Goal: Task Accomplishment & Management: Manage account settings

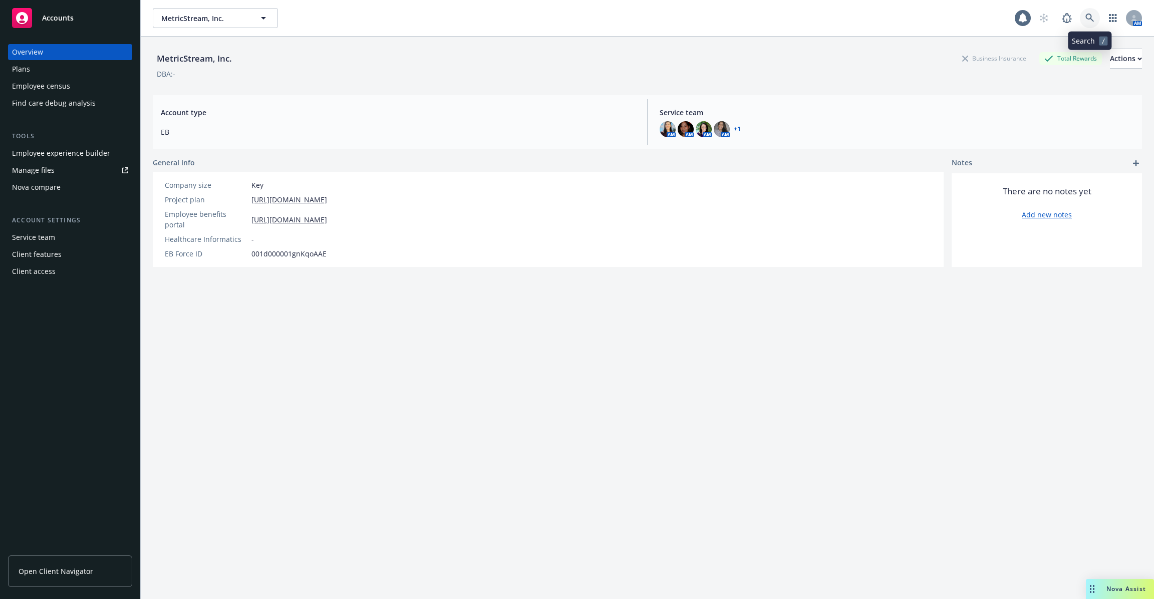
click at [1091, 22] on icon at bounding box center [1090, 18] width 9 height 9
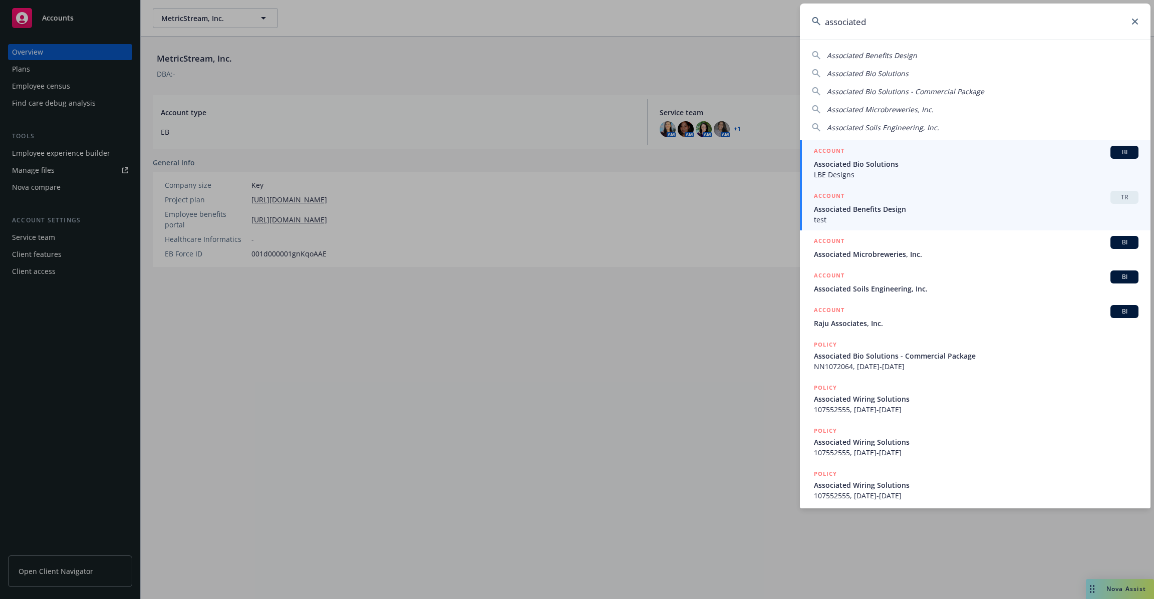
type input "associated"
click at [974, 212] on span "Associated Benefits Design" at bounding box center [976, 209] width 325 height 11
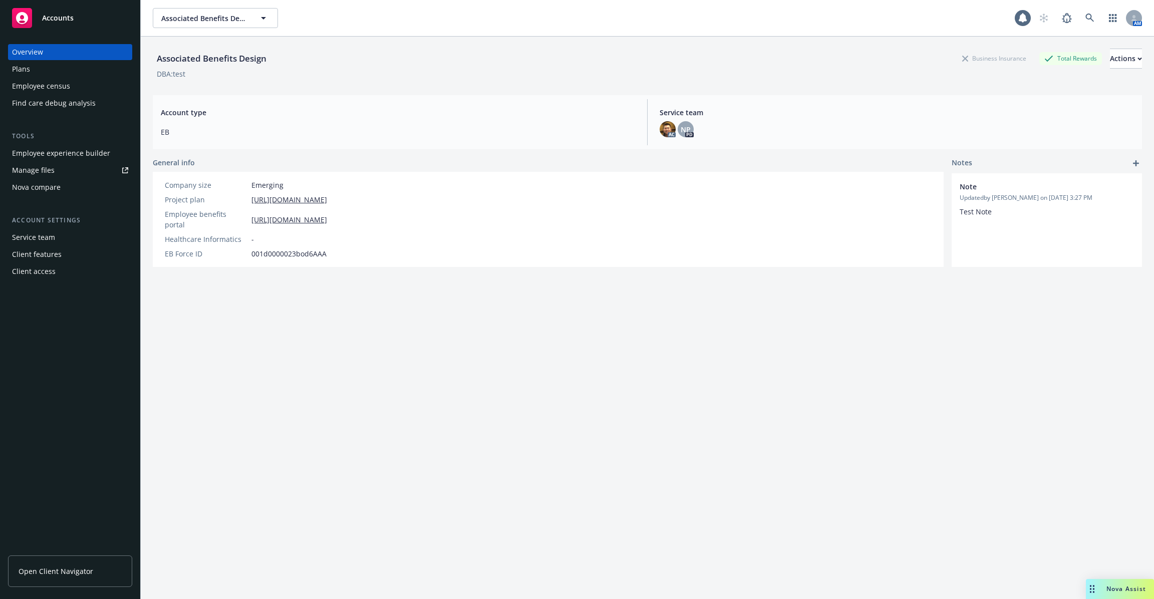
click at [549, 381] on div "Associated Benefits Design Business Insurance Total Rewards Actions DBA: test A…" at bounding box center [647, 330] width 989 height 587
click at [47, 173] on div "Manage files" at bounding box center [33, 170] width 43 height 16
click at [76, 571] on span "Open Client Navigator" at bounding box center [56, 571] width 75 height 11
click at [45, 271] on div "Client access" at bounding box center [34, 272] width 44 height 16
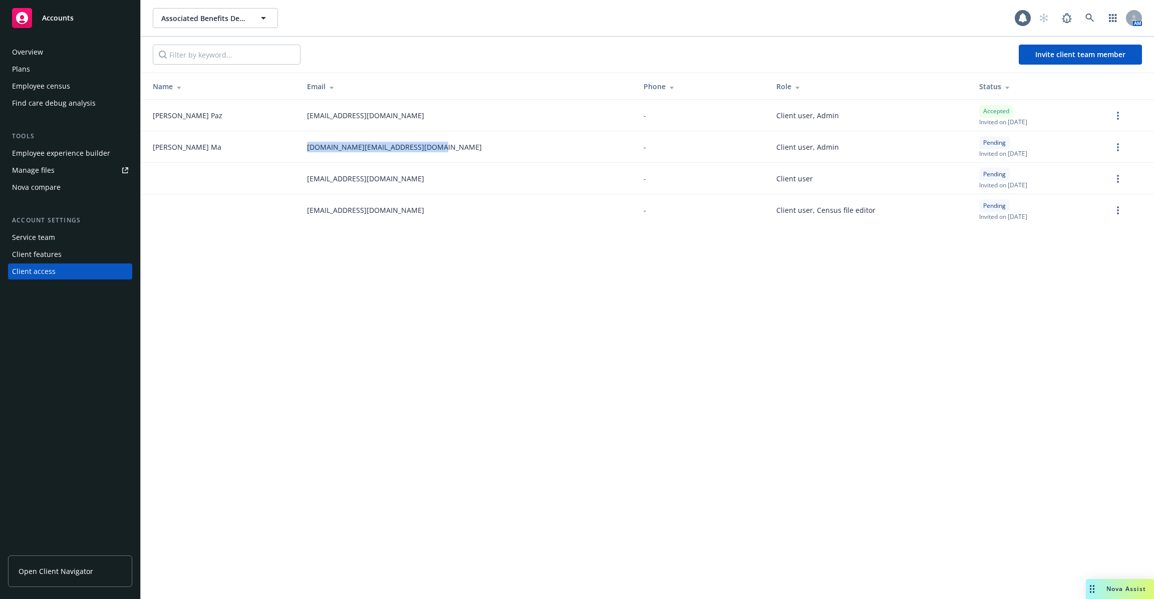
drag, startPoint x: 232, startPoint y: 148, endPoint x: 537, endPoint y: 154, distance: 304.7
click at [537, 154] on tr "Shelley Ma shelley.ma@associatedbenefits.com - Client user, Admin Pending Invit…" at bounding box center [648, 147] width 1014 height 32
click at [531, 248] on div "Associated Benefits Design Associated Benefits Design 1 AM Invite client team m…" at bounding box center [648, 299] width 1014 height 599
click at [75, 251] on div "Client features" at bounding box center [70, 254] width 116 height 16
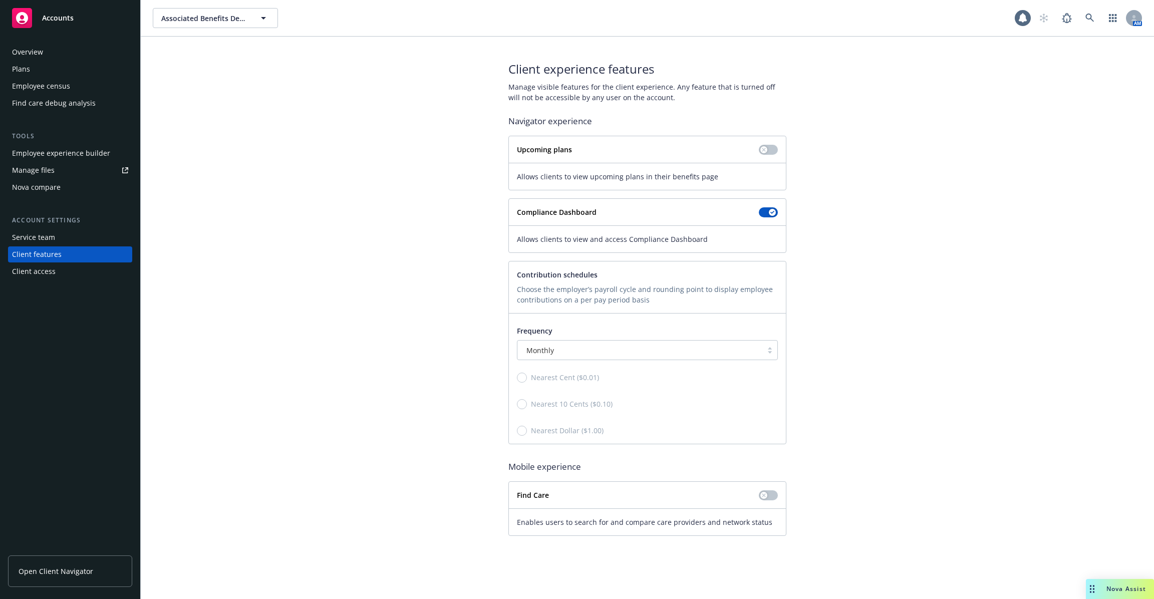
click at [71, 275] on div "Client access" at bounding box center [70, 272] width 116 height 16
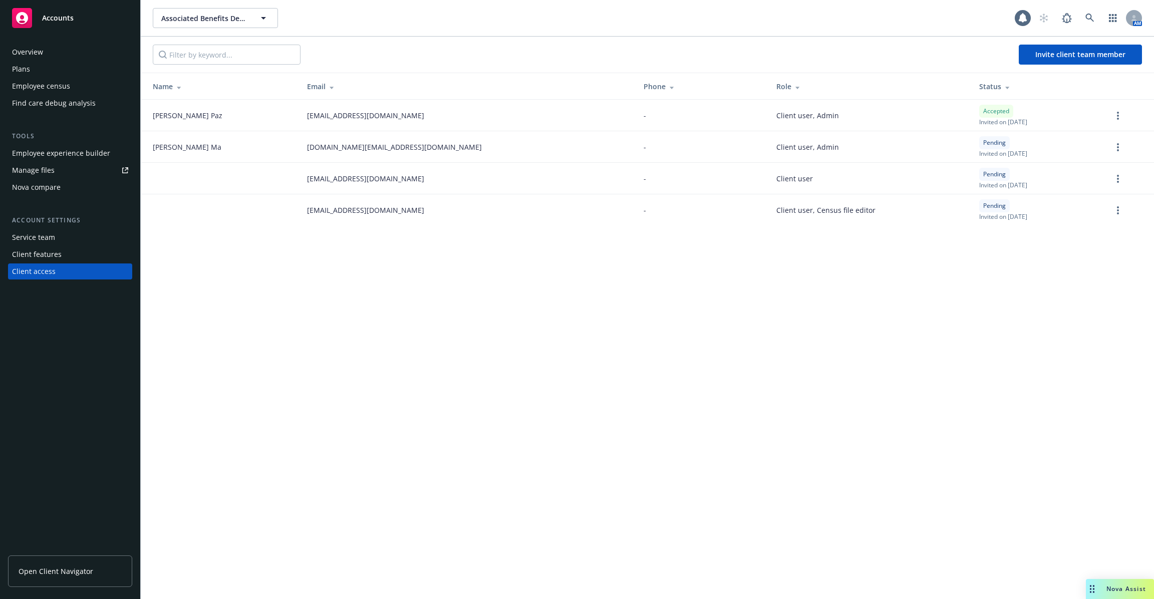
click at [65, 169] on link "Manage files" at bounding box center [70, 170] width 124 height 16
click at [1094, 17] on icon at bounding box center [1090, 18] width 9 height 9
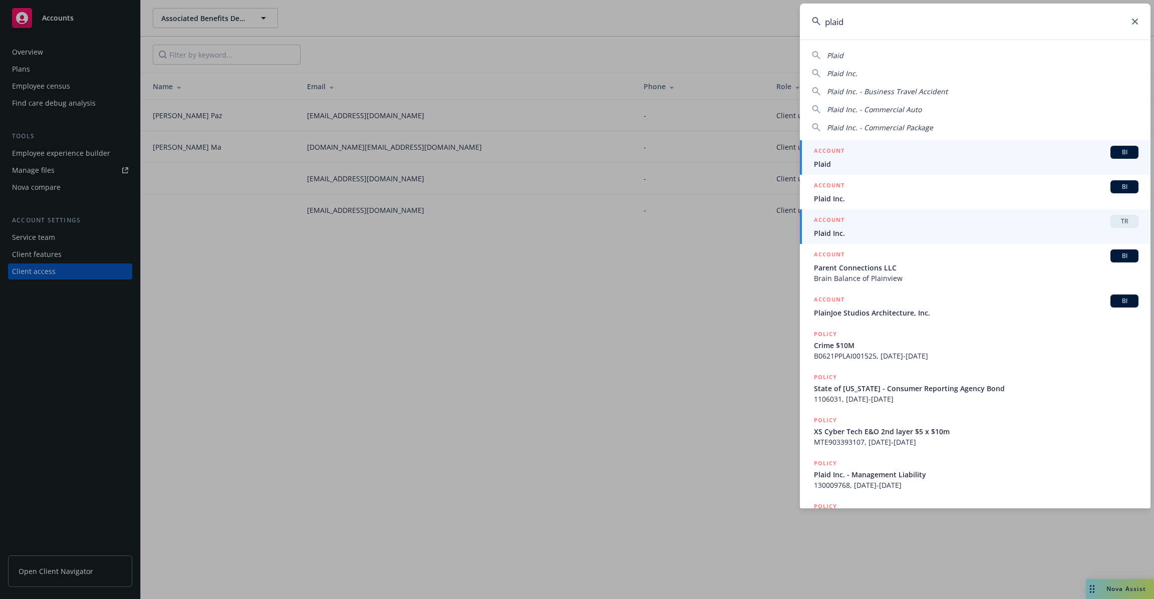
type input "plaid"
click at [905, 233] on span "Plaid Inc." at bounding box center [976, 233] width 325 height 11
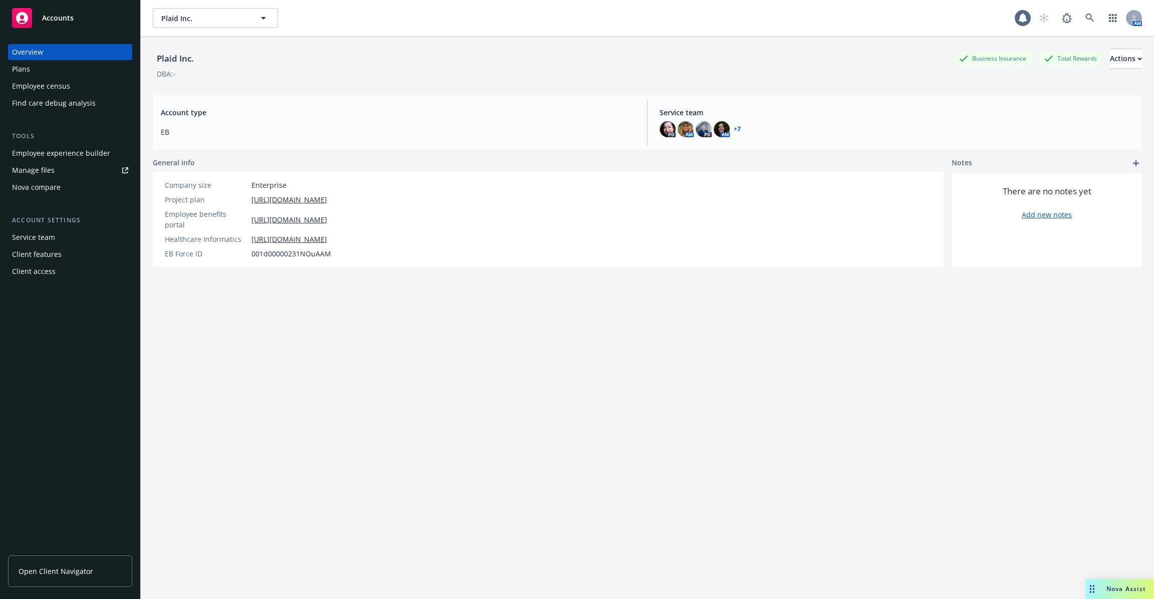
click at [55, 274] on div "Client access" at bounding box center [70, 272] width 116 height 16
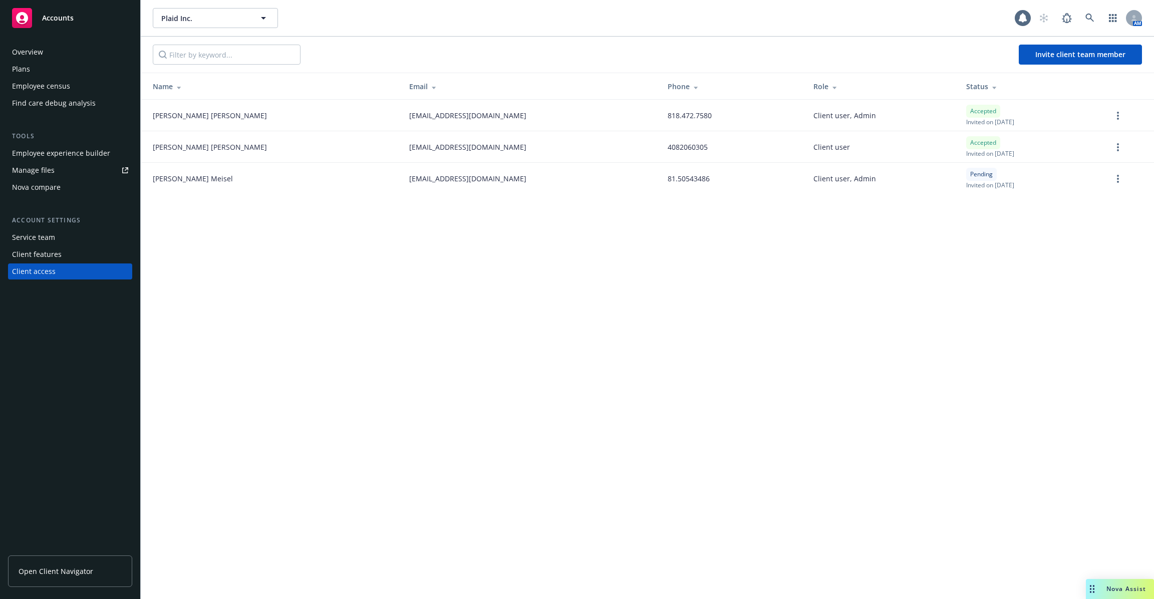
click at [51, 273] on div "Client access" at bounding box center [34, 272] width 44 height 16
click at [37, 273] on div "Client access" at bounding box center [34, 272] width 44 height 16
drag, startPoint x: 252, startPoint y: 117, endPoint x: 150, endPoint y: 118, distance: 101.7
click at [150, 118] on td "Edgar Larios" at bounding box center [271, 116] width 261 height 32
drag, startPoint x: 202, startPoint y: 149, endPoint x: 147, endPoint y: 136, distance: 57.2
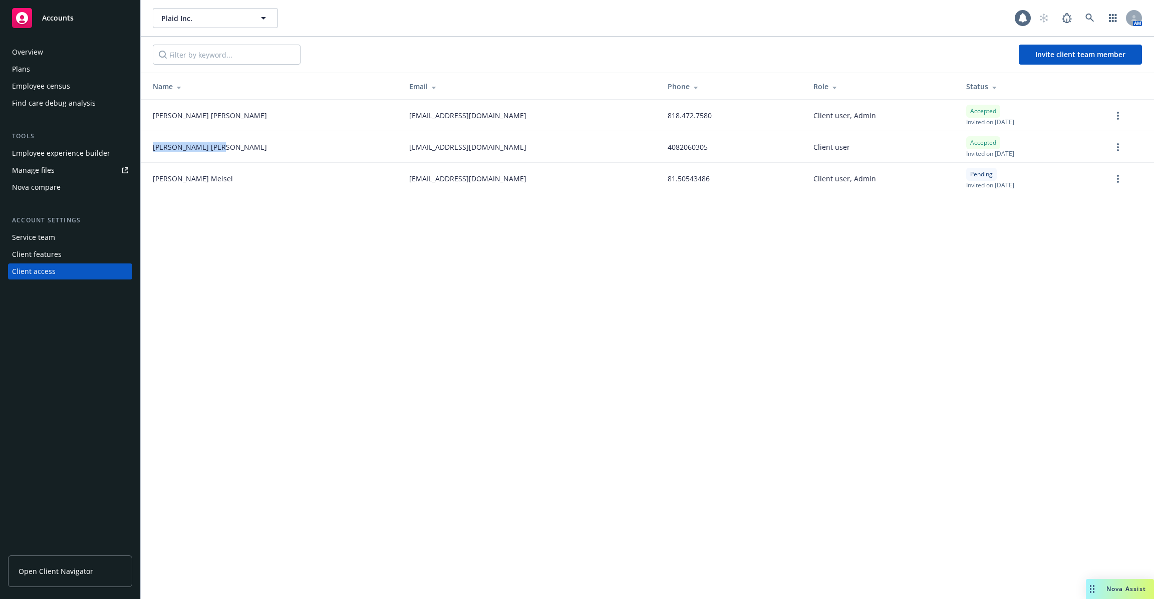
click at [147, 136] on td "Karen Paik" at bounding box center [271, 147] width 261 height 32
click at [225, 153] on td "Karen Paik" at bounding box center [271, 147] width 261 height 32
click at [64, 242] on div "Service team" at bounding box center [70, 237] width 116 height 16
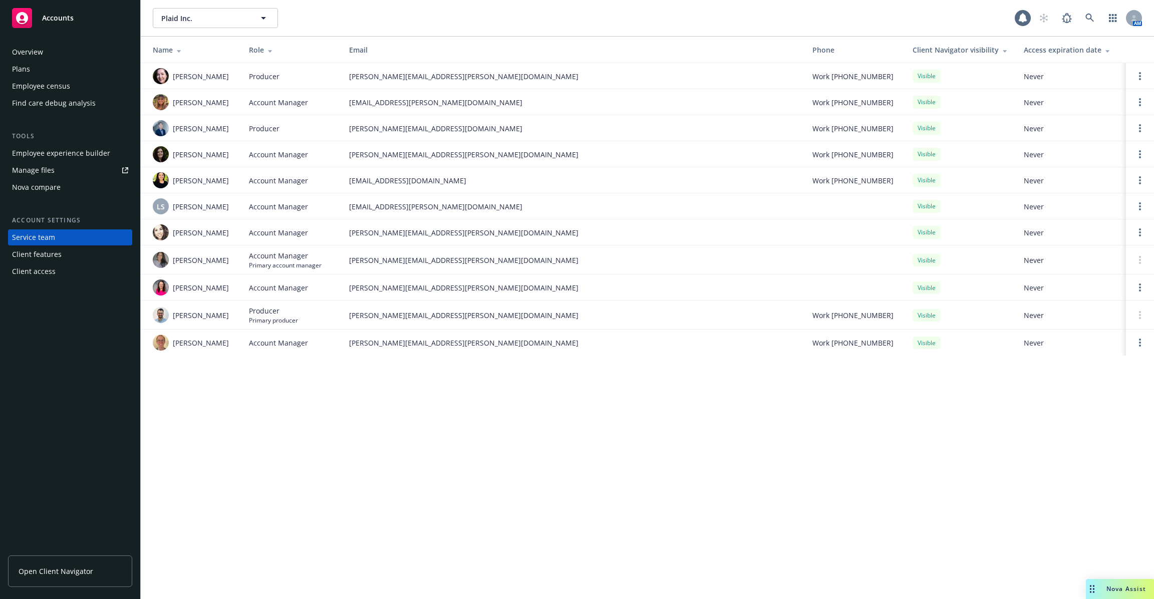
click at [58, 270] on div "Client access" at bounding box center [70, 272] width 116 height 16
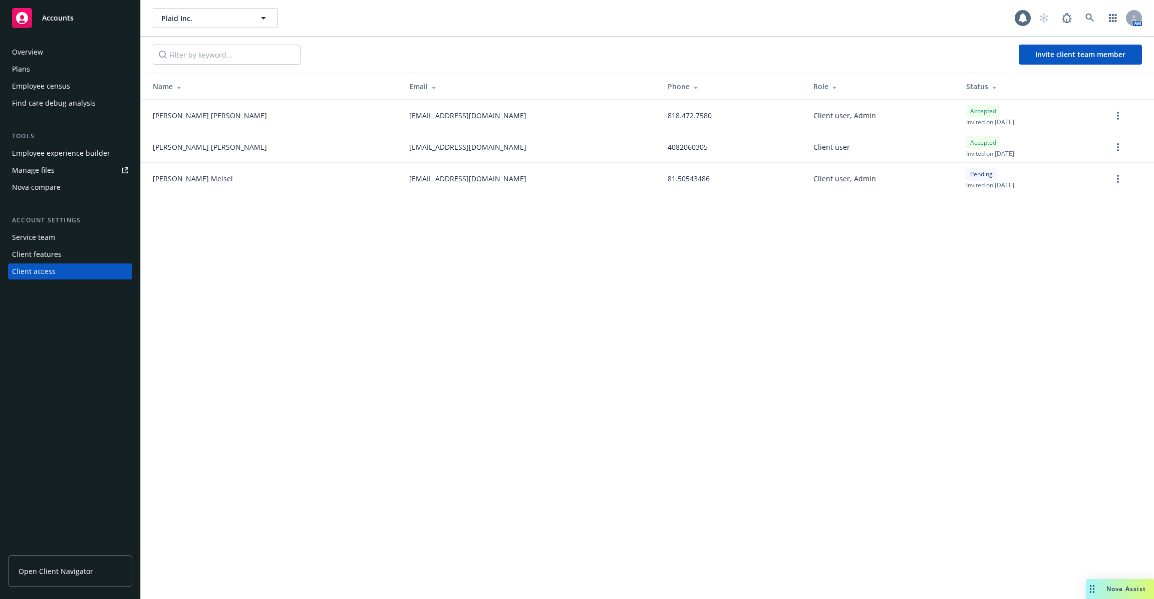
click at [57, 275] on div "Client access" at bounding box center [70, 272] width 116 height 16
drag, startPoint x: 939, startPoint y: 174, endPoint x: 908, endPoint y: 177, distance: 31.8
click at [958, 177] on td "Pending Invited on July 31, 2023" at bounding box center [1031, 179] width 146 height 32
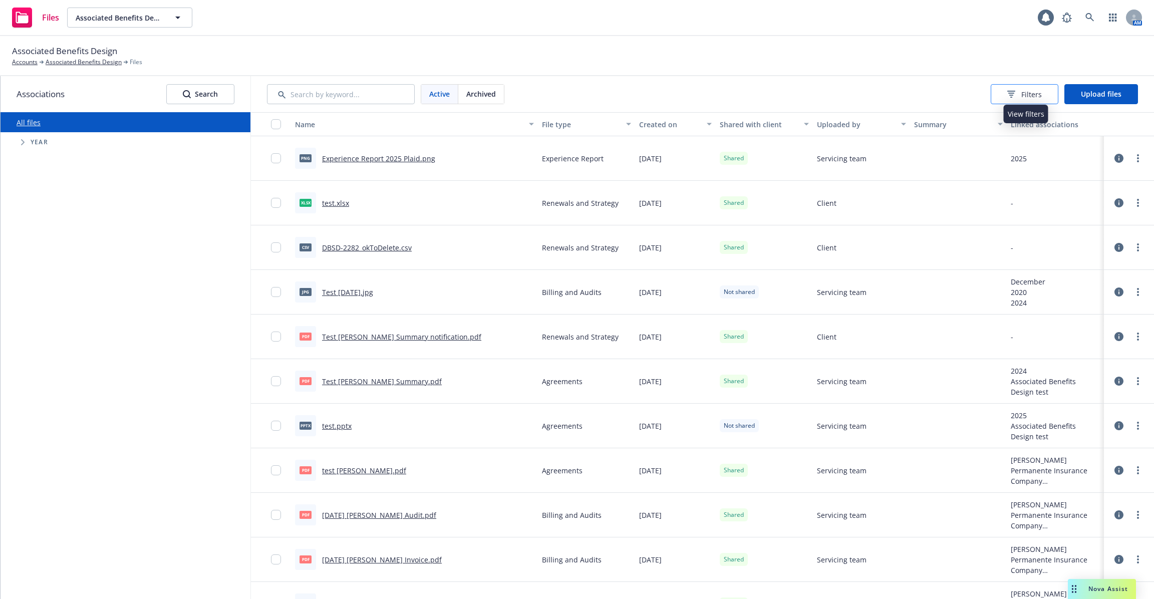
click at [1020, 98] on div "Filters" at bounding box center [1025, 94] width 35 height 11
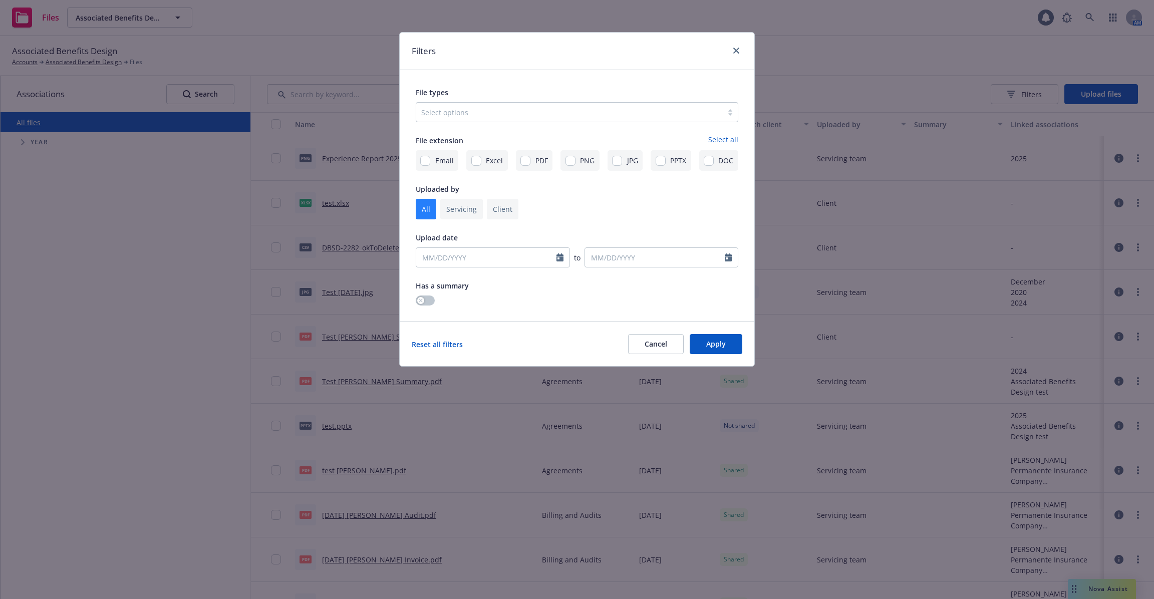
click at [823, 56] on div "Filters File types Select options File extension Select all Email Excel PDF PNG…" at bounding box center [577, 299] width 1154 height 599
click at [750, 43] on div "Filters" at bounding box center [577, 52] width 355 height 38
click at [738, 48] on icon "close" at bounding box center [736, 51] width 6 height 6
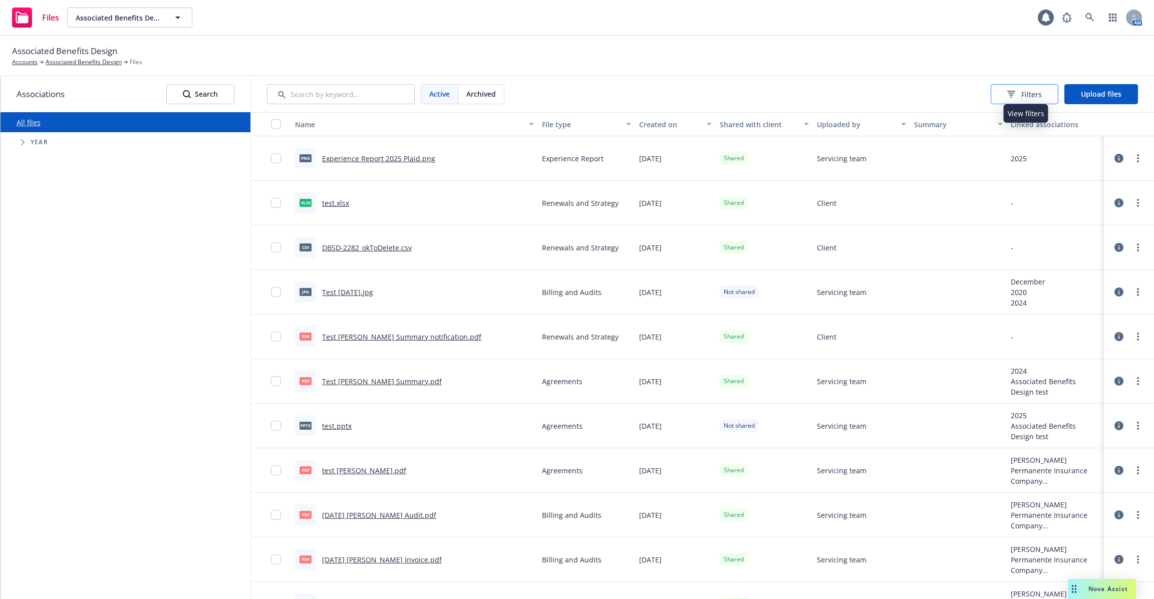
click at [1041, 97] on span "Filters" at bounding box center [1032, 94] width 21 height 11
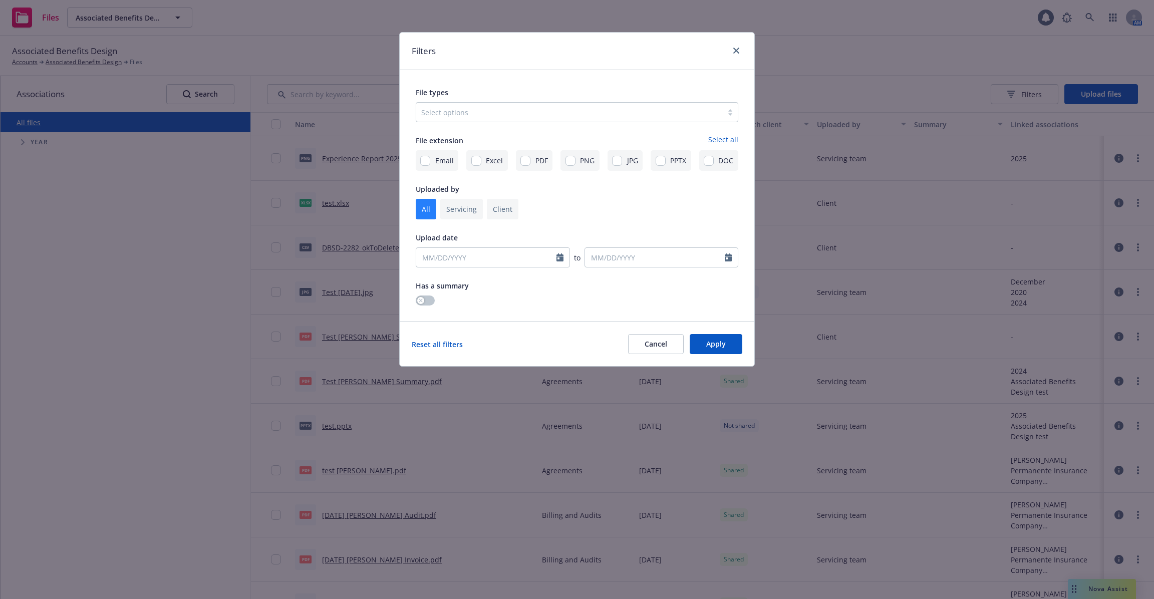
click at [715, 109] on div "Select options" at bounding box center [577, 112] width 323 height 20
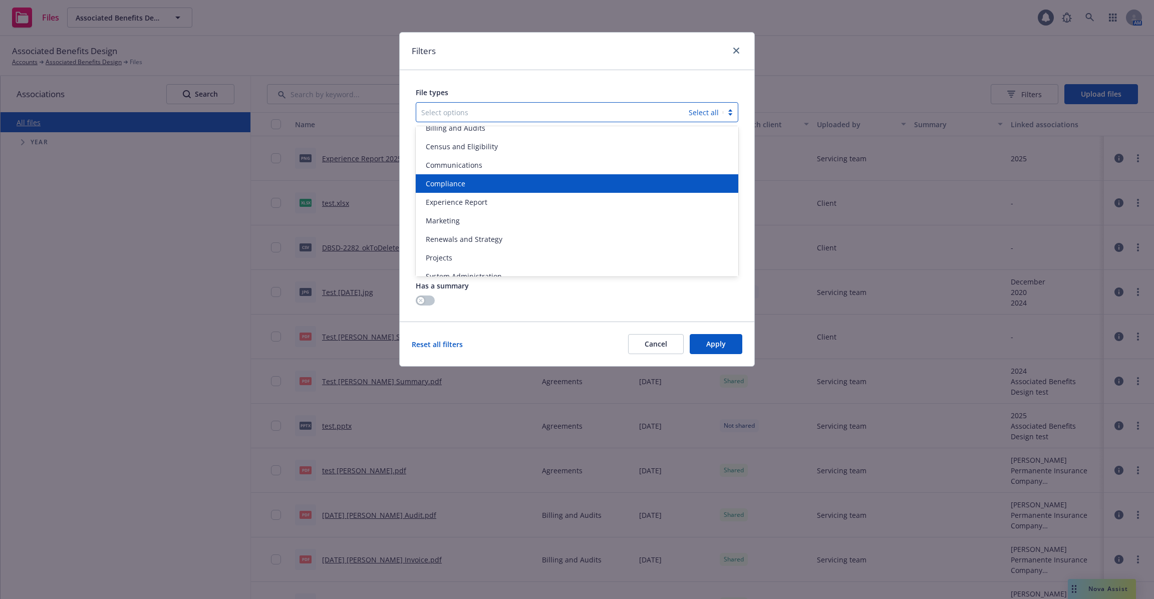
scroll to position [29, 0]
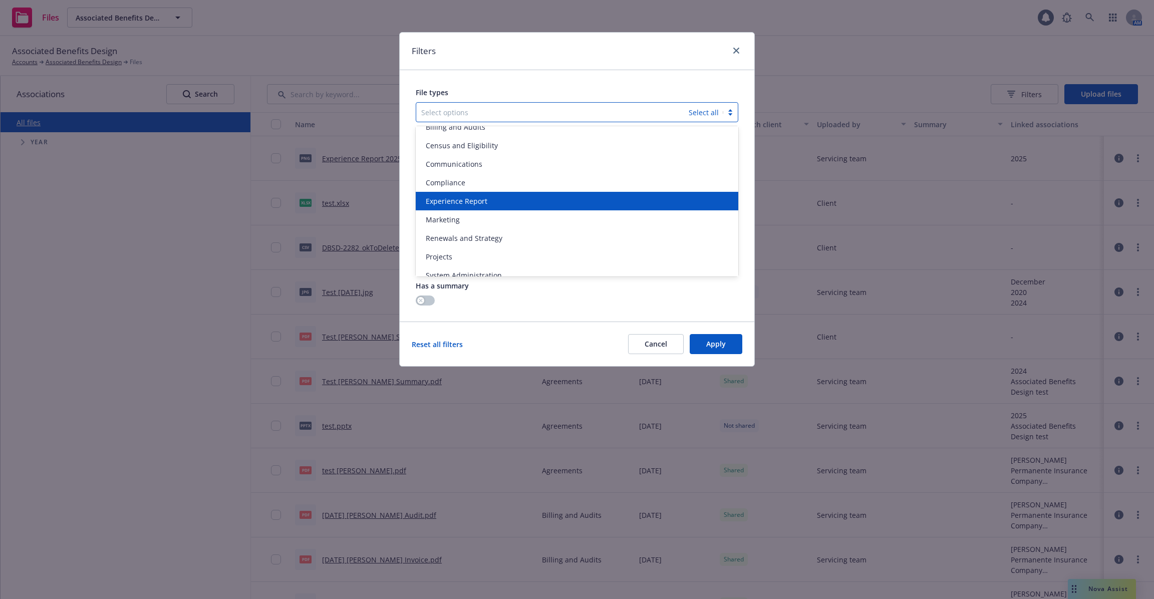
click at [649, 202] on div "Experience Report" at bounding box center [577, 201] width 311 height 11
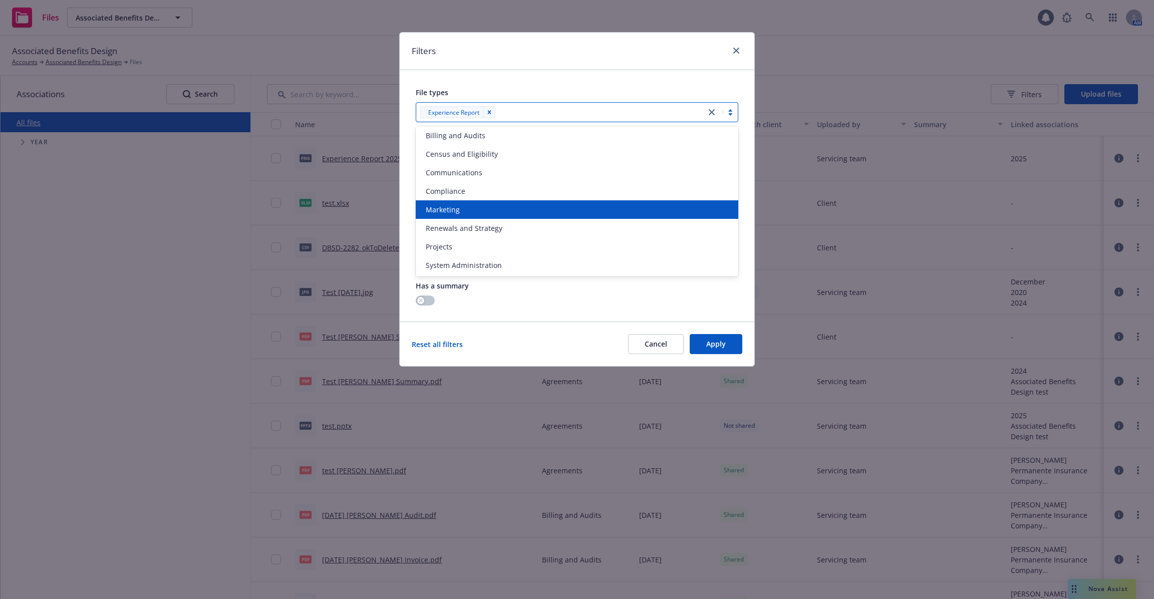
scroll to position [21, 0]
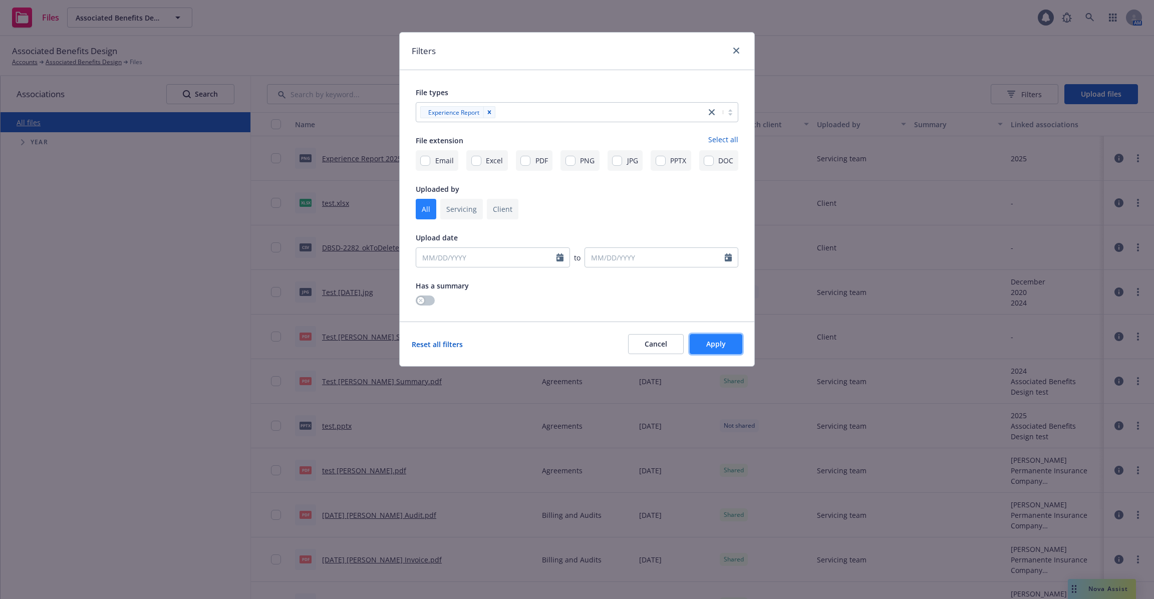
click at [734, 349] on button "Apply" at bounding box center [716, 344] width 53 height 20
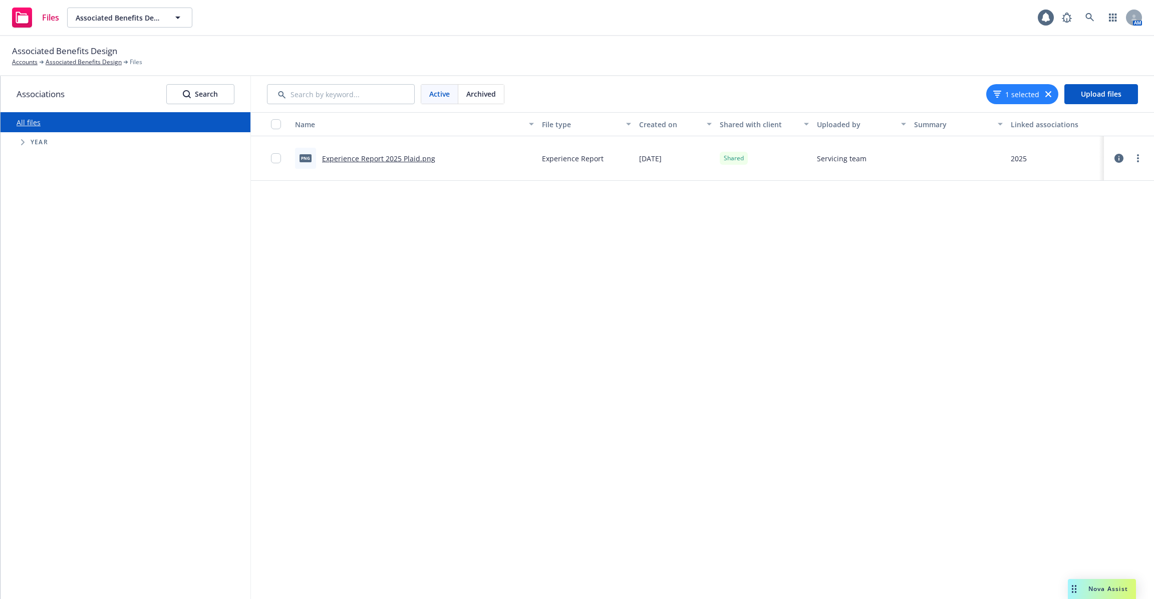
drag, startPoint x: 378, startPoint y: 355, endPoint x: 449, endPoint y: 203, distance: 168.1
click at [449, 203] on div "Name File type Created on Shared with client Uploaded by Summary Linked associa…" at bounding box center [702, 355] width 903 height 487
drag, startPoint x: 441, startPoint y: 162, endPoint x: 420, endPoint y: 162, distance: 20.5
click at [420, 162] on div "png Experience Report 2025 Plaid.png" at bounding box center [414, 158] width 247 height 45
drag, startPoint x: 320, startPoint y: 162, endPoint x: 415, endPoint y: 162, distance: 95.7
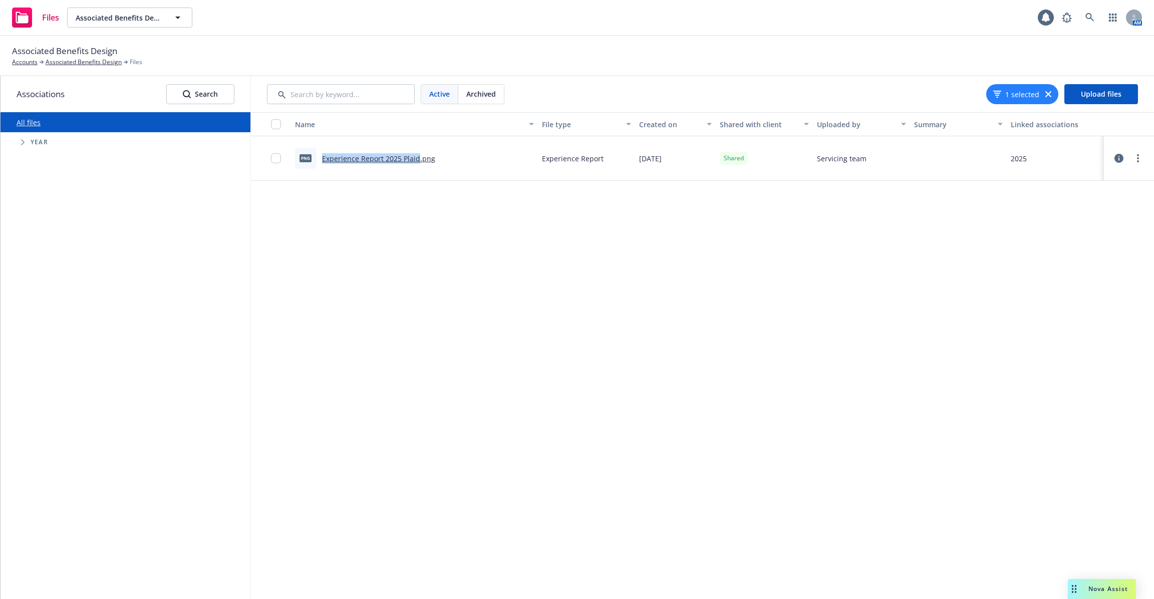
click at [415, 162] on div "png Experience Report 2025 Plaid.png" at bounding box center [365, 158] width 140 height 21
click at [373, 236] on div "Name File type Created on Shared with client Uploaded by Summary Linked associa…" at bounding box center [702, 355] width 903 height 487
click at [1049, 94] on icon "button" at bounding box center [1049, 94] width 6 height 6
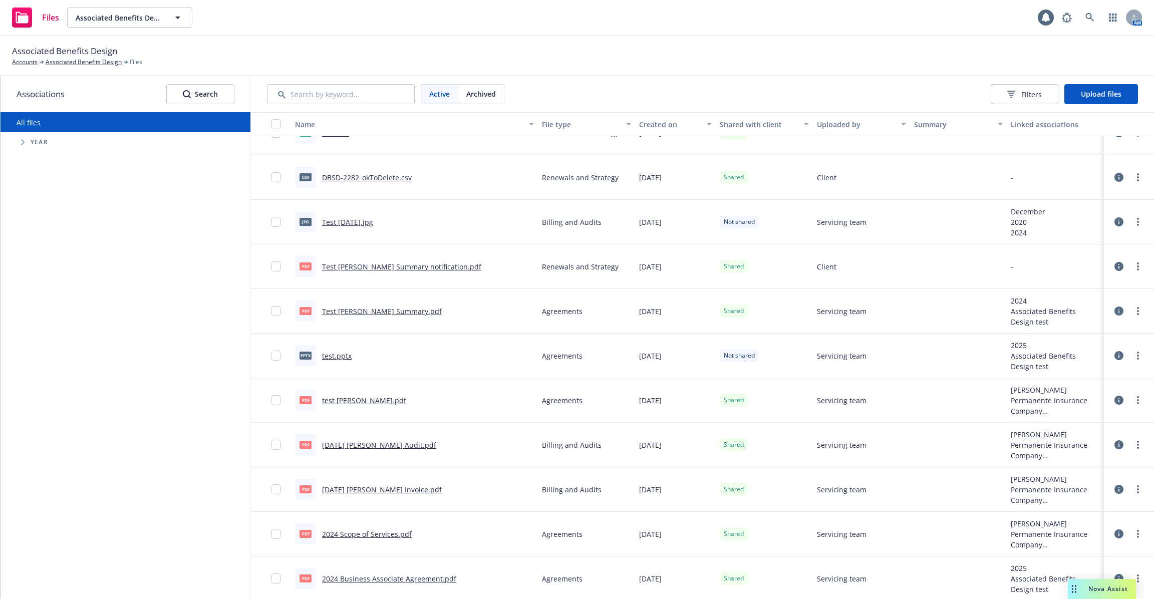
scroll to position [0, 0]
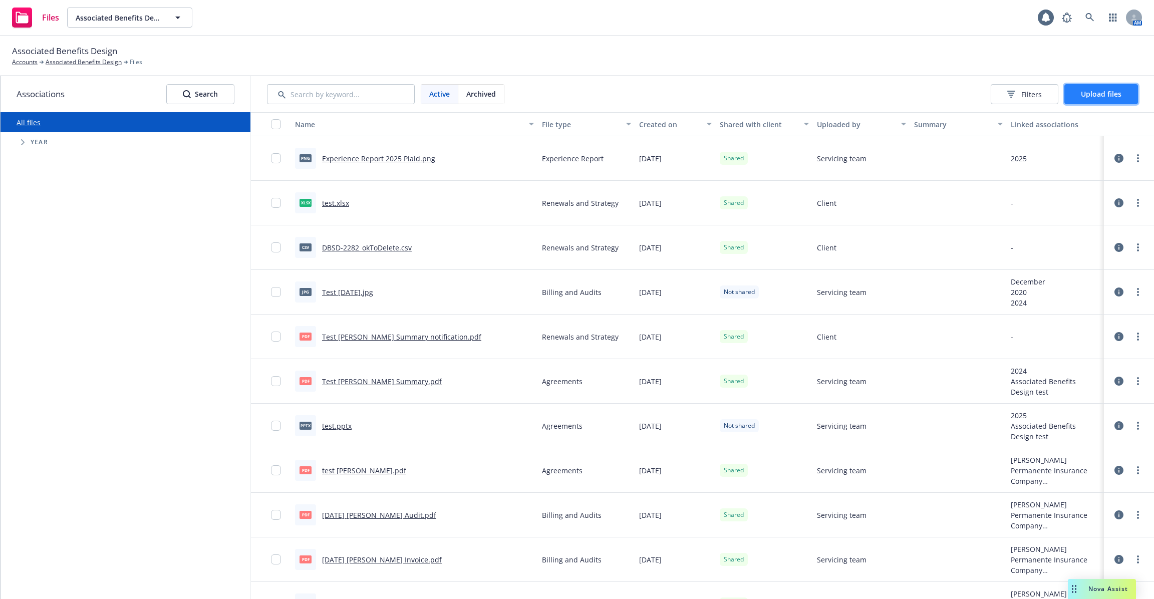
click at [1102, 98] on span "Upload files" at bounding box center [1101, 94] width 41 height 10
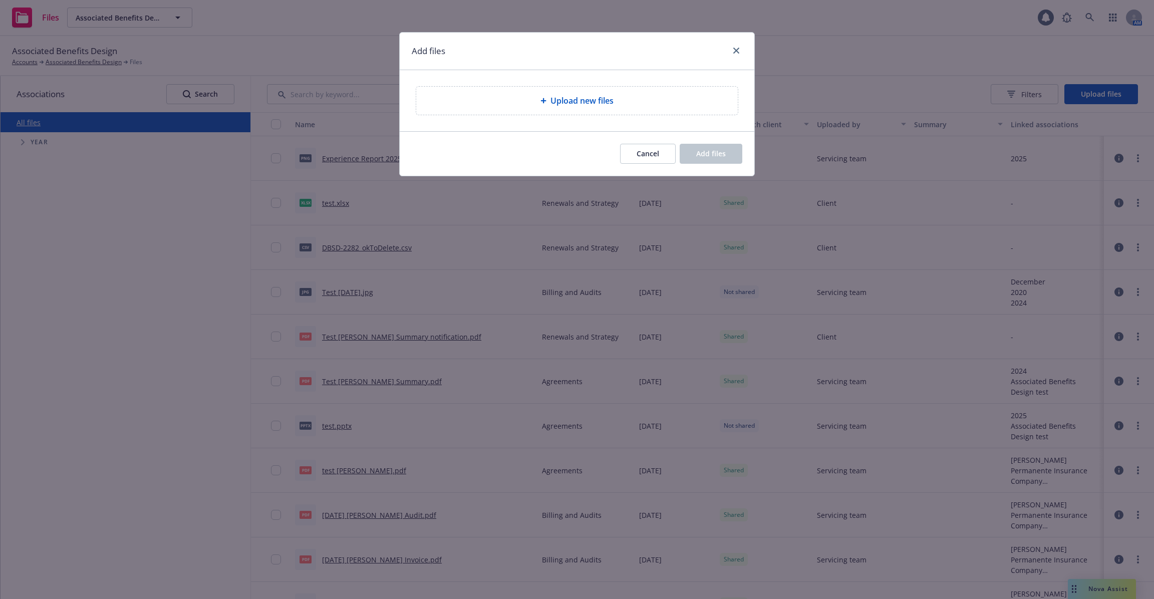
click at [604, 107] on div "Upload new files" at bounding box center [577, 101] width 322 height 28
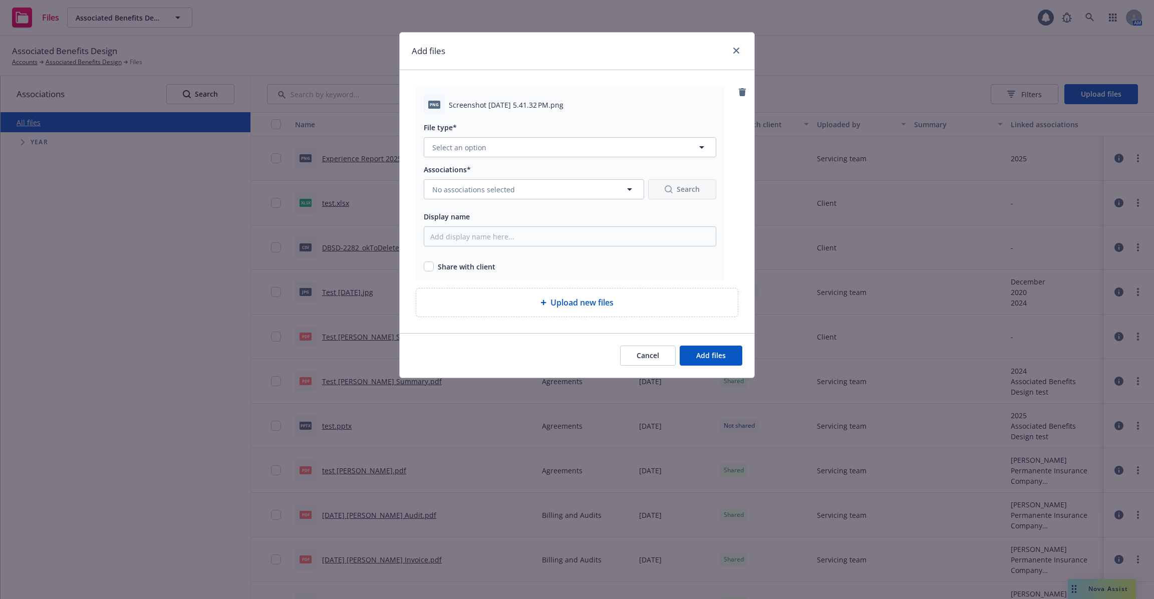
click at [538, 104] on span "Screenshot [DATE] 5.41.32 PM.png" at bounding box center [506, 105] width 115 height 11
click at [597, 148] on button "Select an option" at bounding box center [570, 147] width 293 height 20
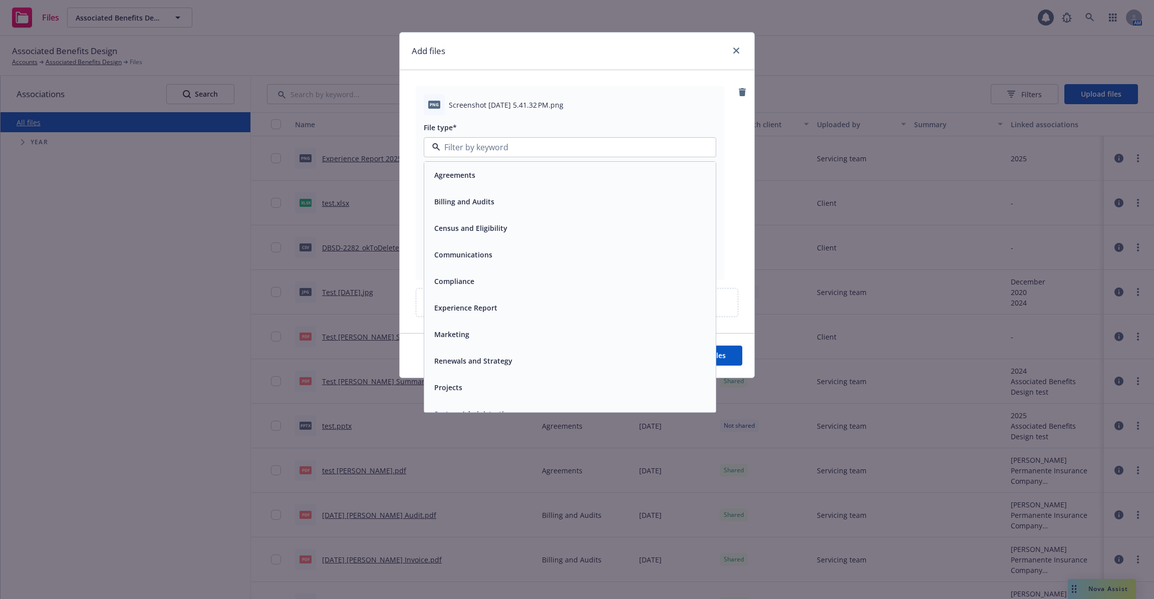
scroll to position [15, 0]
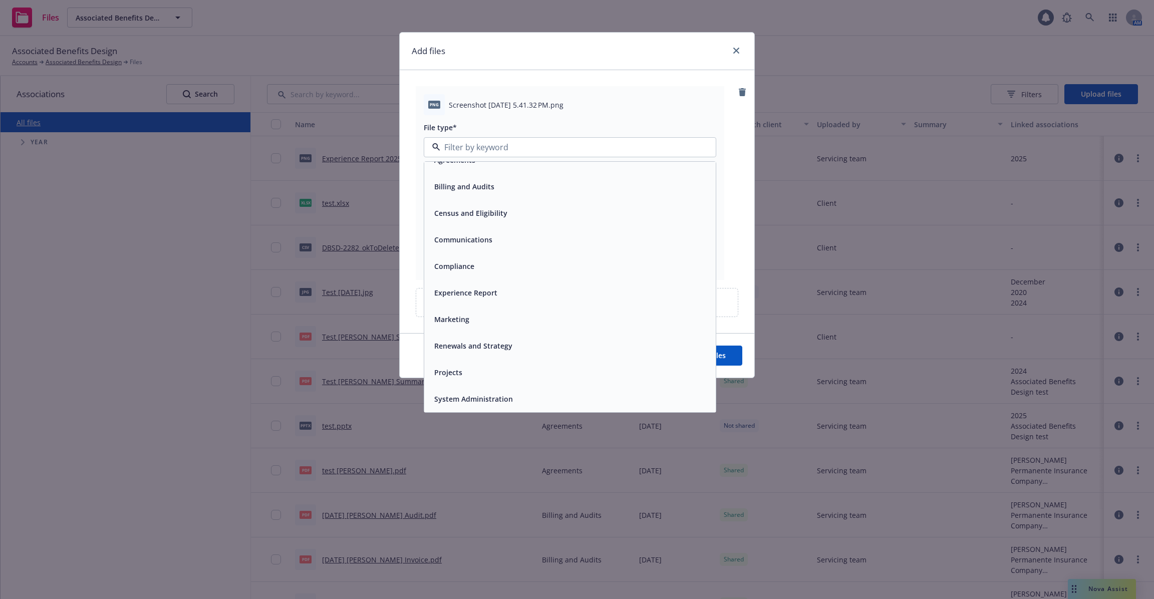
click at [566, 296] on div "Experience Report" at bounding box center [570, 293] width 280 height 15
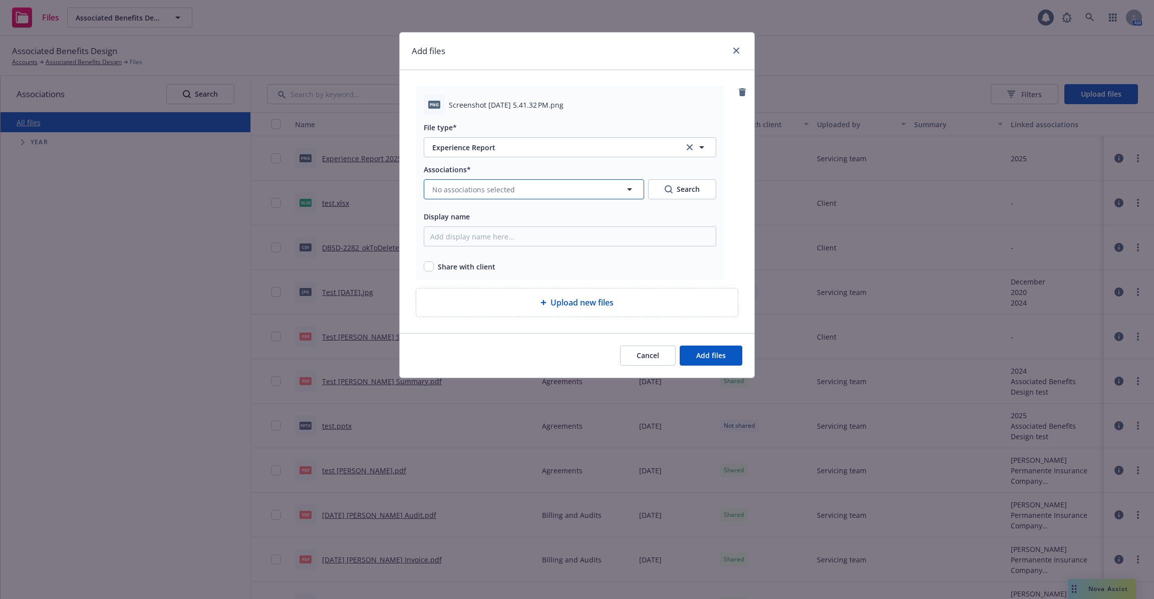
click at [540, 193] on button "No associations selected" at bounding box center [534, 189] width 220 height 20
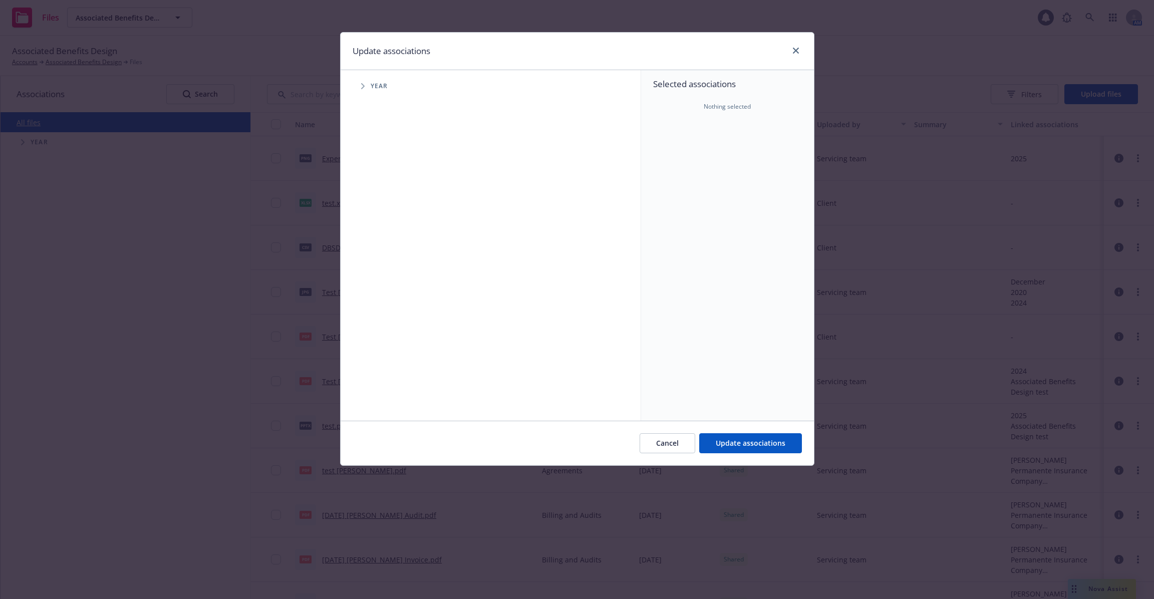
click at [363, 83] on icon "Tree Example" at bounding box center [363, 86] width 4 height 6
click at [387, 248] on input "Tree Example" at bounding box center [388, 246] width 10 height 10
checkbox input "true"
click at [727, 447] on span "Update associations" at bounding box center [751, 443] width 70 height 10
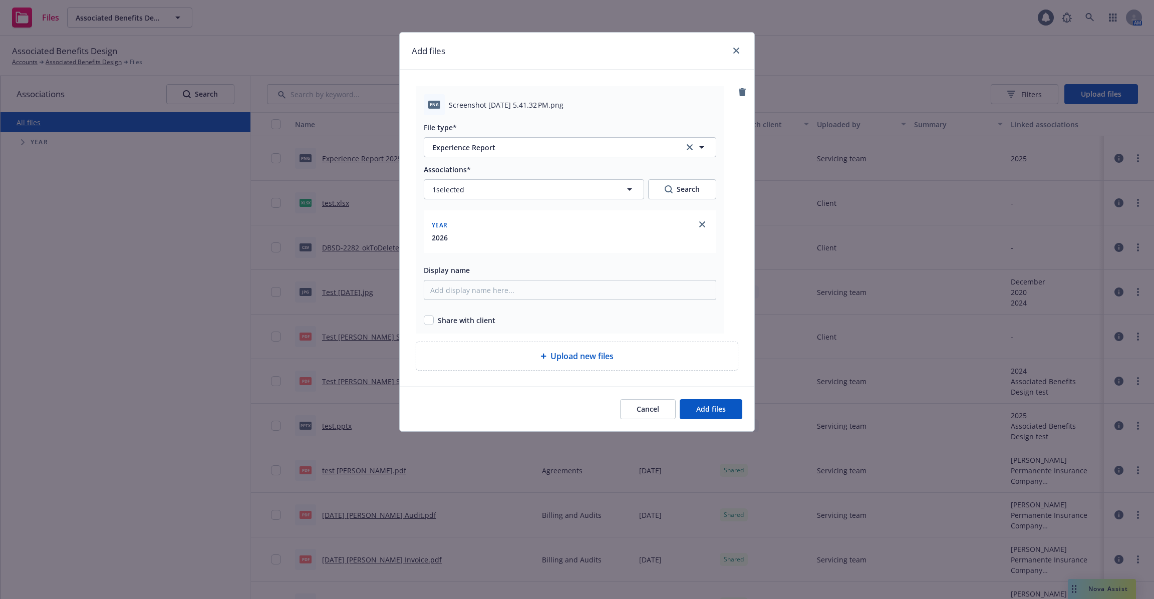
click at [564, 103] on span "Screenshot [DATE] 5.41.32 PM.png" at bounding box center [506, 105] width 115 height 11
drag, startPoint x: 469, startPoint y: 270, endPoint x: 491, endPoint y: 270, distance: 22.0
click at [491, 270] on div "Display name" at bounding box center [570, 270] width 293 height 12
click at [511, 102] on span "Screenshot [DATE] 5.41.32 PM.png" at bounding box center [506, 105] width 115 height 11
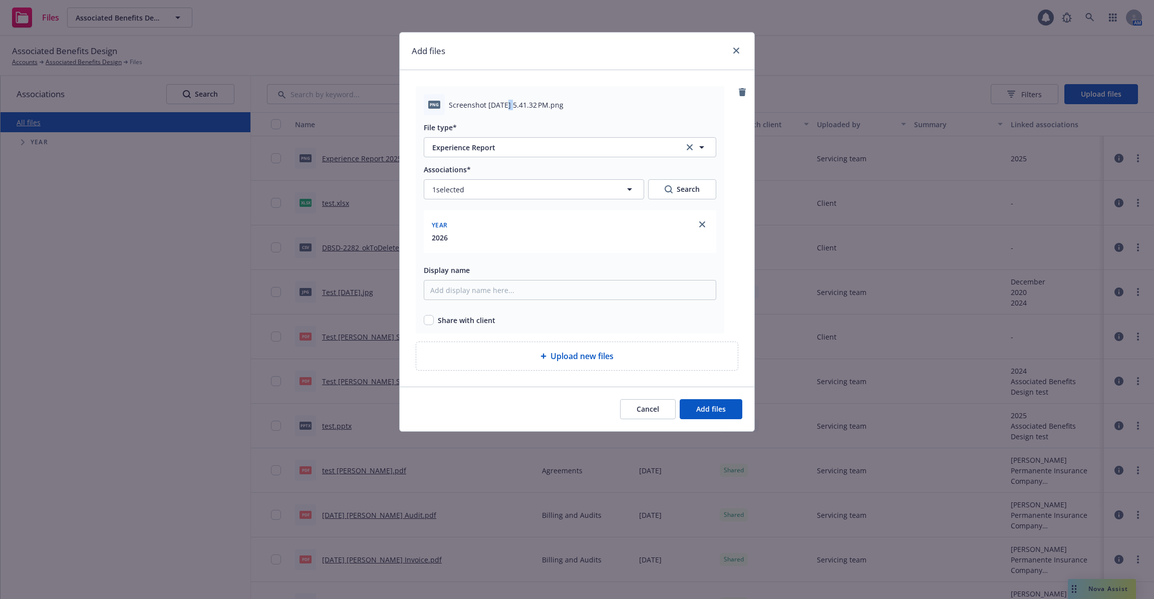
click at [511, 102] on span "Screenshot [DATE] 5.41.32 PM.png" at bounding box center [506, 105] width 115 height 11
click at [470, 107] on span "Screenshot [DATE] 5.41.32 PM.png" at bounding box center [506, 105] width 115 height 11
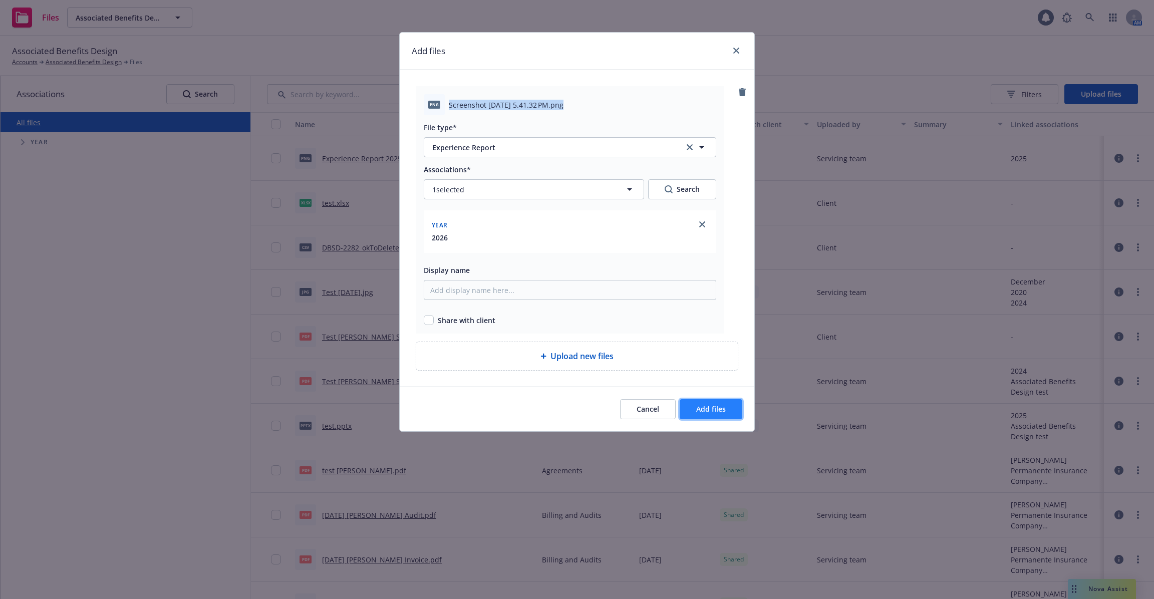
click at [705, 411] on span "Add files" at bounding box center [711, 409] width 30 height 10
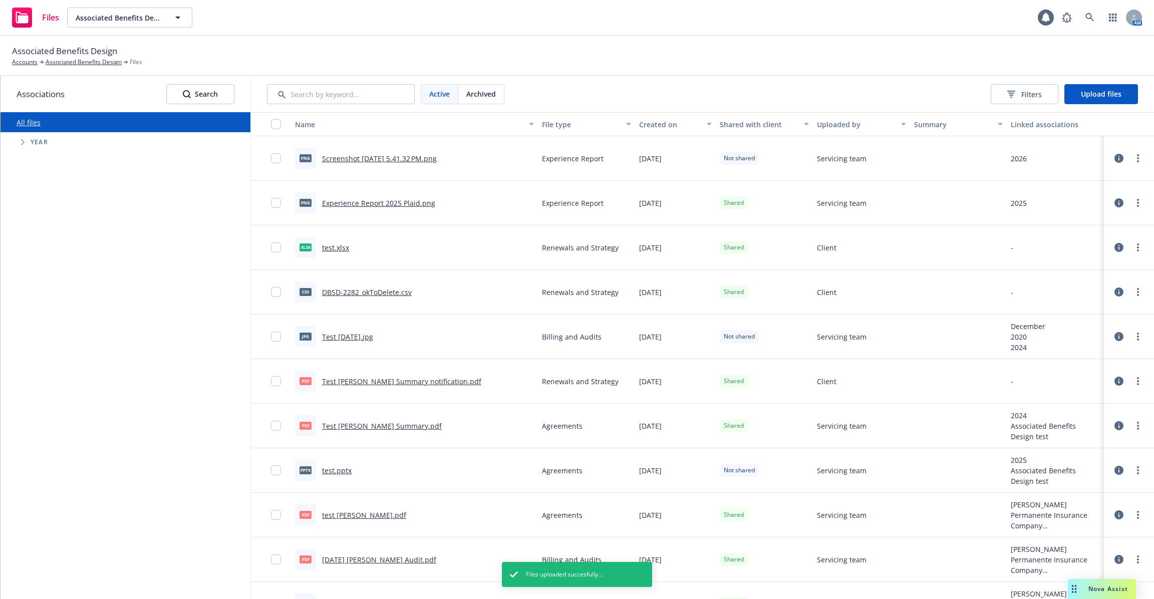
scroll to position [3, 0]
click at [1035, 95] on span "Filters" at bounding box center [1032, 94] width 21 height 11
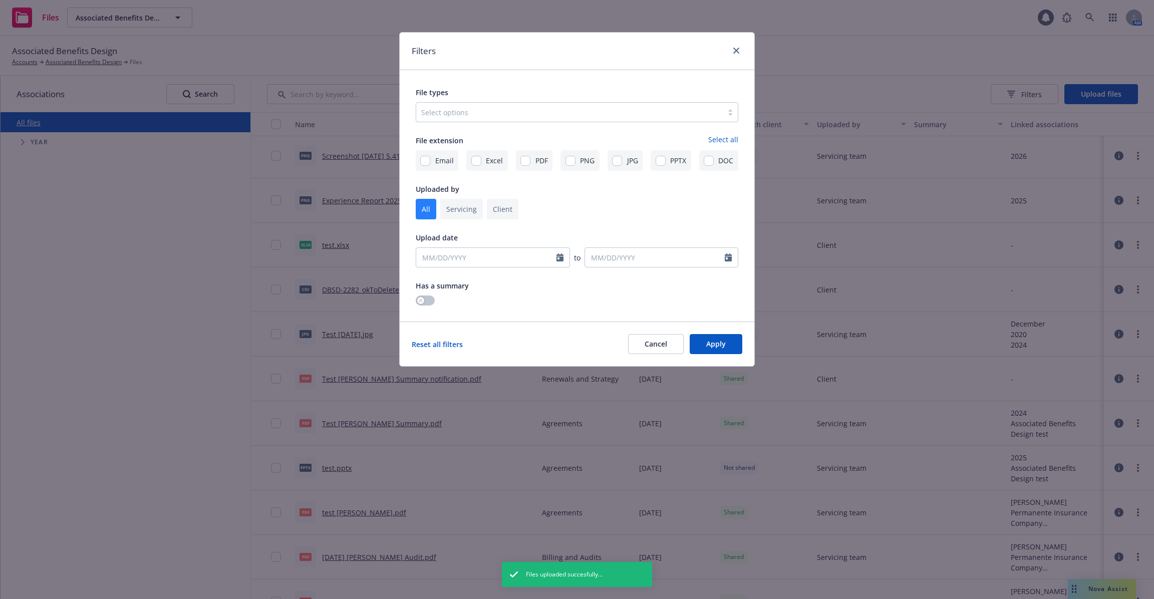
click at [892, 74] on div "Filters File types Select options File extension Select all Email Excel PDF PNG…" at bounding box center [577, 299] width 1154 height 599
click at [731, 51] on link "close" at bounding box center [736, 51] width 12 height 12
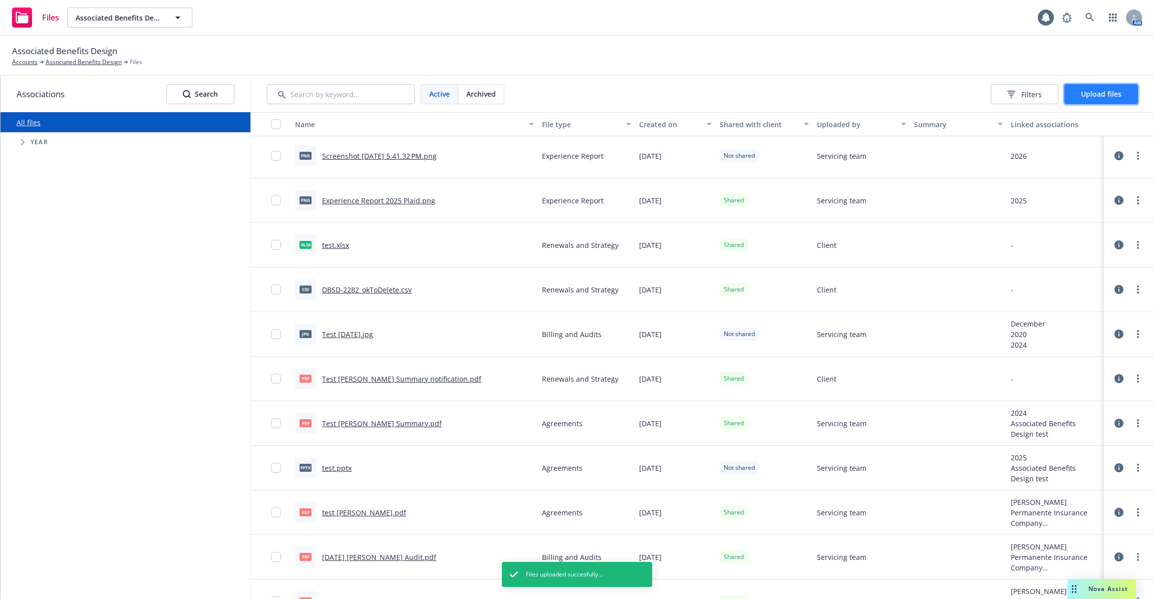
click at [1117, 95] on span "Upload files" at bounding box center [1101, 94] width 41 height 10
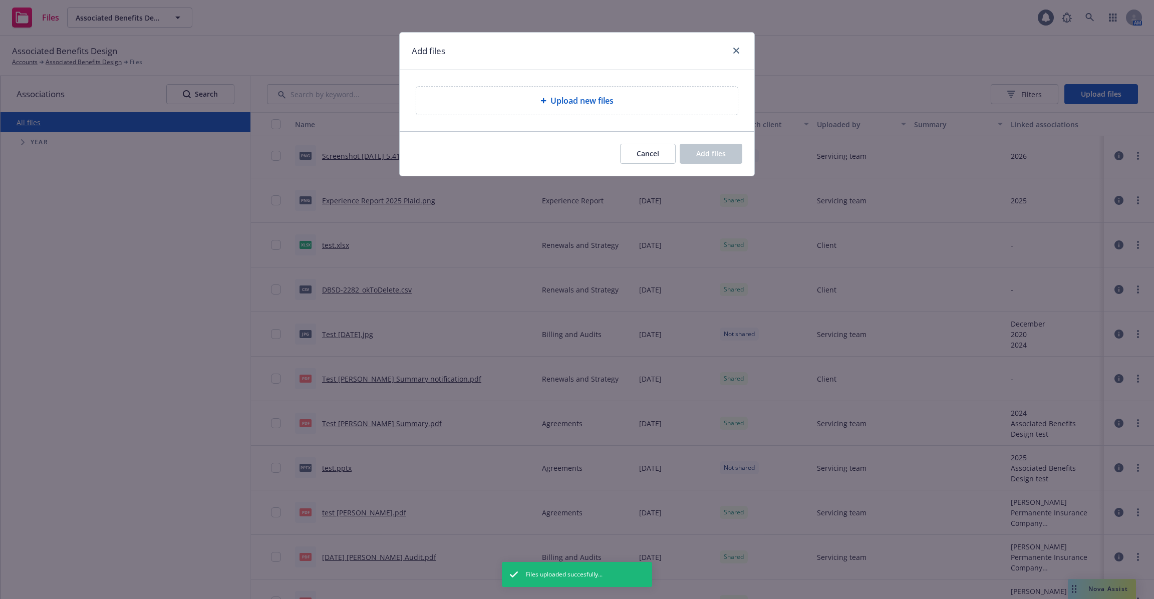
click at [640, 107] on div "Upload new files" at bounding box center [577, 101] width 322 height 28
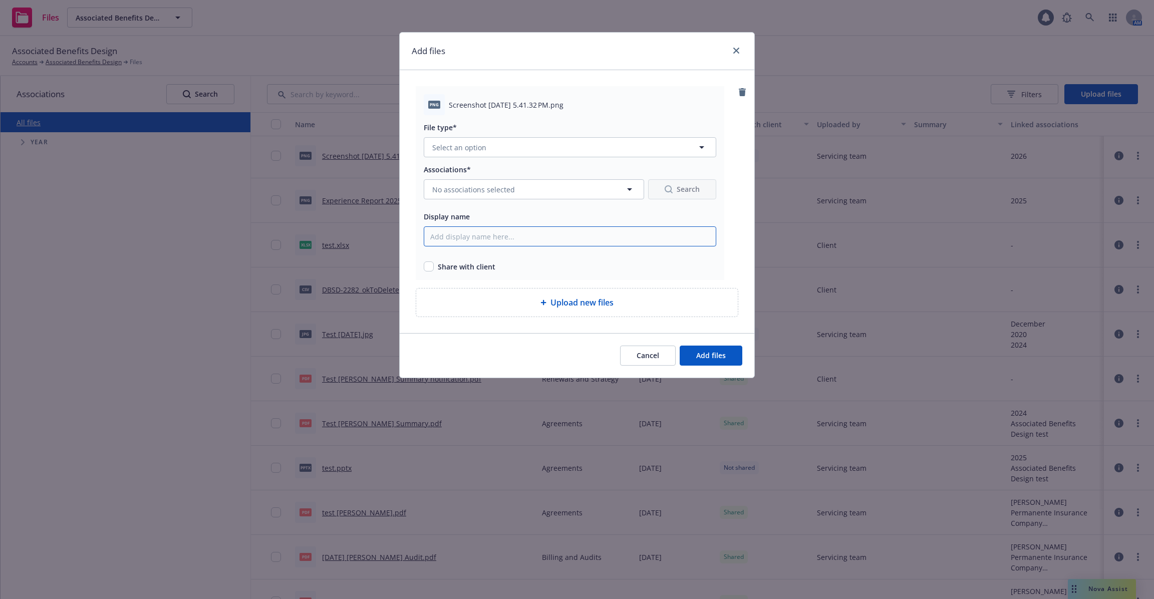
click at [491, 235] on input "Display name" at bounding box center [570, 236] width 293 height 20
type input "Hello display name"
click at [603, 160] on div at bounding box center [570, 160] width 293 height 6
click at [587, 147] on button "Select an option" at bounding box center [570, 147] width 293 height 20
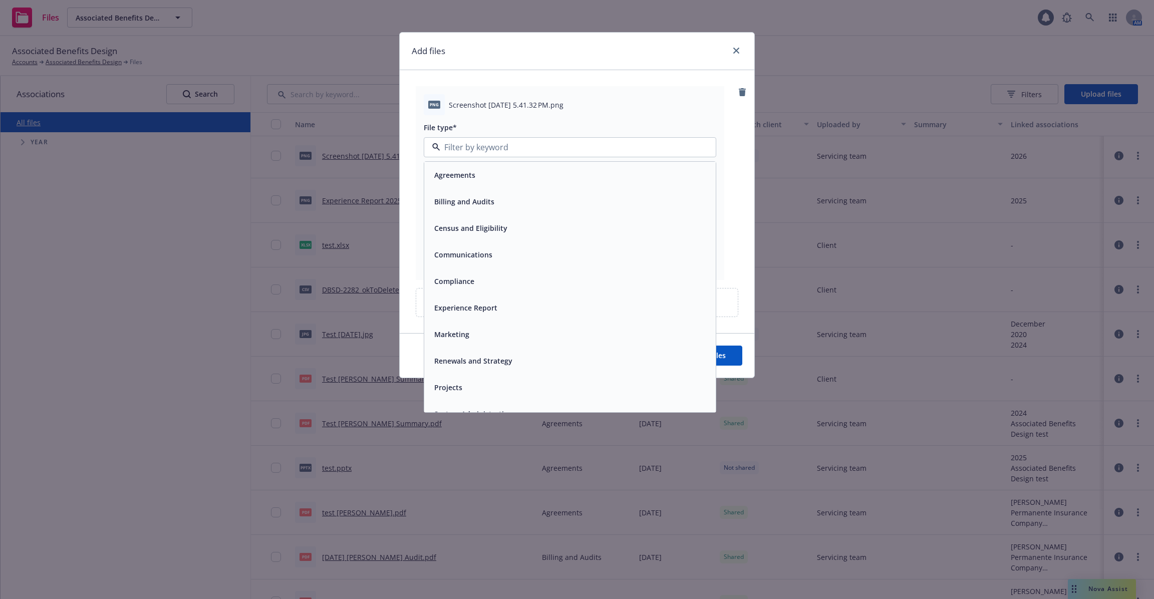
click at [530, 312] on div "Experience Report" at bounding box center [570, 308] width 280 height 15
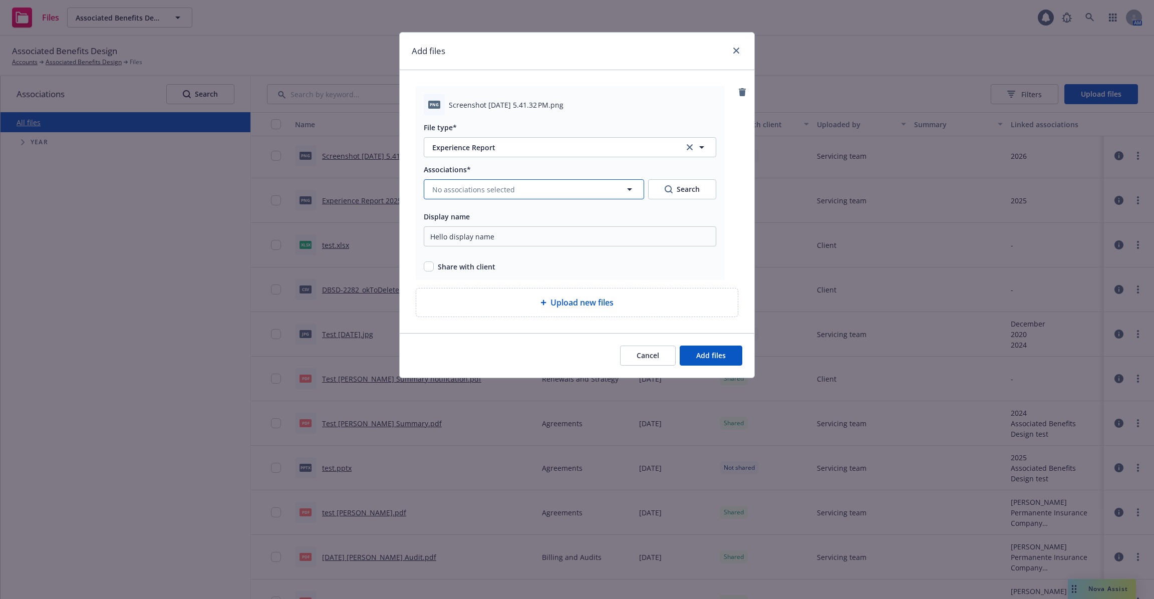
click at [479, 182] on button "No associations selected" at bounding box center [534, 189] width 220 height 20
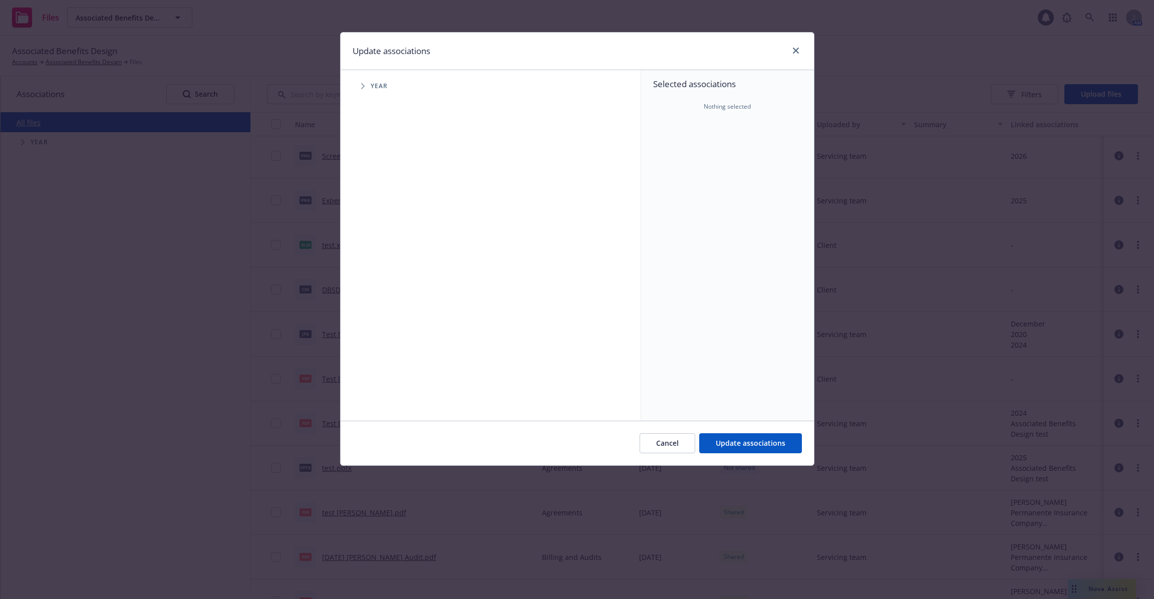
click at [359, 80] on span "Tree Example" at bounding box center [363, 86] width 16 height 16
click at [391, 244] on input "Tree Example" at bounding box center [388, 246] width 10 height 10
checkbox input "true"
click at [750, 446] on span "Update associations" at bounding box center [751, 443] width 70 height 10
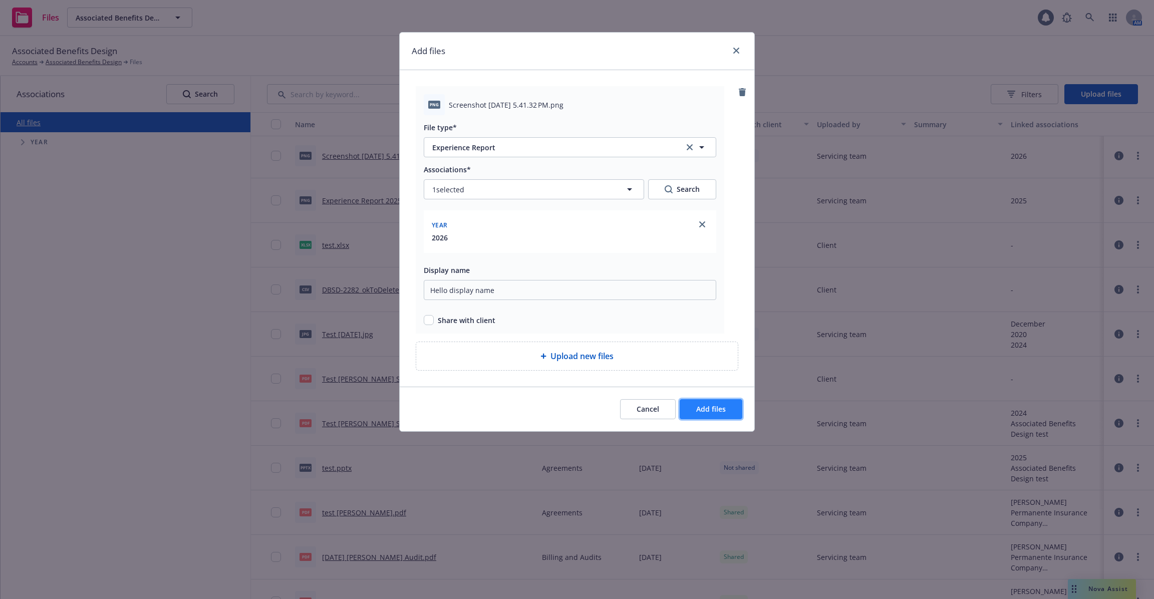
click at [725, 411] on span "Add files" at bounding box center [711, 409] width 30 height 10
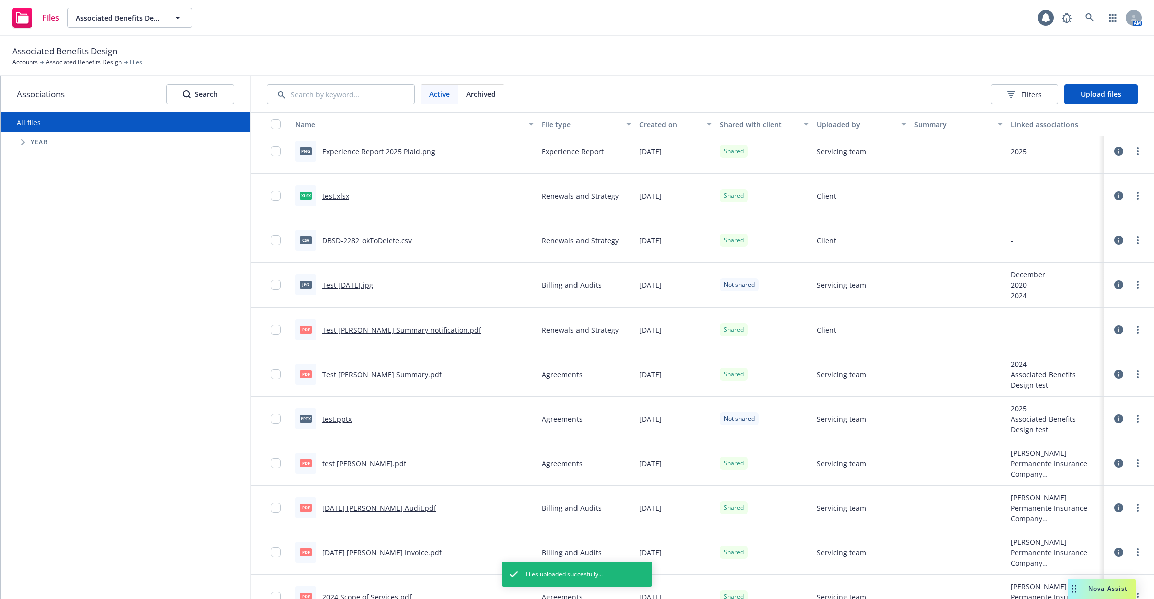
scroll to position [0, 0]
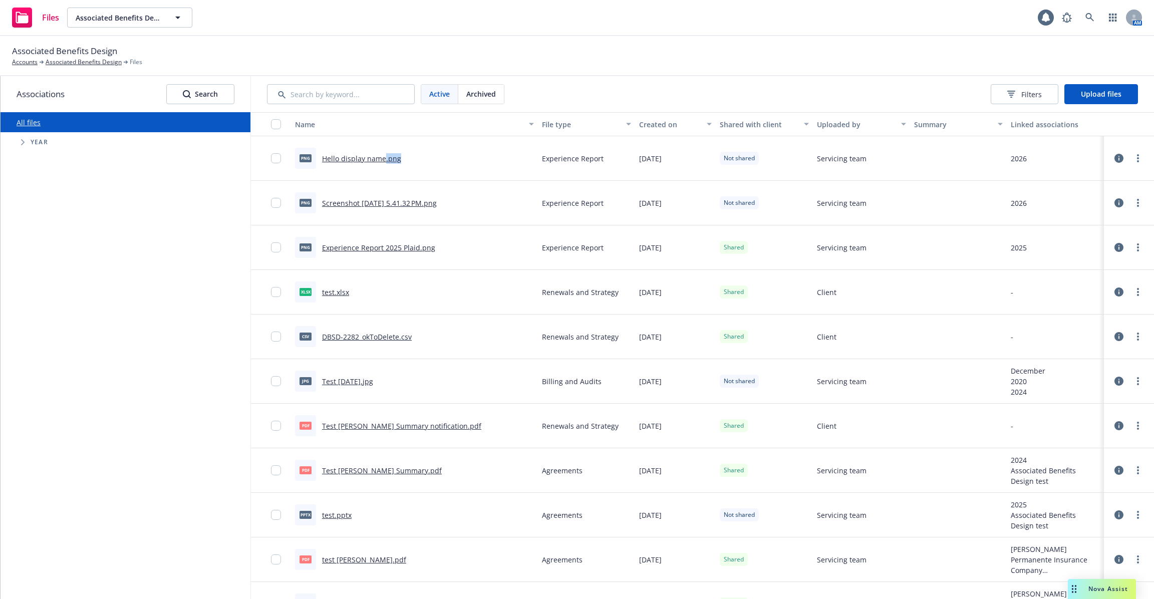
drag, startPoint x: 404, startPoint y: 156, endPoint x: 384, endPoint y: 162, distance: 20.8
click at [384, 162] on div "png Hello display name.png" at bounding box center [414, 158] width 247 height 45
click at [466, 160] on div "png Hello display name.png" at bounding box center [414, 158] width 247 height 45
click at [1030, 97] on span "Filters" at bounding box center [1032, 94] width 21 height 11
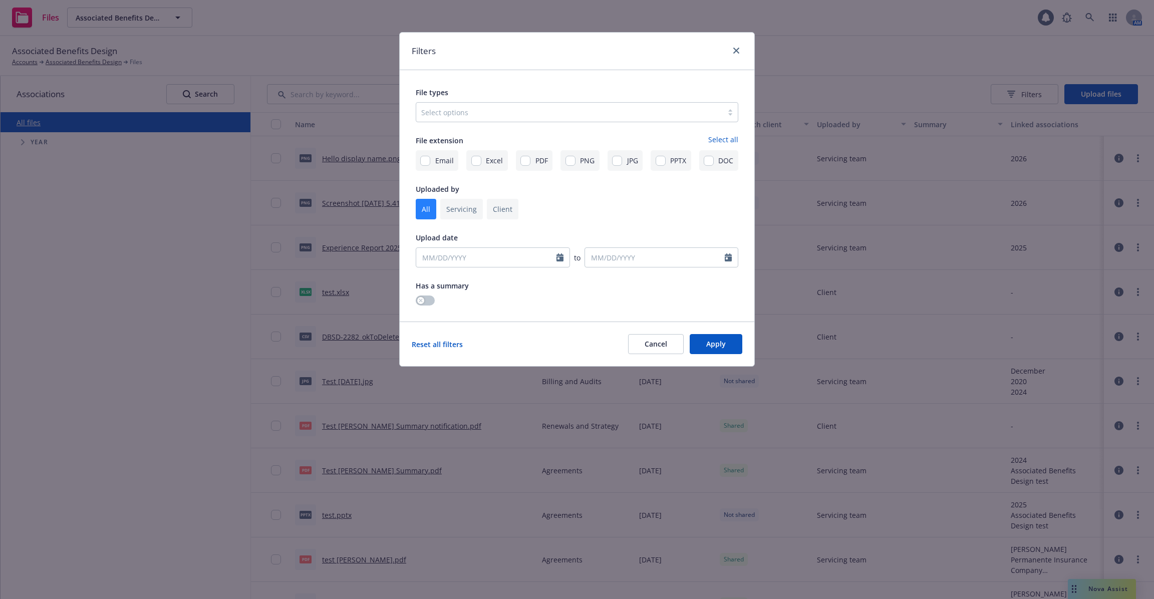
click at [1089, 67] on div "Filters File types Select options File extension Select all Email Excel PDF PNG…" at bounding box center [577, 299] width 1154 height 599
click at [735, 46] on link "close" at bounding box center [736, 51] width 12 height 12
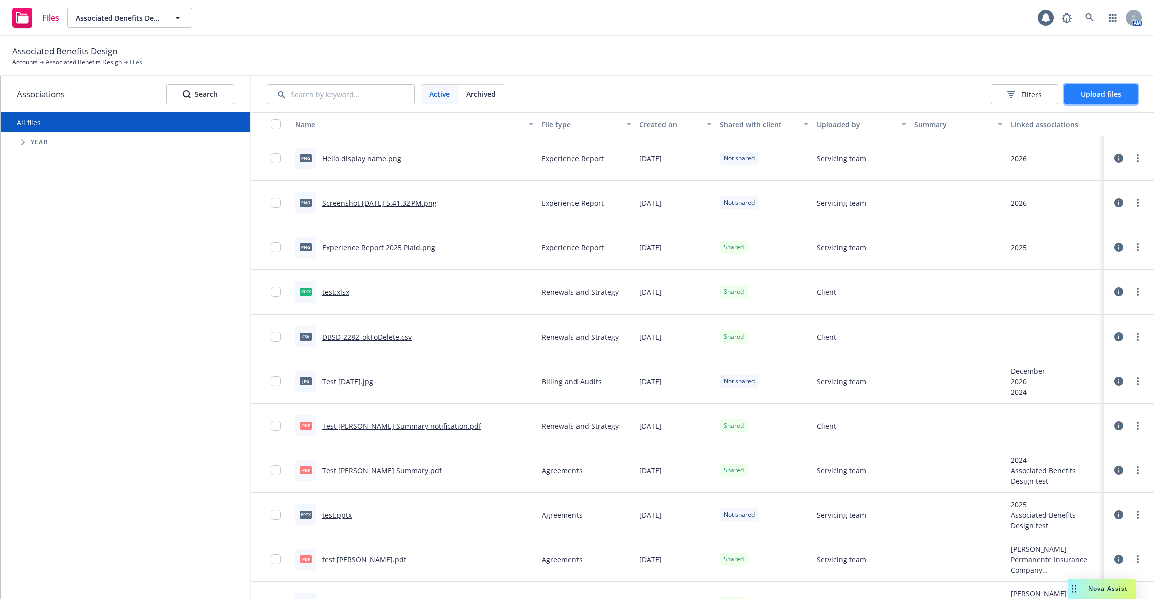
click at [1100, 95] on span "Upload files" at bounding box center [1101, 94] width 41 height 10
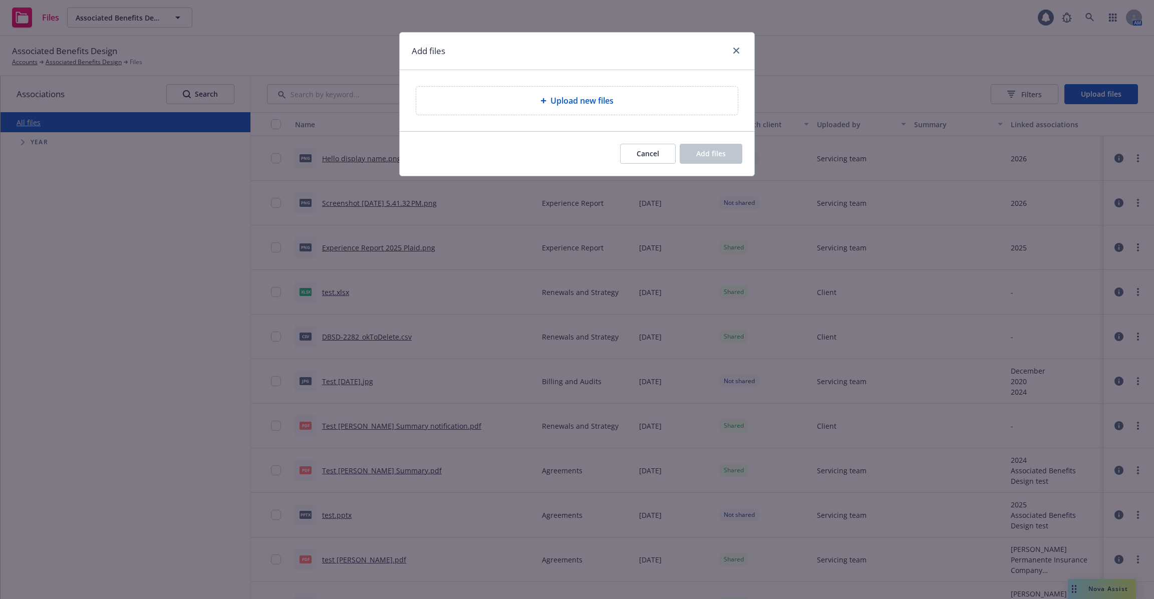
click at [531, 101] on div "Upload new files" at bounding box center [577, 101] width 306 height 12
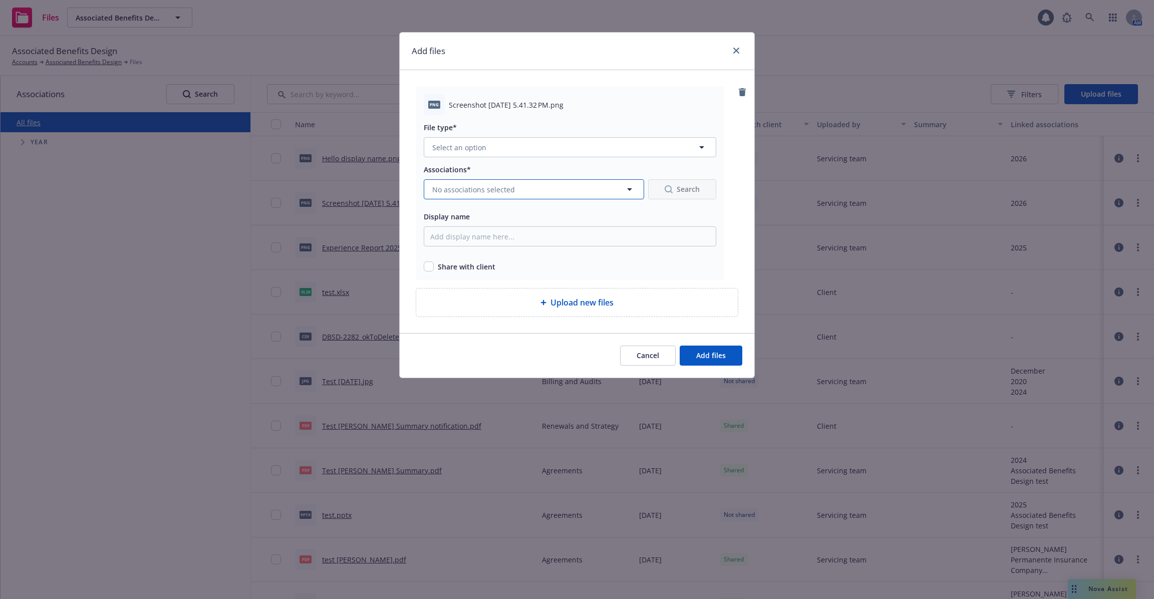
click at [472, 196] on button "No associations selected" at bounding box center [534, 189] width 220 height 20
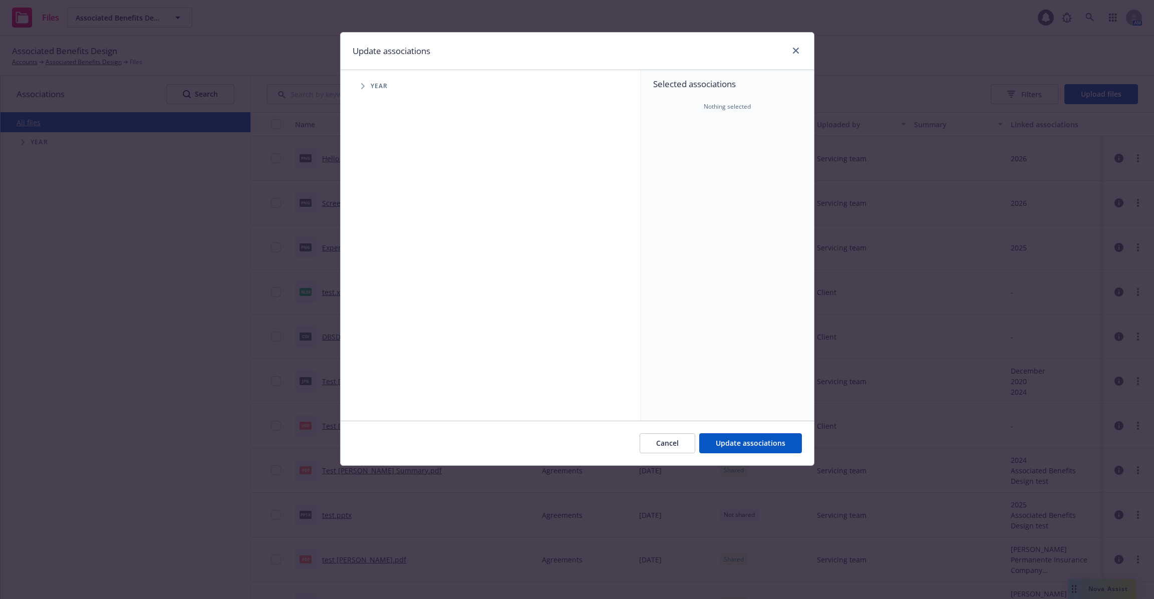
click at [357, 89] on span "Tree Example" at bounding box center [363, 86] width 16 height 16
click at [371, 245] on span "Tree Example" at bounding box center [375, 246] width 16 height 16
click at [387, 265] on icon "Tree Example" at bounding box center [388, 268] width 4 height 6
click at [388, 247] on input "Tree Example" at bounding box center [388, 246] width 10 height 10
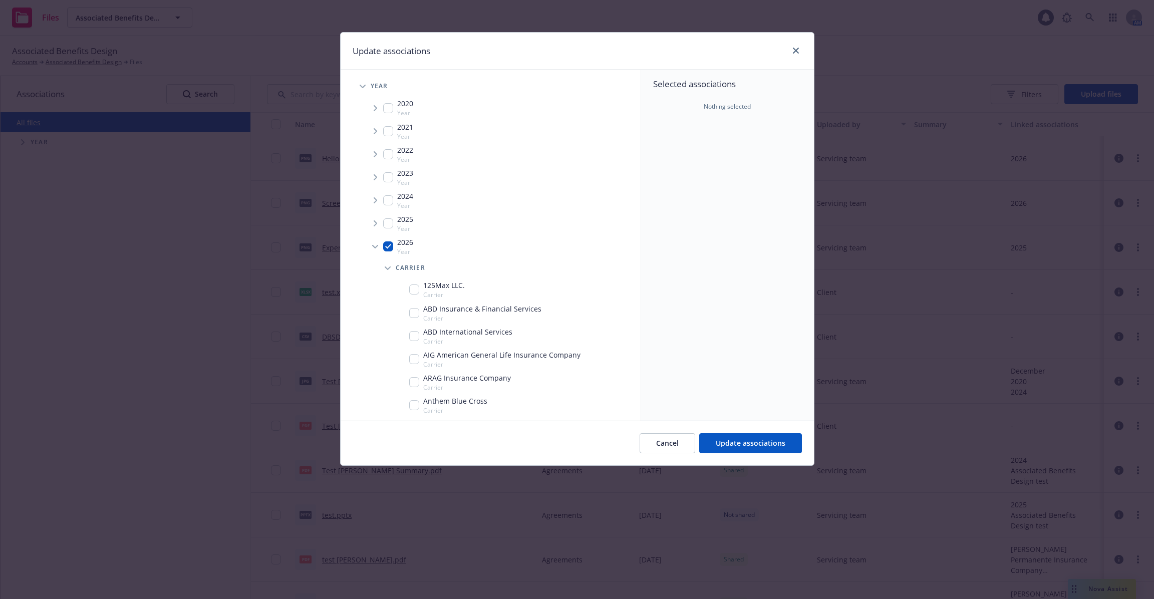
checkbox input "true"
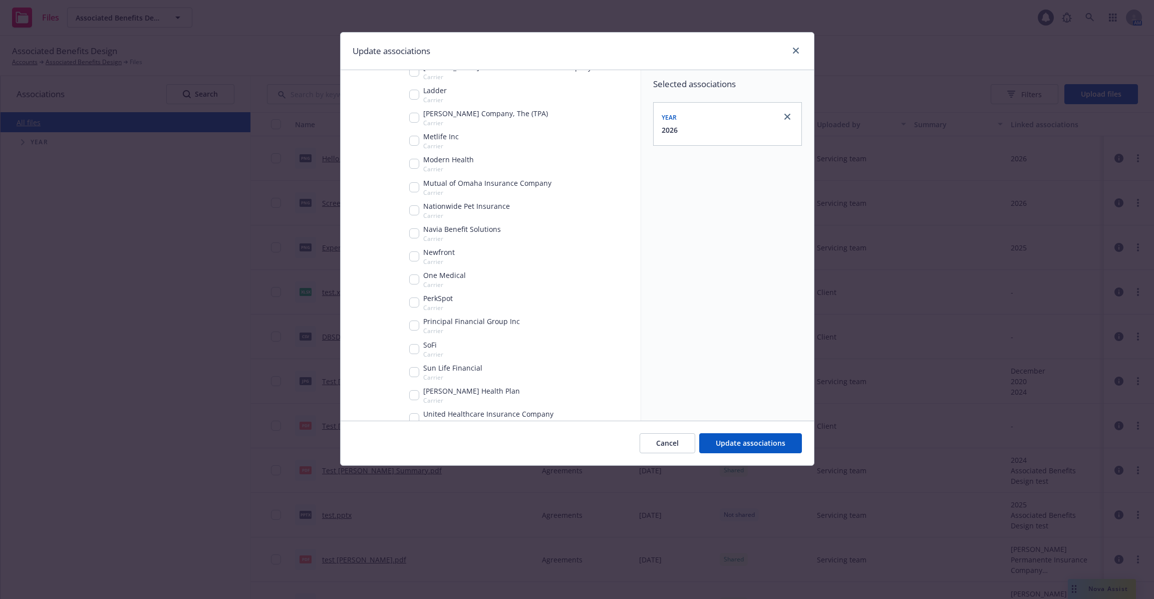
scroll to position [695, 0]
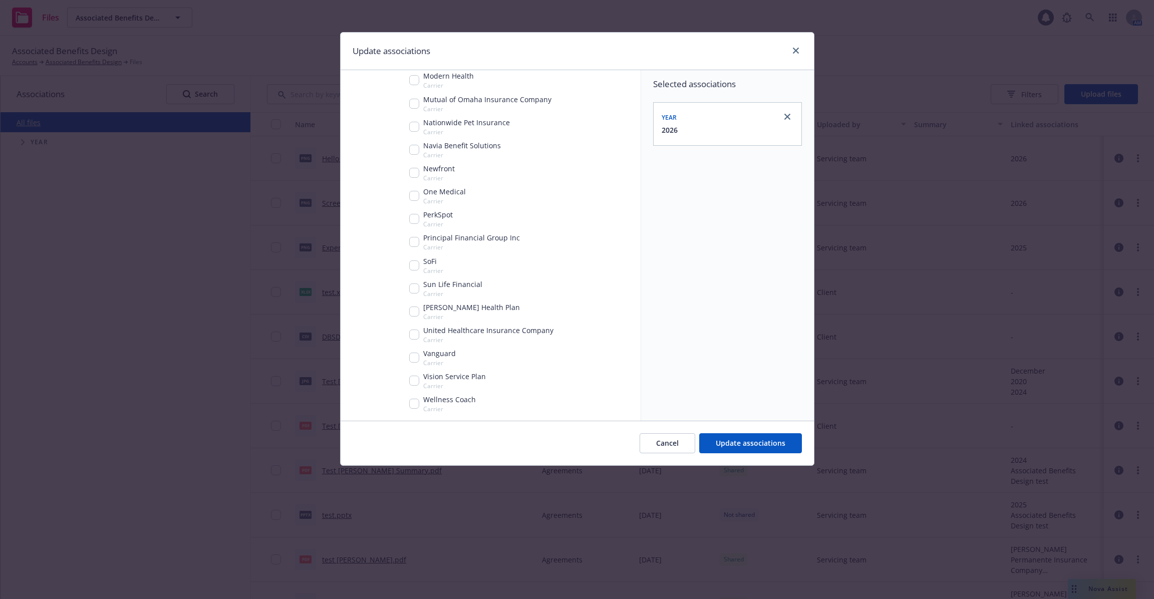
click at [411, 174] on input "Tree Example" at bounding box center [414, 173] width 10 height 10
checkbox input "true"
click at [746, 437] on button "Update associations" at bounding box center [750, 443] width 103 height 20
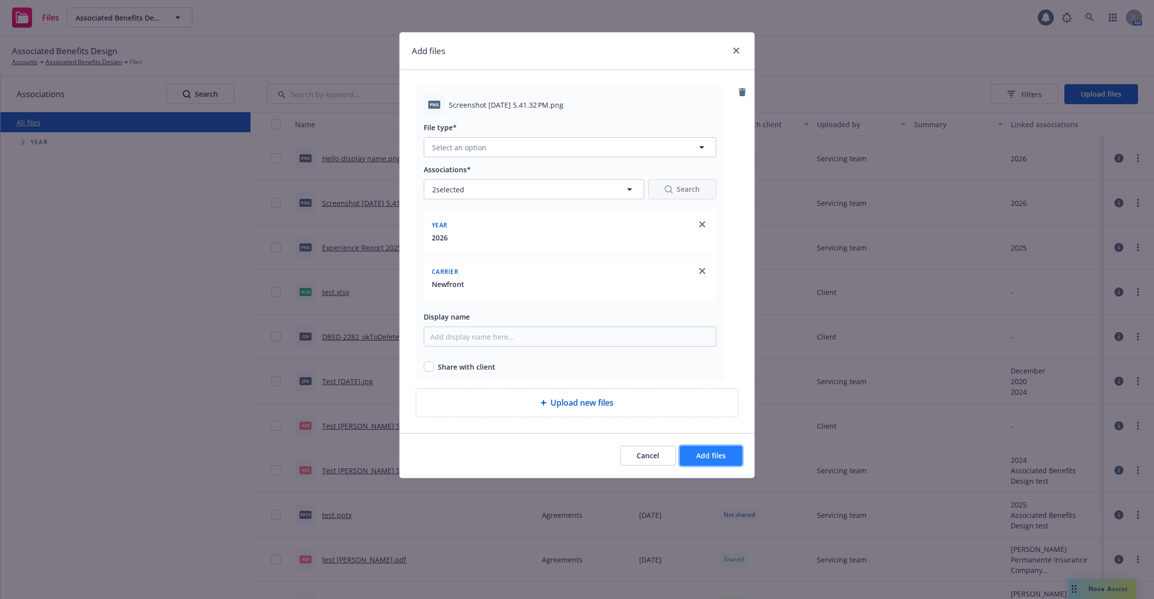
click at [730, 452] on button "Add files" at bounding box center [711, 456] width 63 height 20
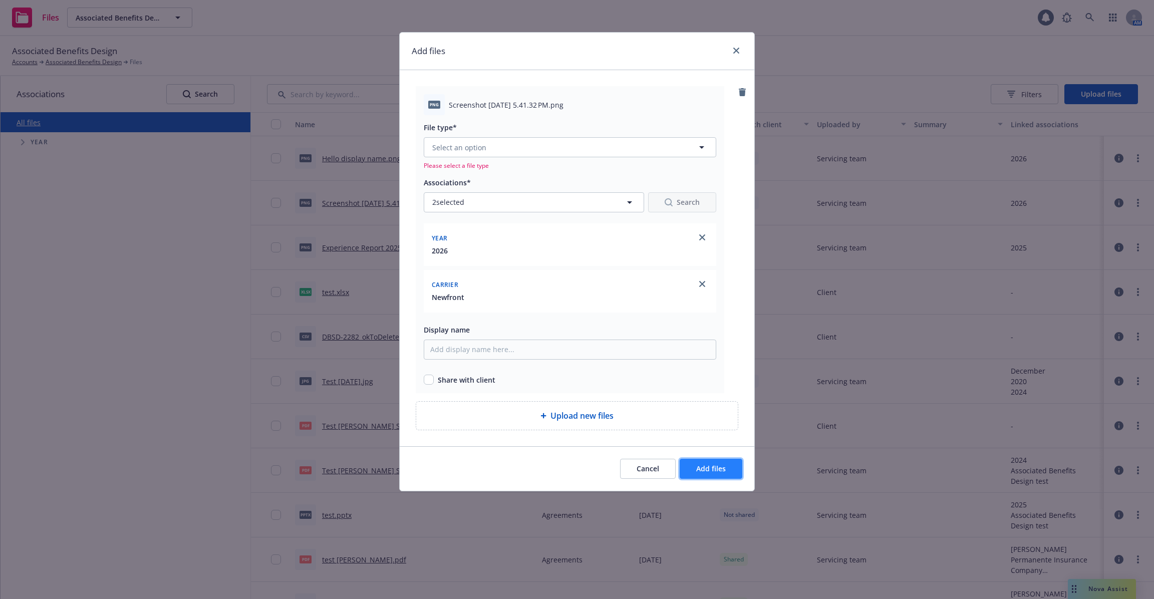
click at [718, 473] on button "Add files" at bounding box center [711, 469] width 63 height 20
click at [492, 140] on button "Select an option" at bounding box center [570, 147] width 293 height 20
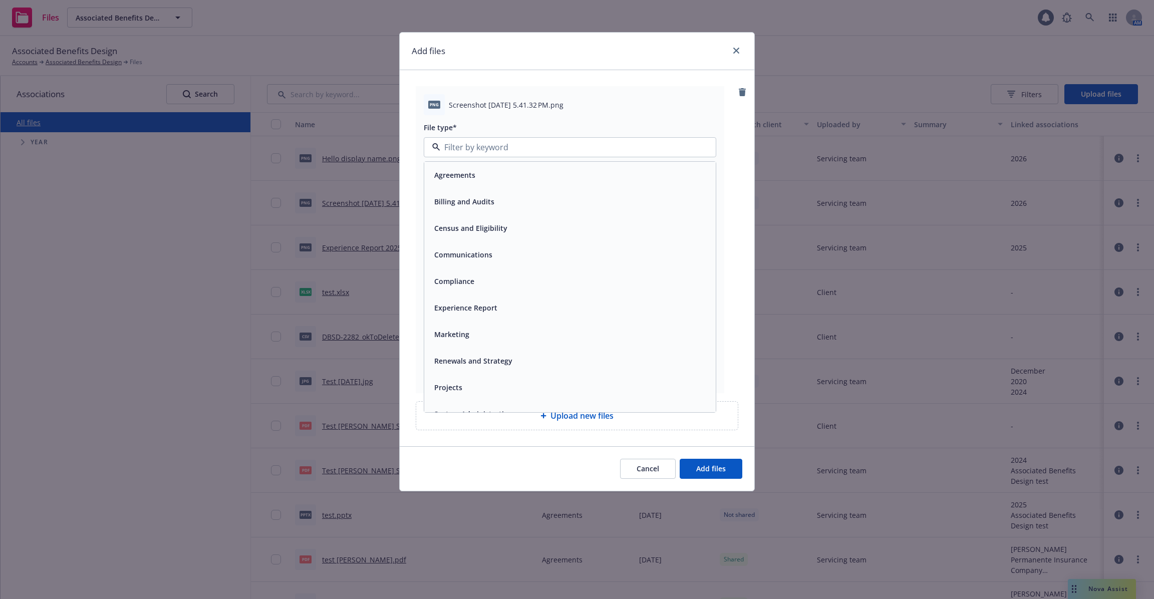
scroll to position [15, 0]
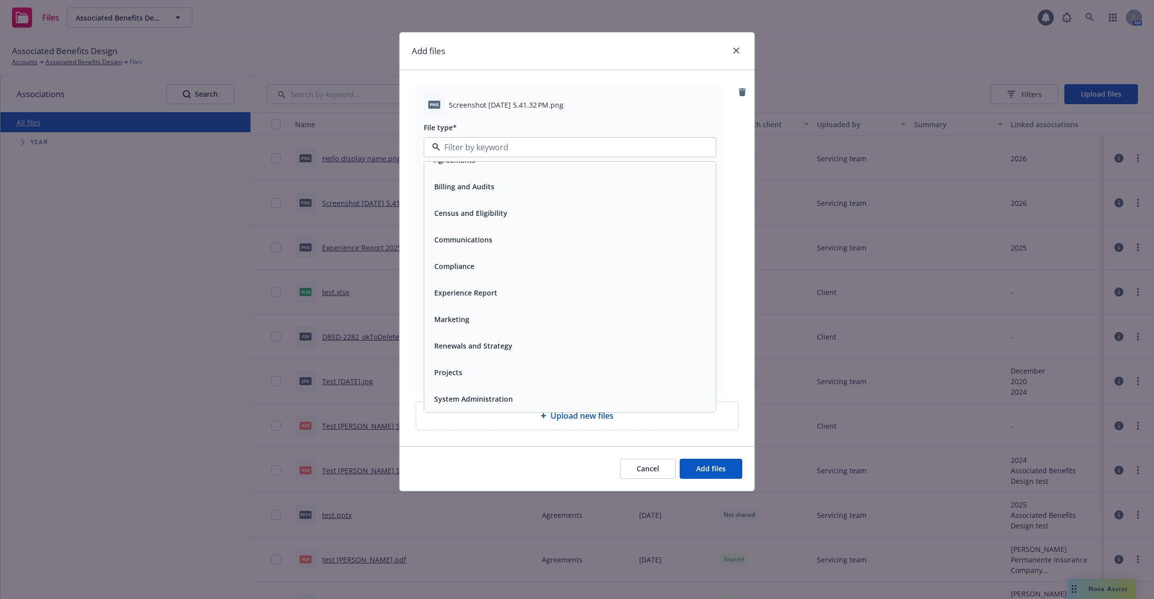
click at [517, 302] on div "Experience Report" at bounding box center [570, 293] width 292 height 27
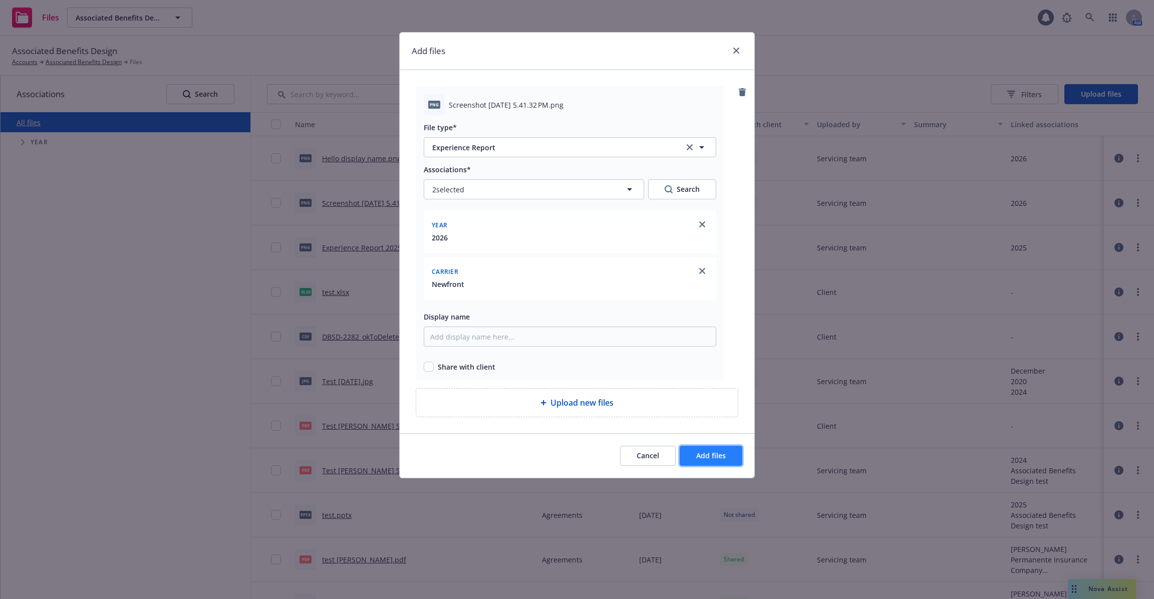
click at [721, 448] on button "Add files" at bounding box center [711, 456] width 63 height 20
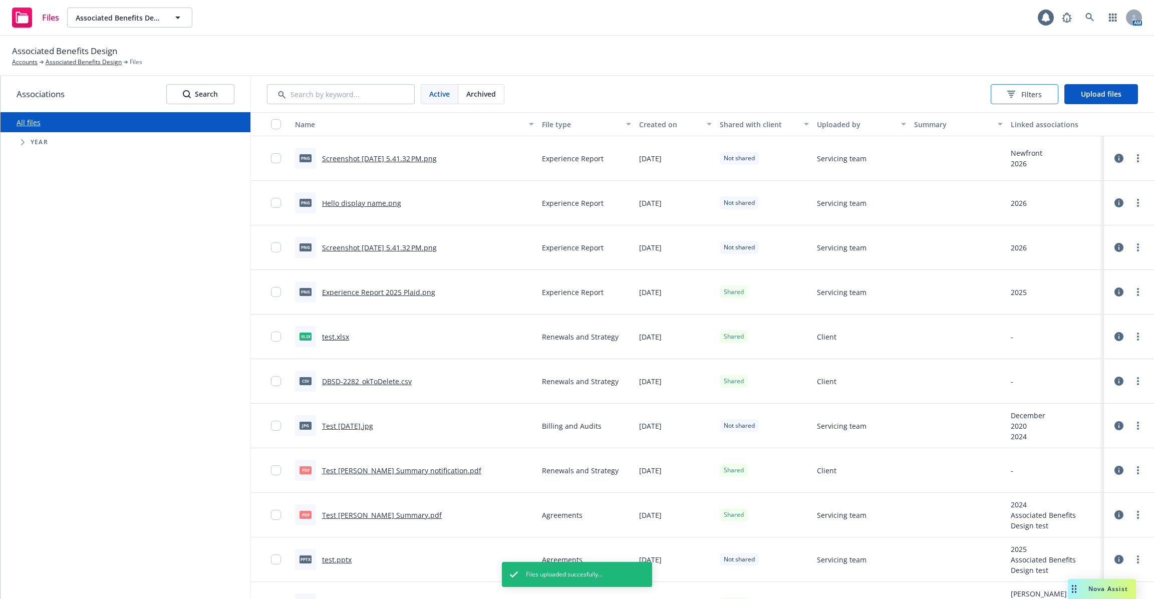
click at [1034, 91] on span "Filters" at bounding box center [1032, 94] width 21 height 11
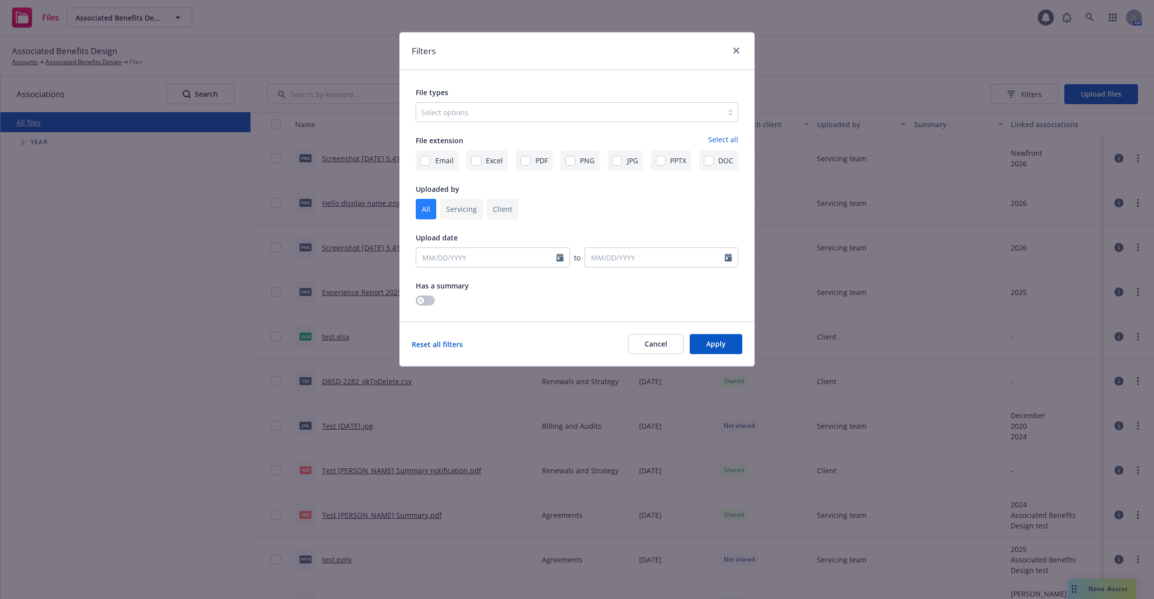
click at [791, 63] on div "Filters File types Select options File extension Select all Email Excel PDF PNG…" at bounding box center [577, 299] width 1154 height 599
click at [740, 57] on div at bounding box center [734, 51] width 16 height 13
click at [734, 48] on icon "close" at bounding box center [736, 51] width 6 height 6
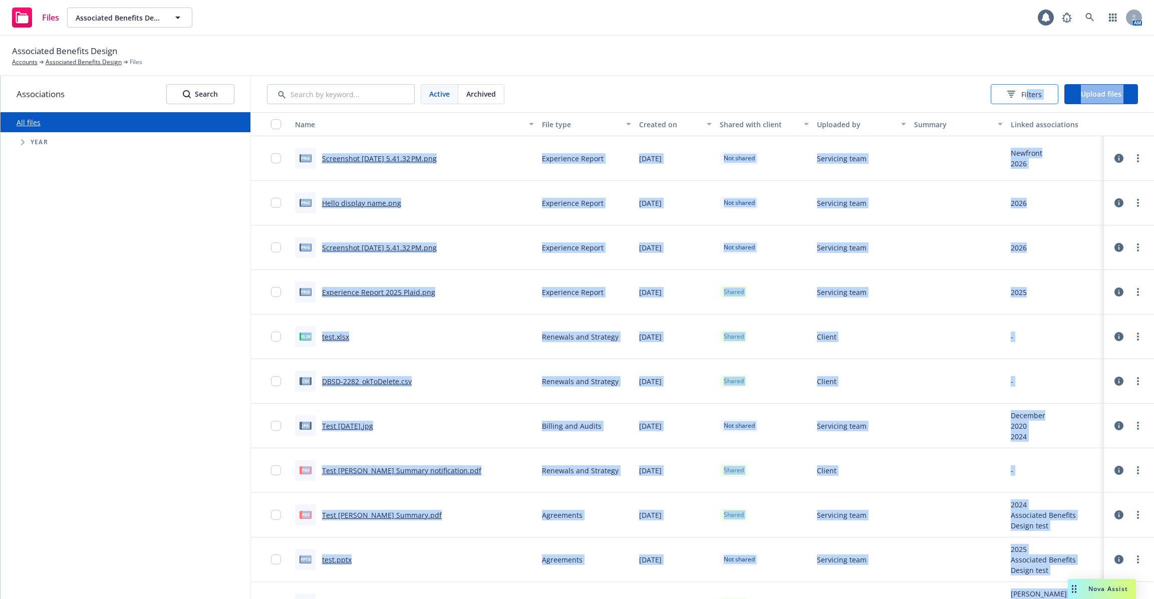
click at [1029, 99] on body "Files Associated Benefits Design Associated Benefits Design 1 AM Associated Ben…" at bounding box center [577, 299] width 1154 height 599
click at [1007, 95] on button "Filters" at bounding box center [1025, 94] width 68 height 20
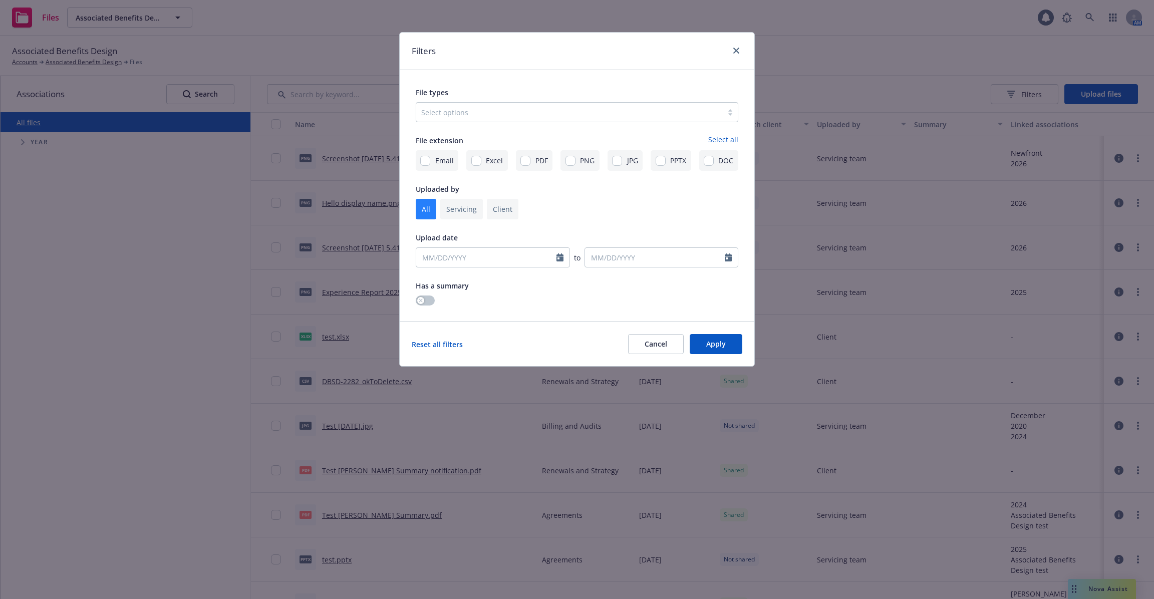
click at [908, 74] on div "Filters File types Select options File extension Select all Email Excel PDF PNG…" at bounding box center [577, 299] width 1154 height 599
click at [733, 49] on icon "close" at bounding box center [736, 51] width 6 height 6
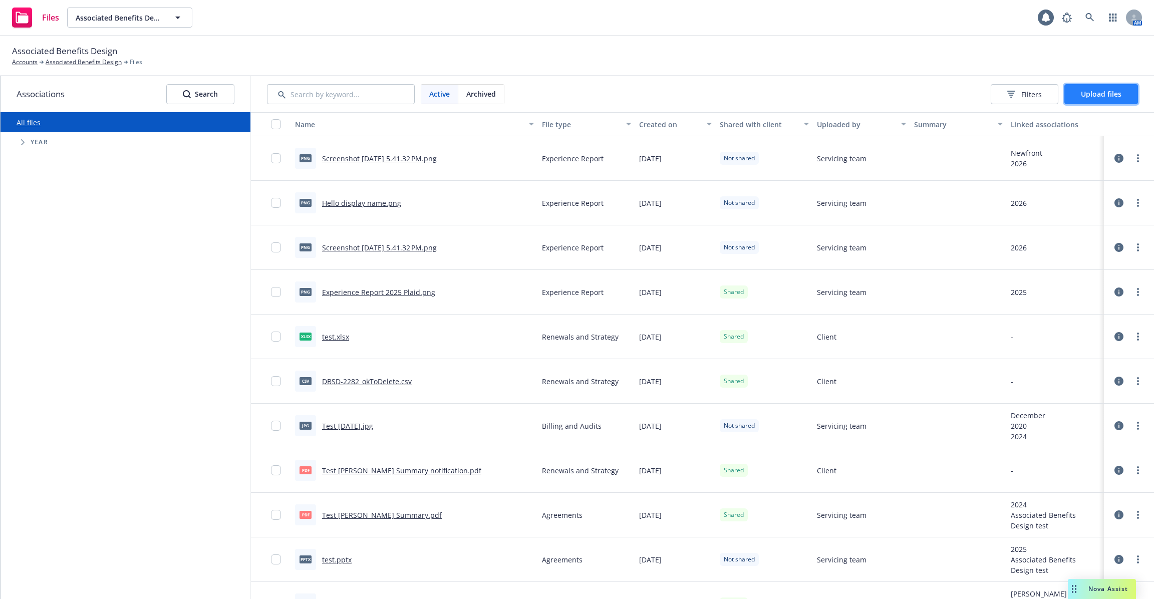
click at [1112, 94] on span "Upload files" at bounding box center [1101, 94] width 41 height 10
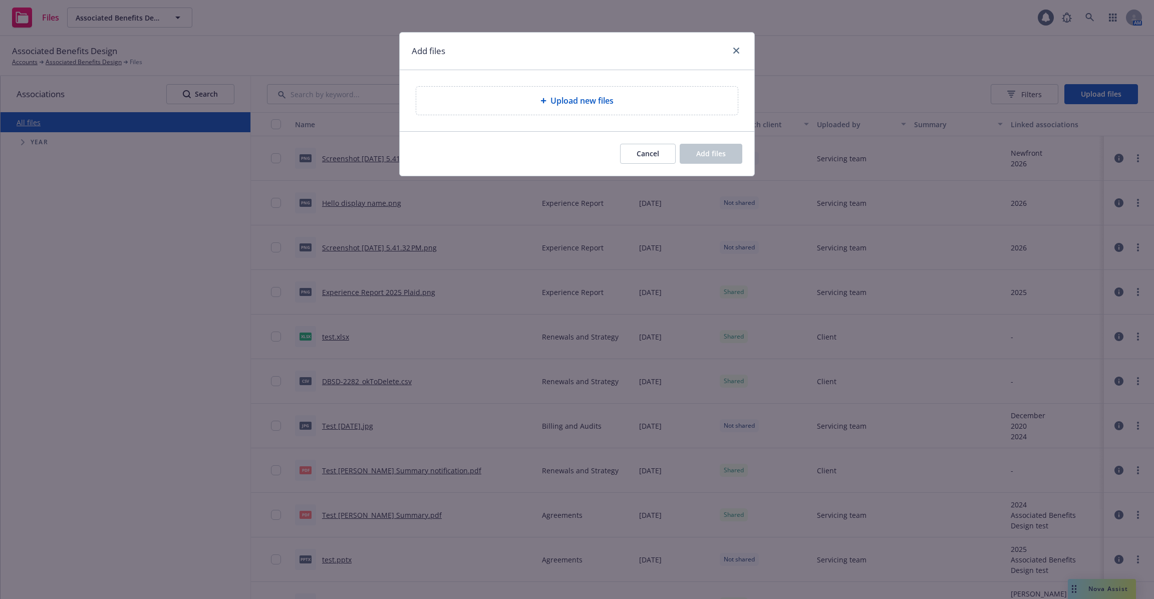
click at [603, 103] on span "Upload new files" at bounding box center [582, 101] width 63 height 12
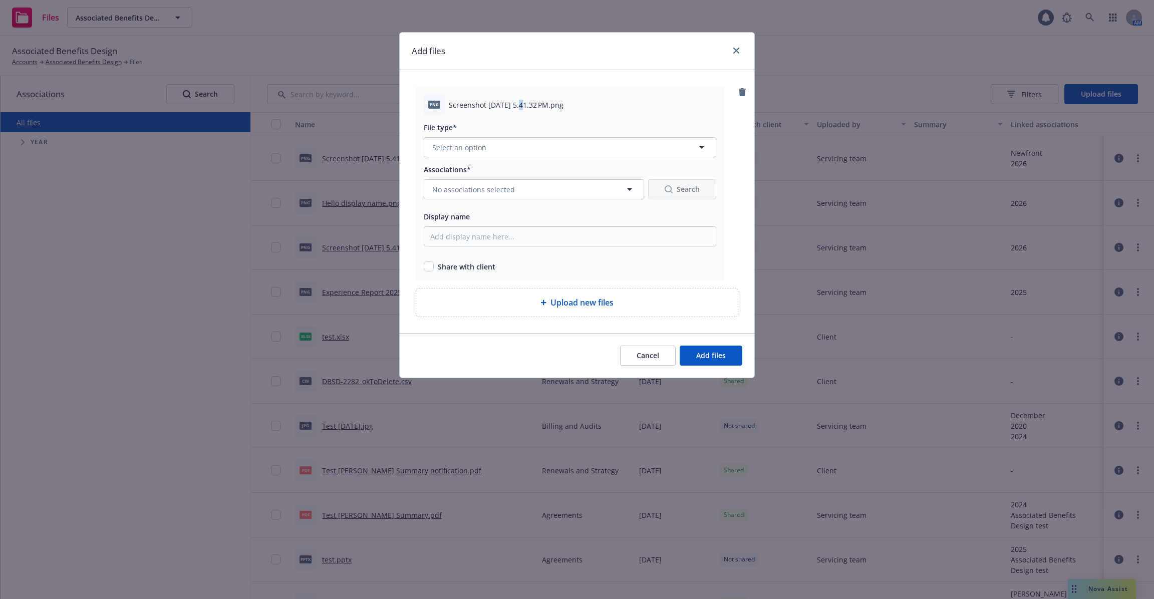
click at [522, 107] on span "Screenshot [DATE] 5.41.32 PM.png" at bounding box center [506, 105] width 115 height 11
click at [524, 149] on button "Select an option" at bounding box center [570, 147] width 293 height 20
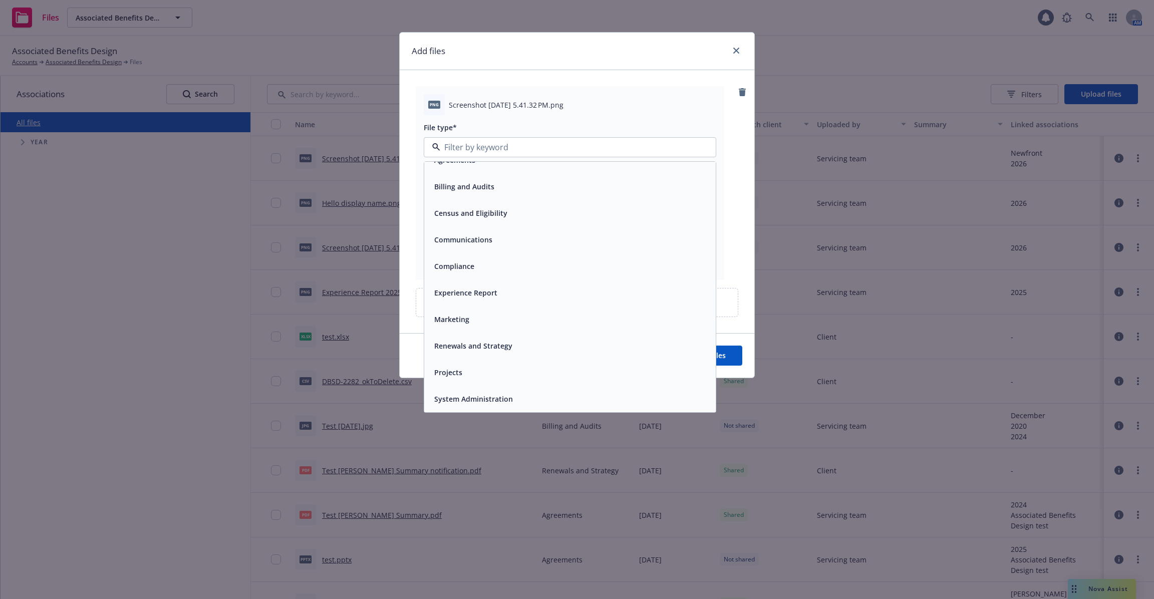
click at [471, 287] on div "Experience Report" at bounding box center [464, 293] width 69 height 15
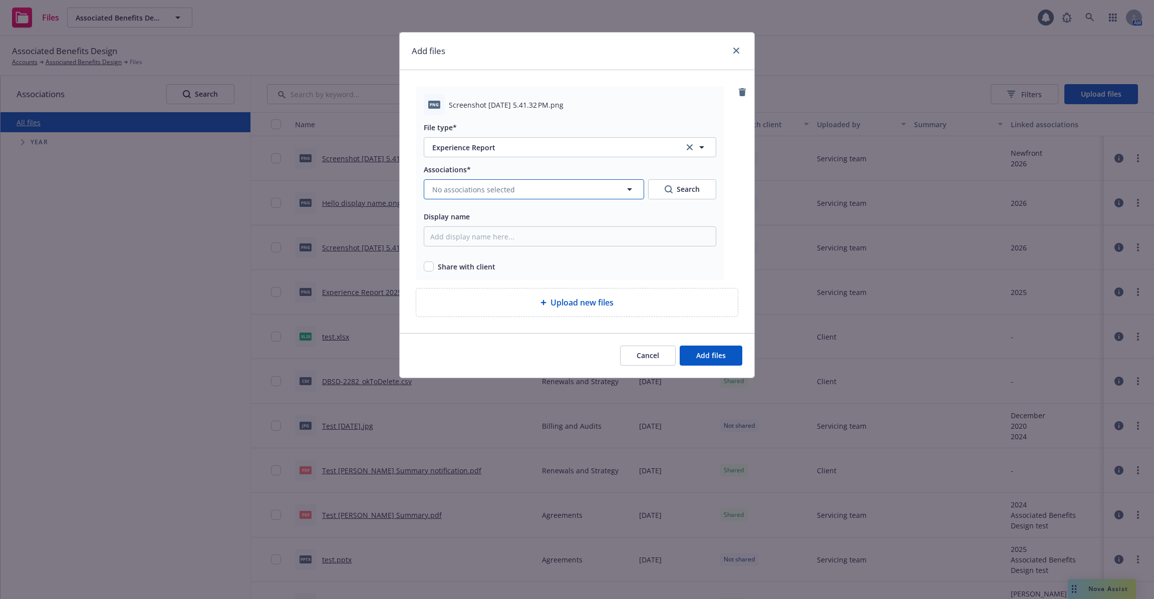
click at [491, 190] on span "No associations selected" at bounding box center [473, 189] width 83 height 11
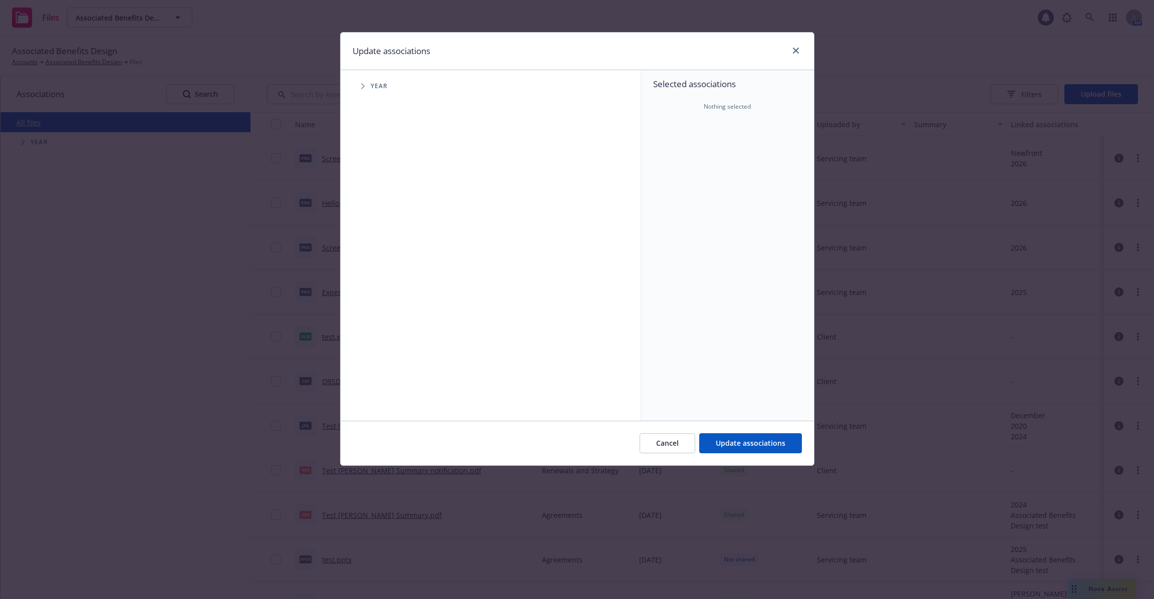
click at [361, 82] on span "Tree Example" at bounding box center [363, 86] width 16 height 16
click at [449, 196] on div "2024 Year" at bounding box center [502, 200] width 278 height 23
checkbox input "true"
click at [754, 445] on span "Update associations" at bounding box center [751, 443] width 70 height 10
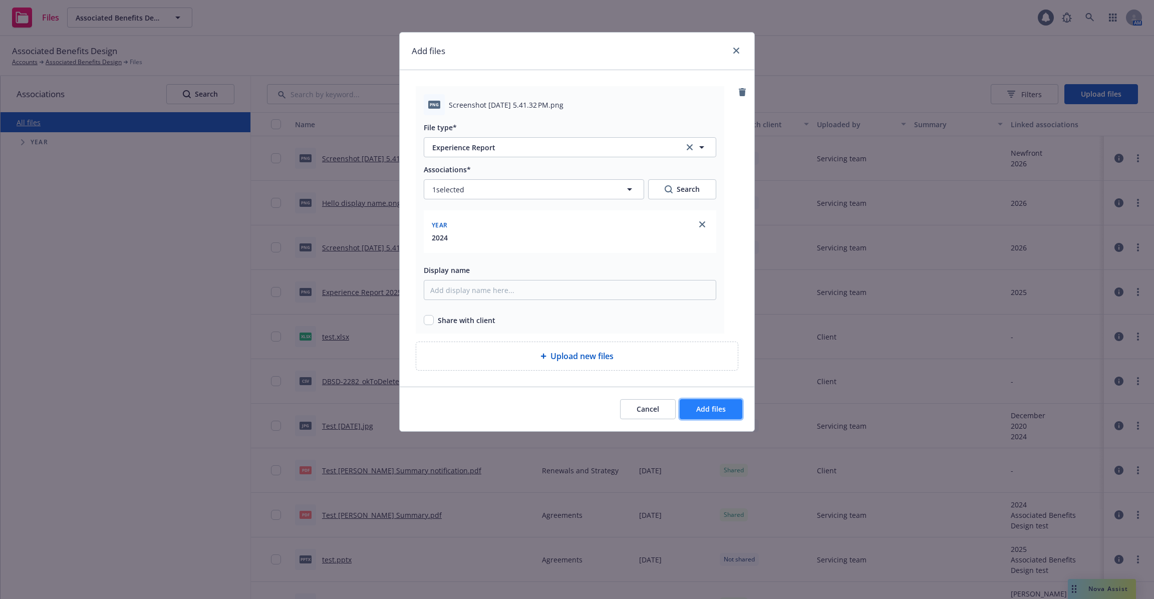
click at [713, 409] on span "Add files" at bounding box center [711, 409] width 30 height 10
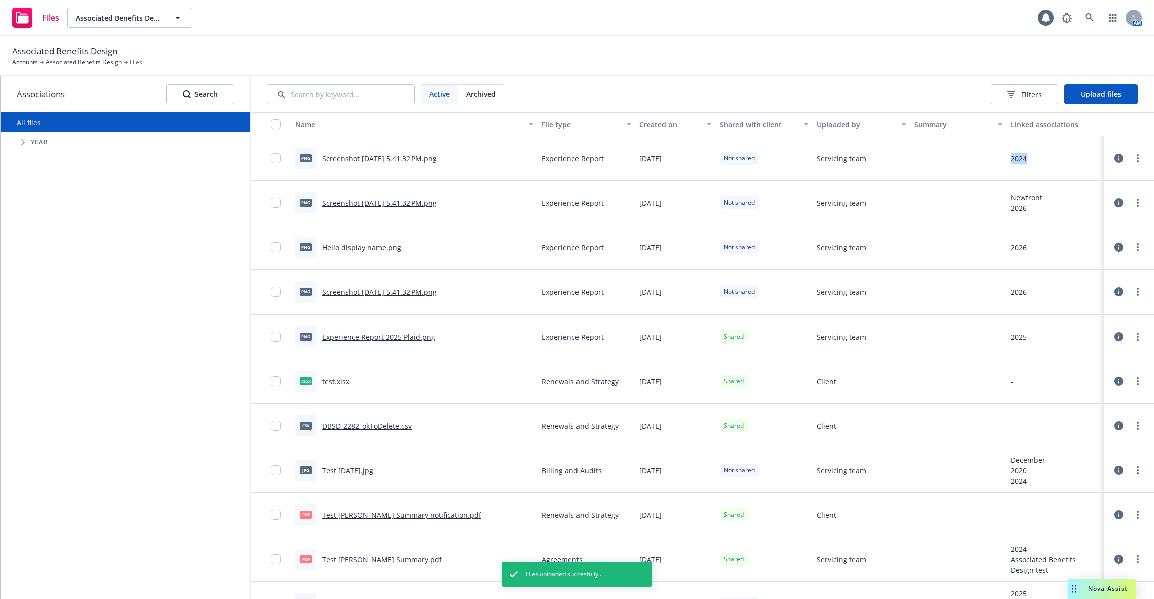
drag, startPoint x: 1012, startPoint y: 162, endPoint x: 1033, endPoint y: 162, distance: 20.5
click at [1033, 162] on div "2024" at bounding box center [1055, 158] width 97 height 45
click at [1013, 92] on icon at bounding box center [1012, 94] width 8 height 7
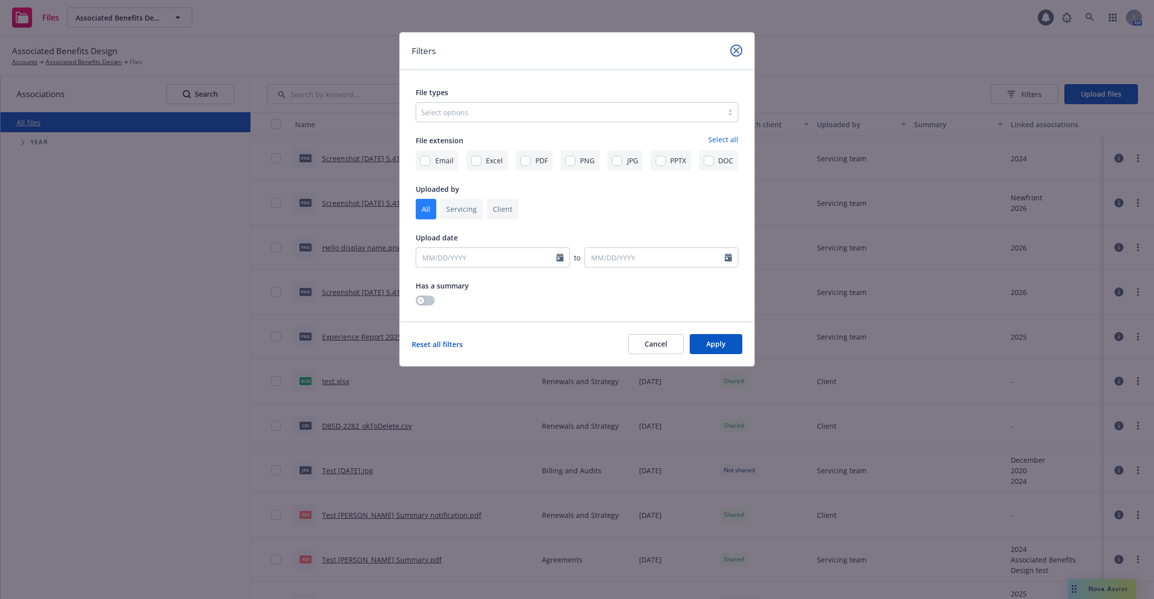
click at [734, 50] on icon "close" at bounding box center [736, 51] width 6 height 6
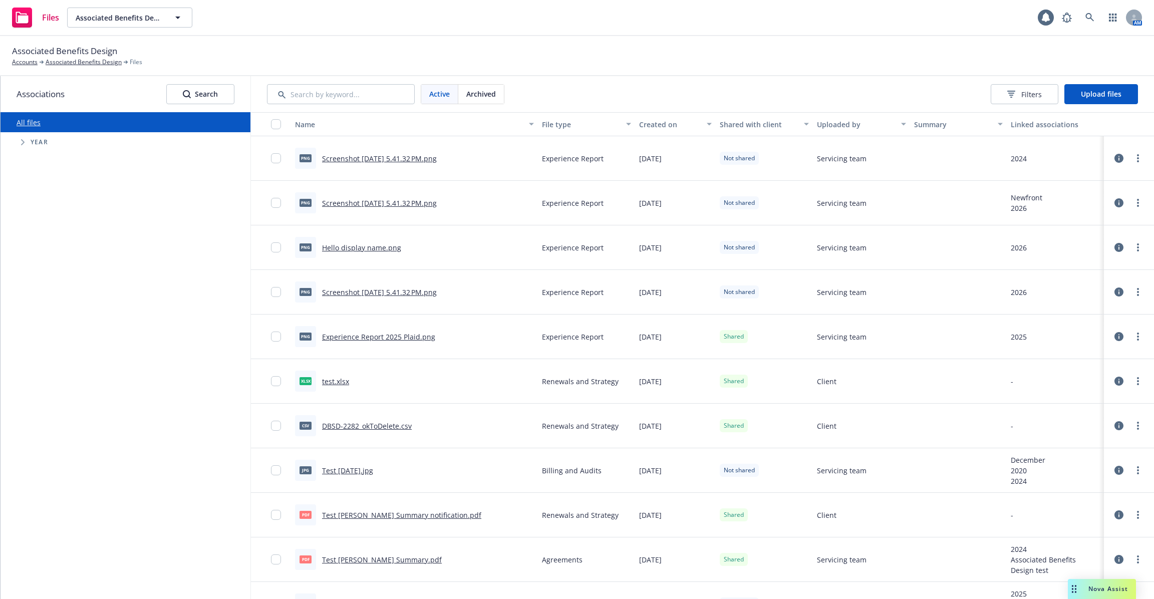
click at [19, 143] on span "Tree Example" at bounding box center [23, 142] width 16 height 16
click at [49, 258] on input "Tree Example" at bounding box center [48, 257] width 10 height 10
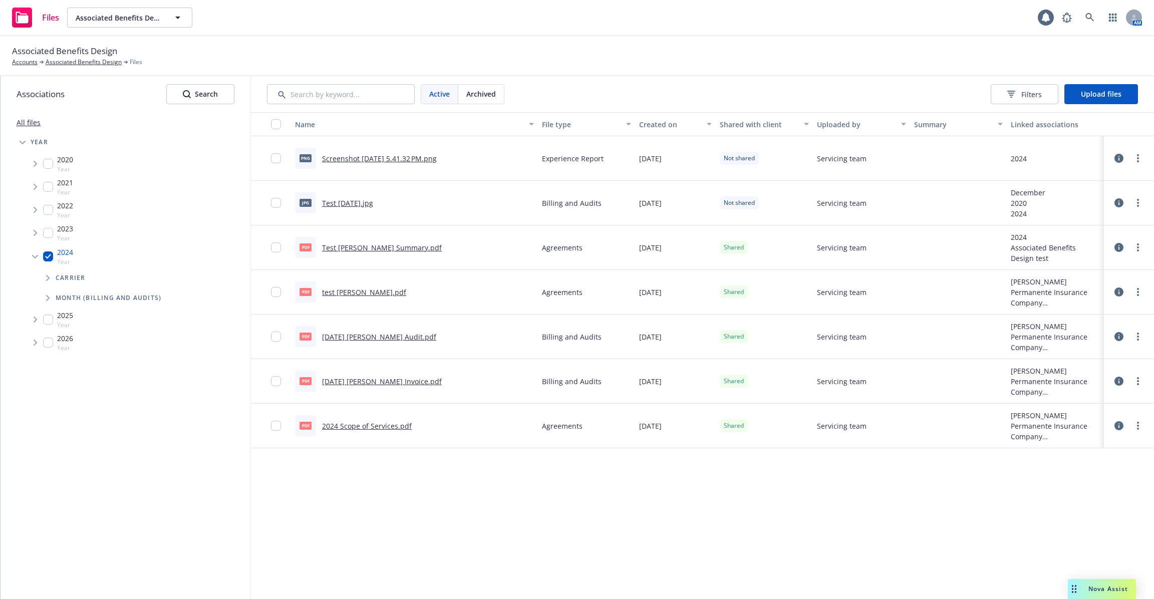
click at [48, 258] on input "Tree Example" at bounding box center [48, 257] width 10 height 10
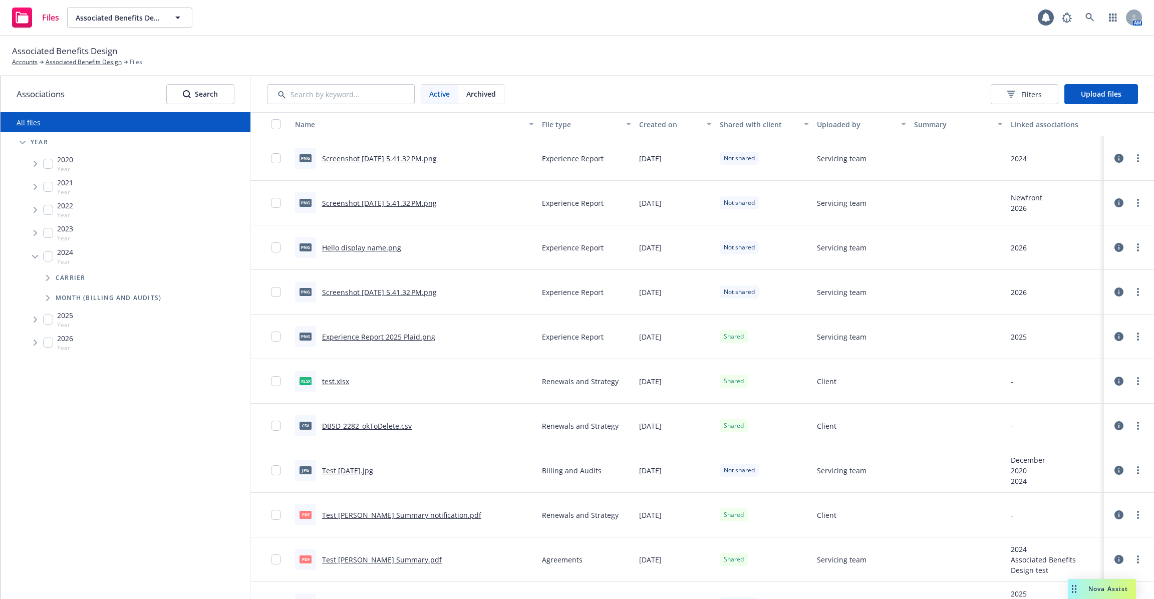
click at [50, 259] on input "Tree Example" at bounding box center [48, 257] width 10 height 10
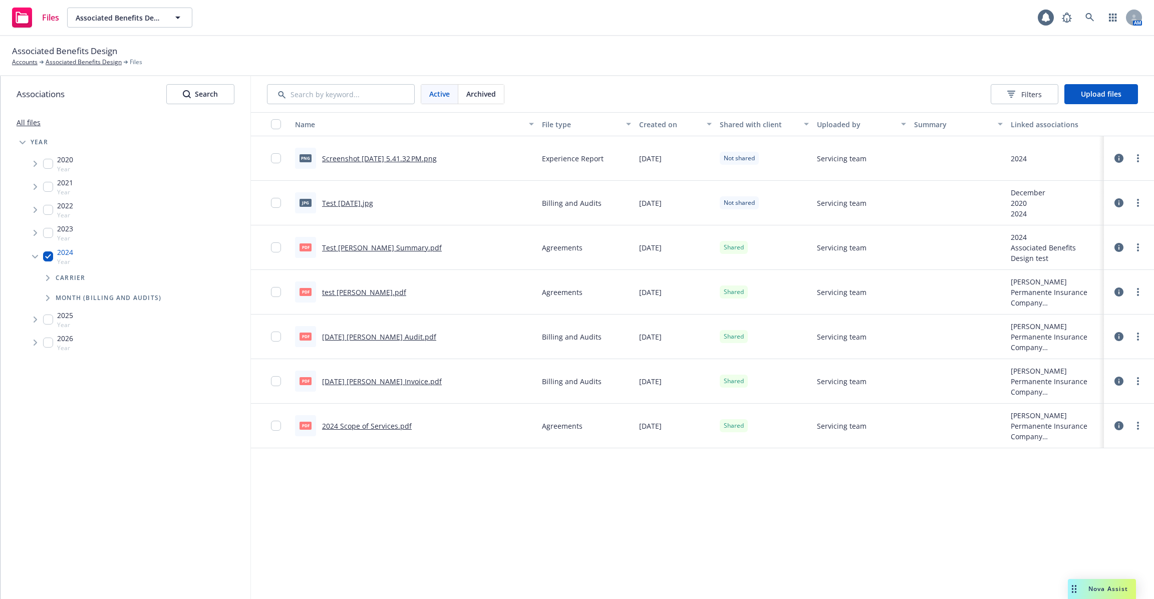
click at [50, 259] on input "Tree Example" at bounding box center [48, 257] width 10 height 10
checkbox input "false"
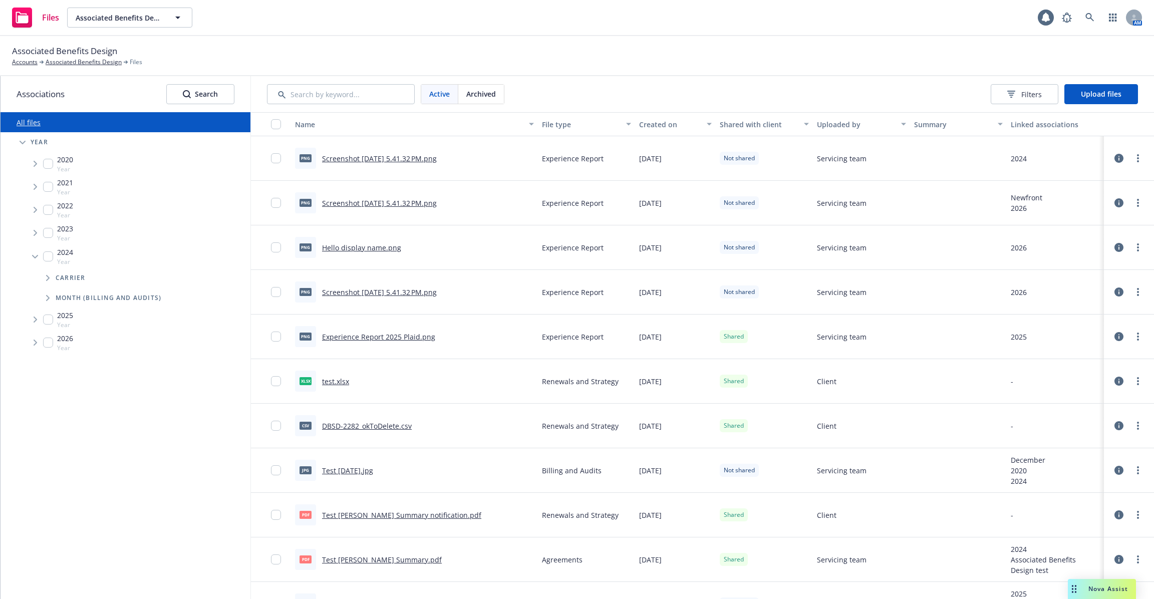
click at [1100, 113] on div "button" at bounding box center [1099, 124] width 5 height 23
click at [1092, 99] on button "Upload files" at bounding box center [1102, 94] width 74 height 20
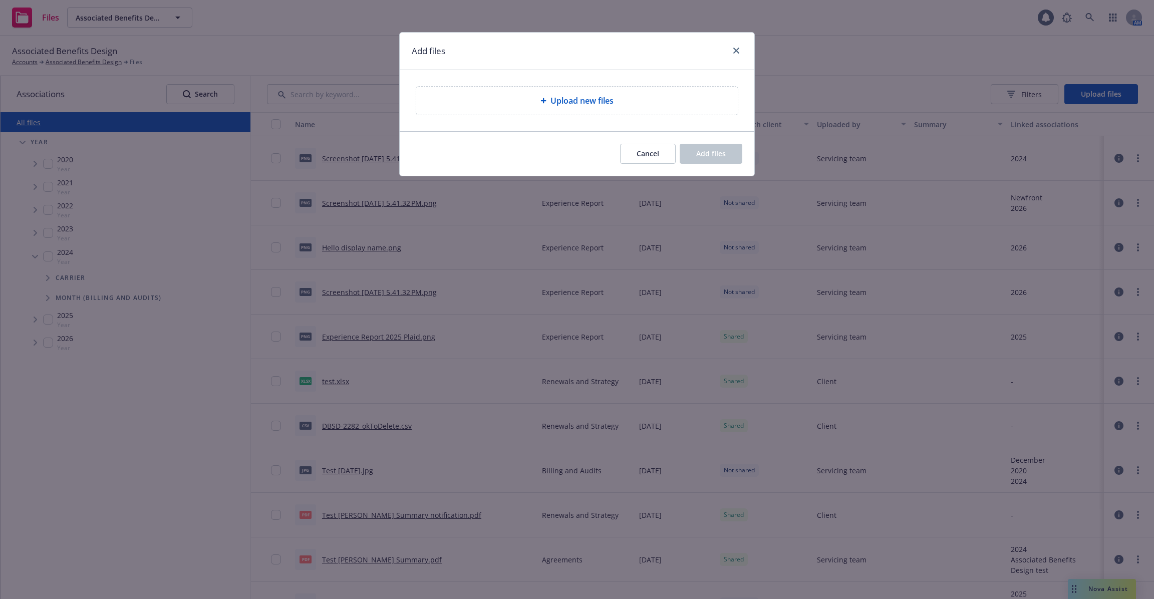
click at [589, 100] on span "Upload new files" at bounding box center [582, 101] width 63 height 12
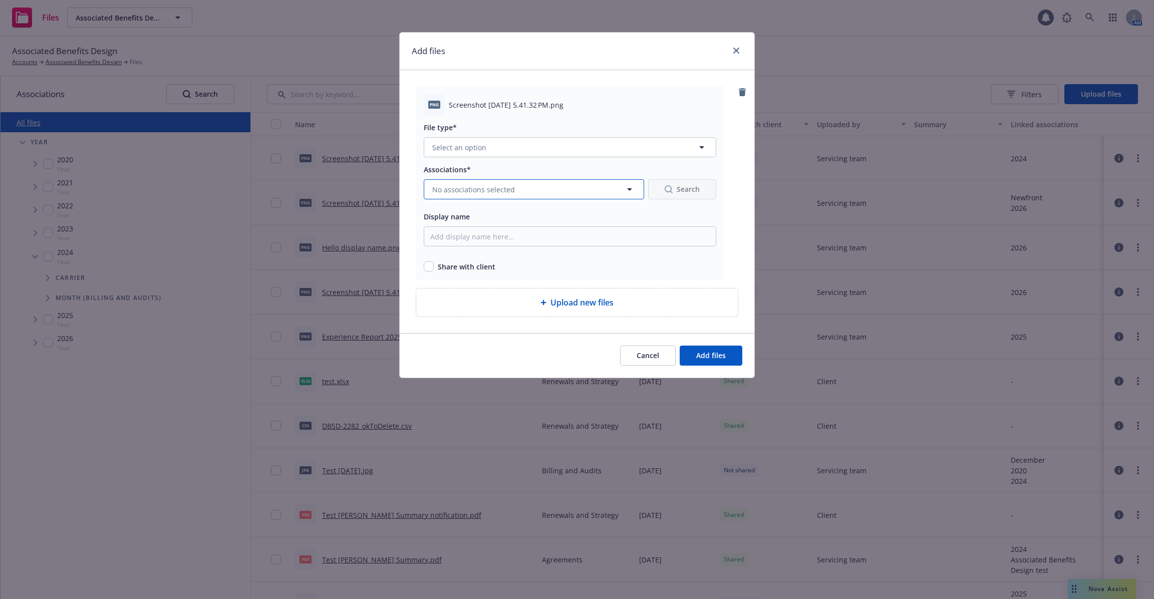
click at [633, 186] on icon "button" at bounding box center [630, 189] width 12 height 12
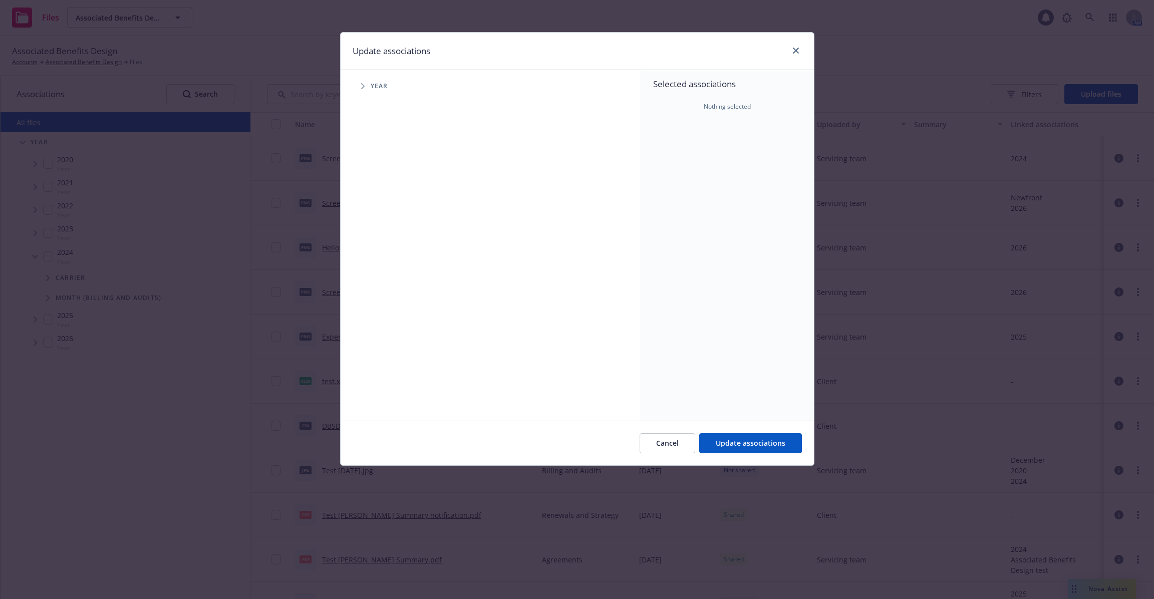
click at [377, 84] on span "Year" at bounding box center [380, 86] width 18 height 6
click at [360, 84] on span "Tree Example" at bounding box center [363, 86] width 16 height 16
click at [360, 85] on icon "Tree Example" at bounding box center [363, 87] width 6 height 4
click at [796, 48] on icon "close" at bounding box center [796, 51] width 6 height 6
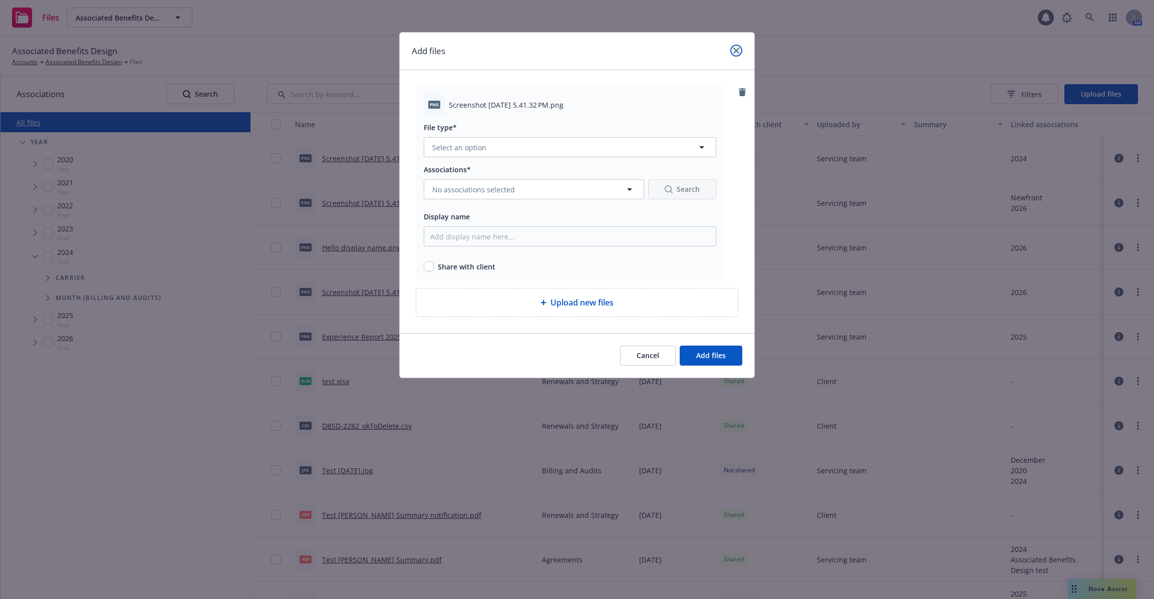
click at [738, 50] on icon "close" at bounding box center [736, 51] width 6 height 6
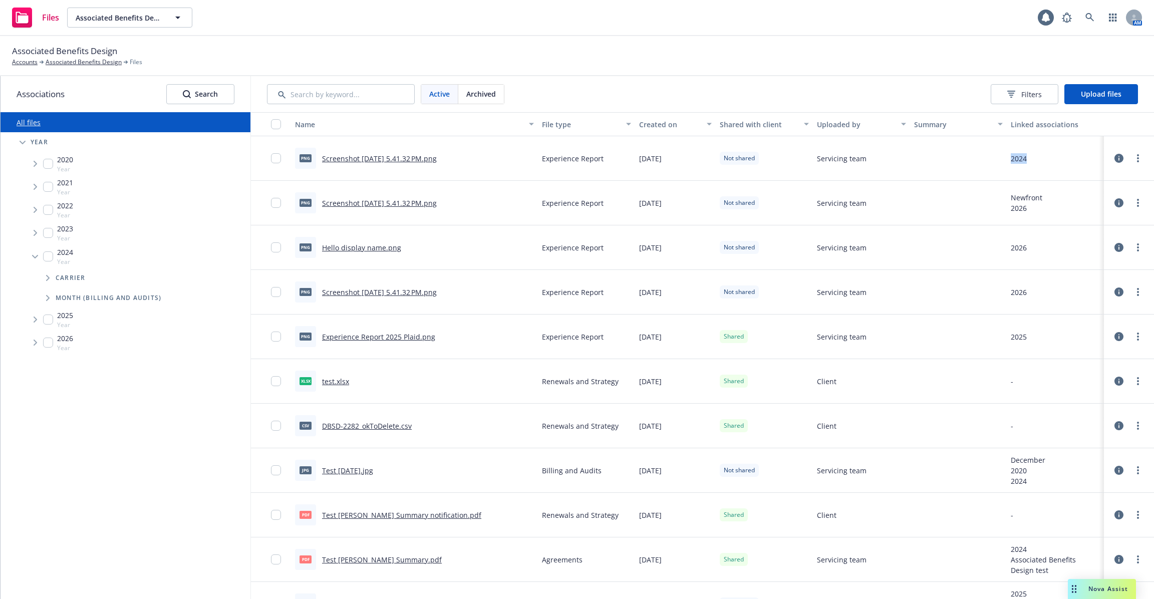
drag, startPoint x: 1026, startPoint y: 160, endPoint x: 1000, endPoint y: 160, distance: 26.6
click at [1000, 160] on div "png Screenshot [DATE] 5.41.32 PM.png Experience Report [DATE] Not shared Servic…" at bounding box center [702, 158] width 903 height 45
click at [1120, 90] on span "Upload files" at bounding box center [1101, 94] width 41 height 10
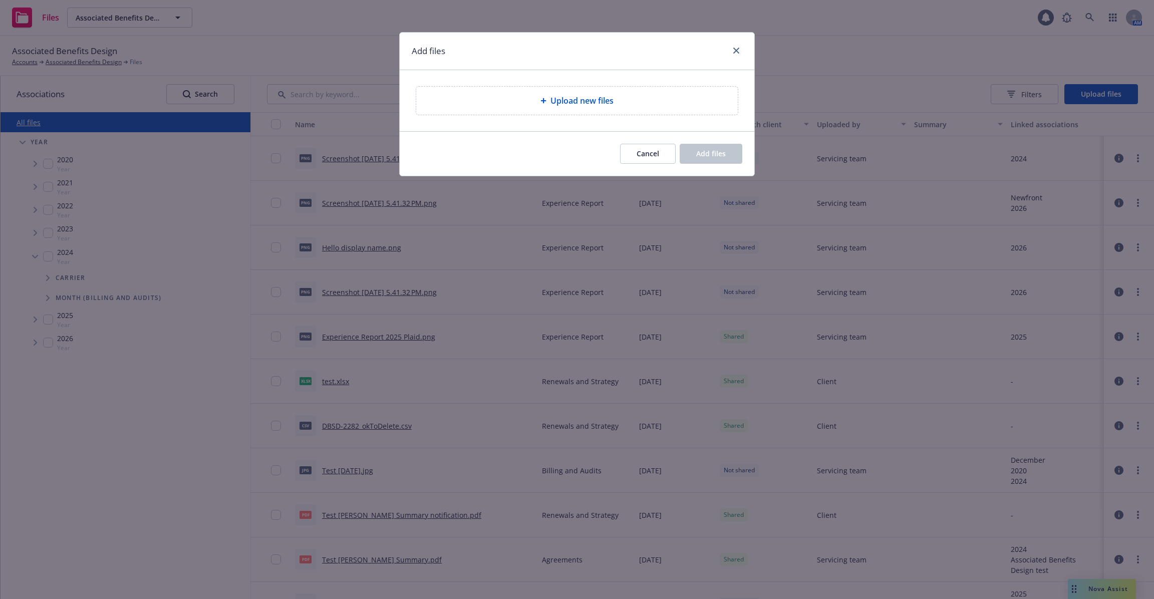
click at [612, 99] on span "Upload new files" at bounding box center [582, 101] width 63 height 12
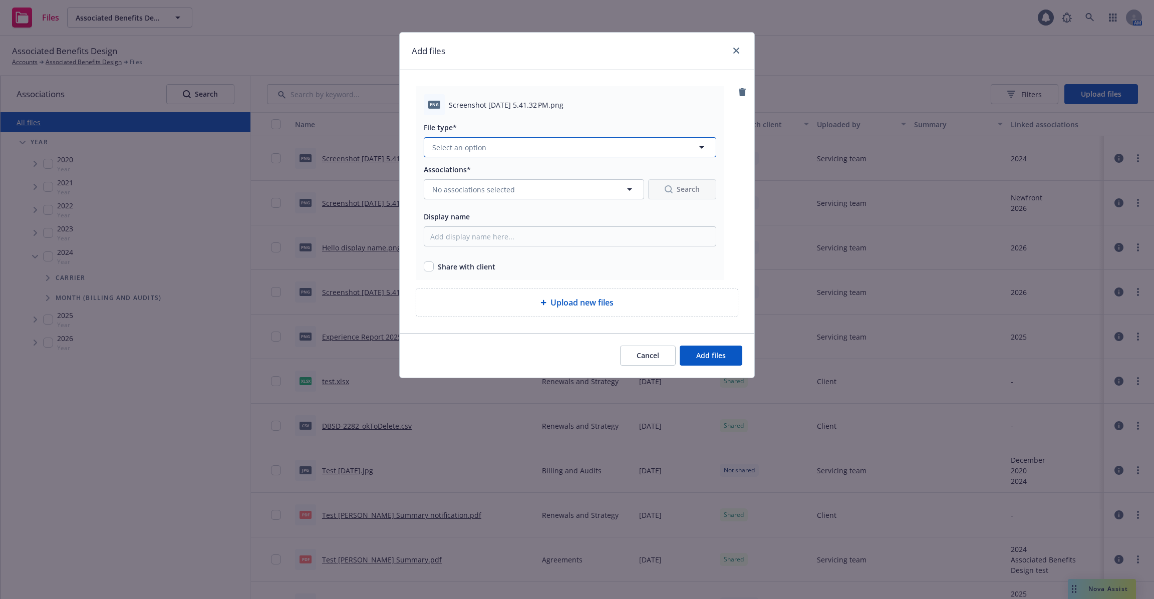
click at [596, 156] on button "Select an option" at bounding box center [570, 147] width 293 height 20
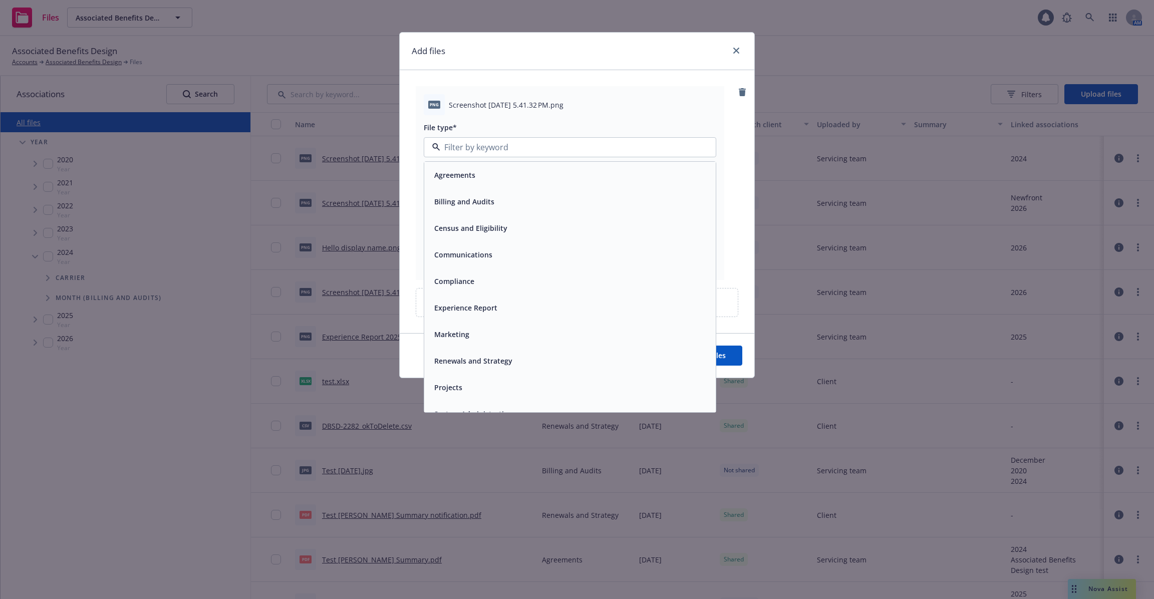
scroll to position [15, 0]
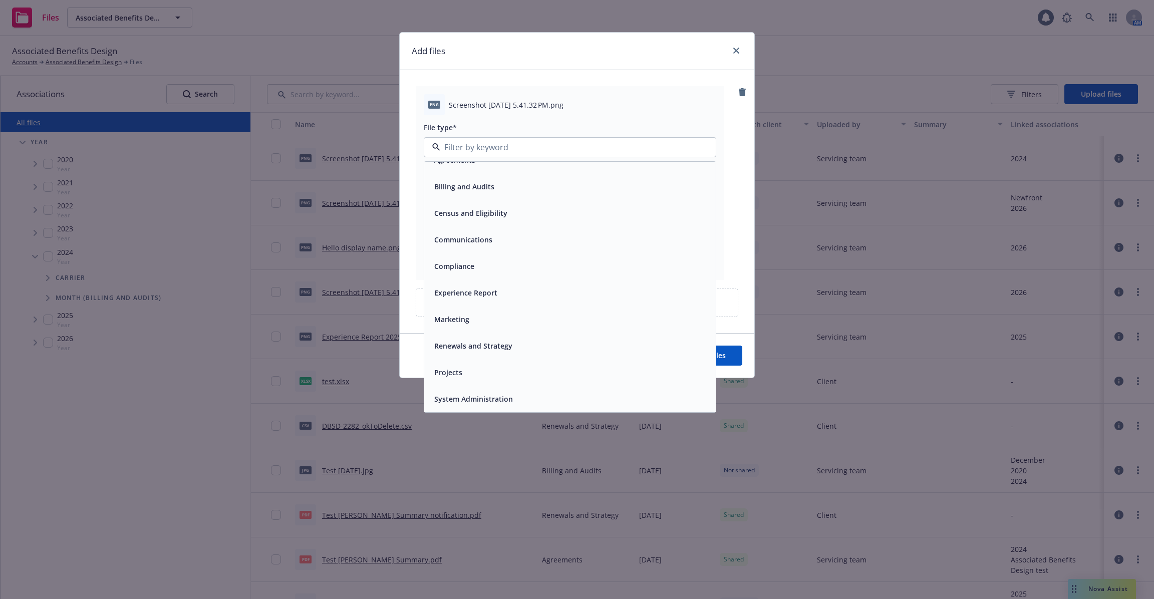
click at [513, 297] on div "Experience Report" at bounding box center [570, 293] width 280 height 15
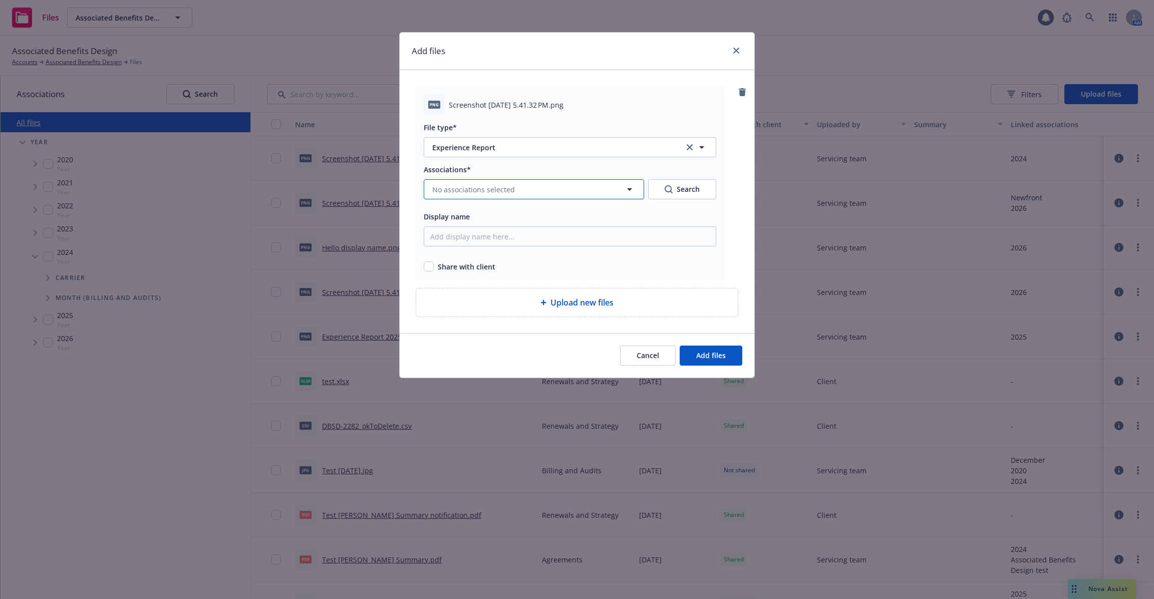
click at [488, 189] on span "No associations selected" at bounding box center [473, 189] width 83 height 11
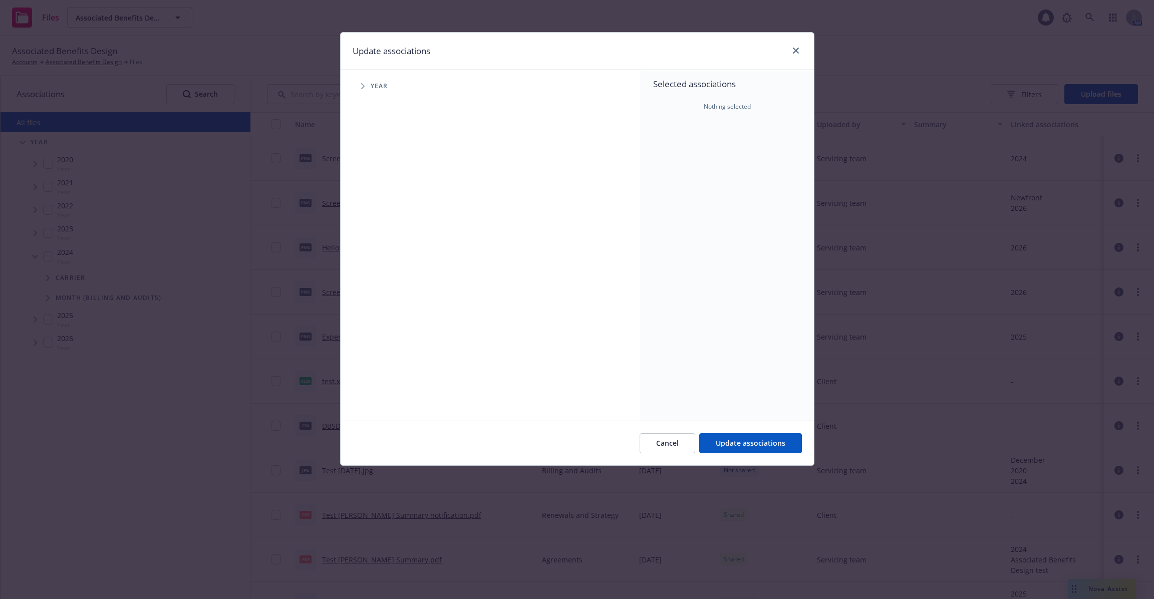
click at [359, 82] on span "Tree Example" at bounding box center [363, 86] width 16 height 16
click at [387, 205] on div "2024 Year" at bounding box center [398, 200] width 30 height 19
checkbox input "true"
click at [751, 445] on span "Update associations" at bounding box center [751, 443] width 70 height 10
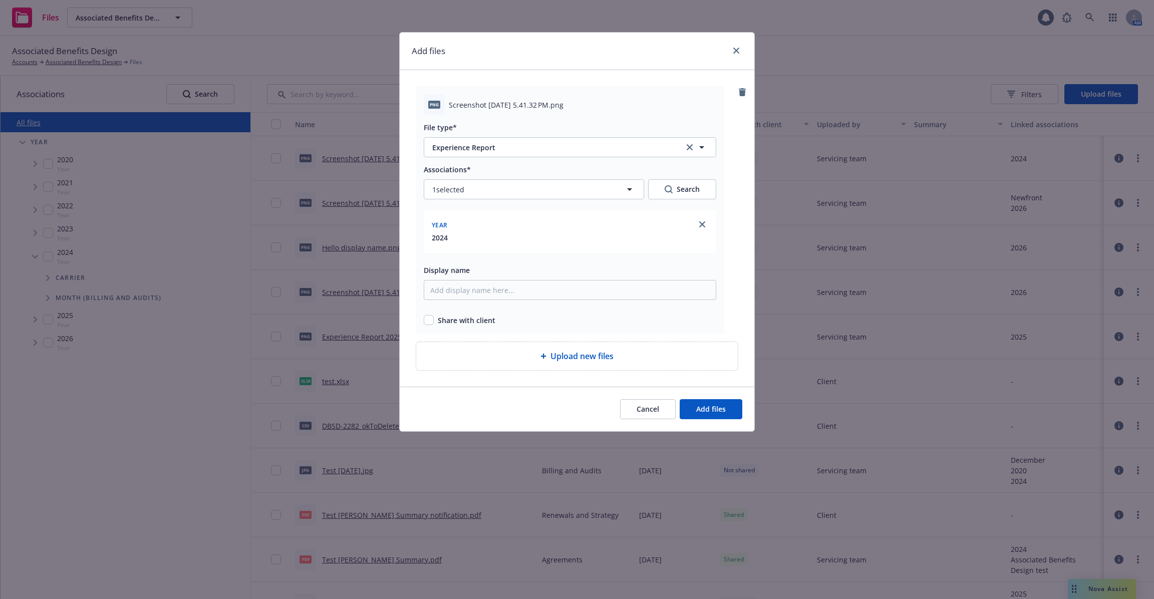
click at [435, 318] on div "Share with client" at bounding box center [570, 320] width 293 height 11
click at [430, 326] on div "png Screenshot [DATE] 5.41.32 PM.png File type* Experience Report Experience Re…" at bounding box center [570, 209] width 309 height 247
click at [430, 319] on input "checkbox" at bounding box center [429, 320] width 10 height 10
checkbox input "true"
click at [490, 324] on span "Share with client" at bounding box center [467, 320] width 58 height 11
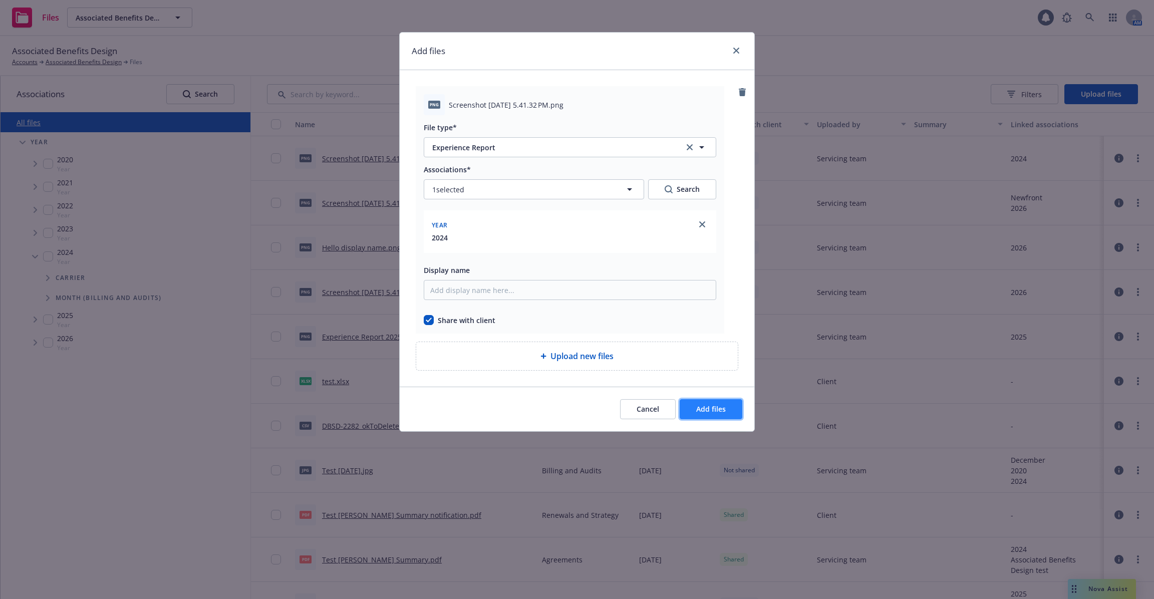
click at [717, 414] on button "Add files" at bounding box center [711, 409] width 63 height 20
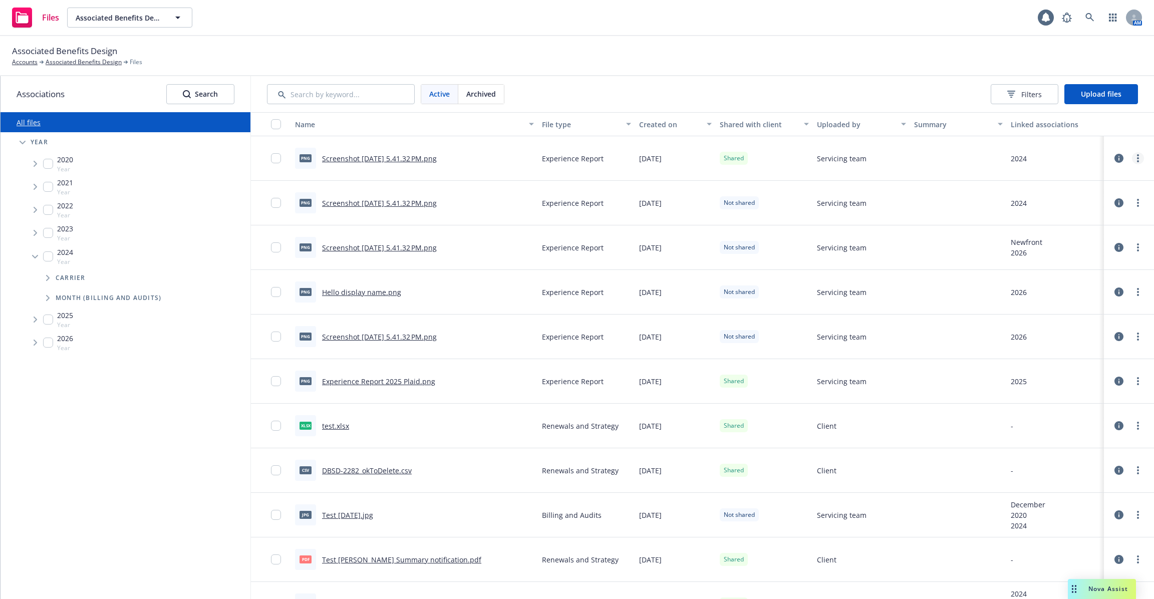
click at [1135, 162] on link "more" at bounding box center [1138, 158] width 12 height 12
click at [1148, 160] on div at bounding box center [1129, 158] width 42 height 32
click at [1141, 159] on link "more" at bounding box center [1138, 158] width 12 height 12
click at [1136, 202] on link "more" at bounding box center [1138, 203] width 12 height 12
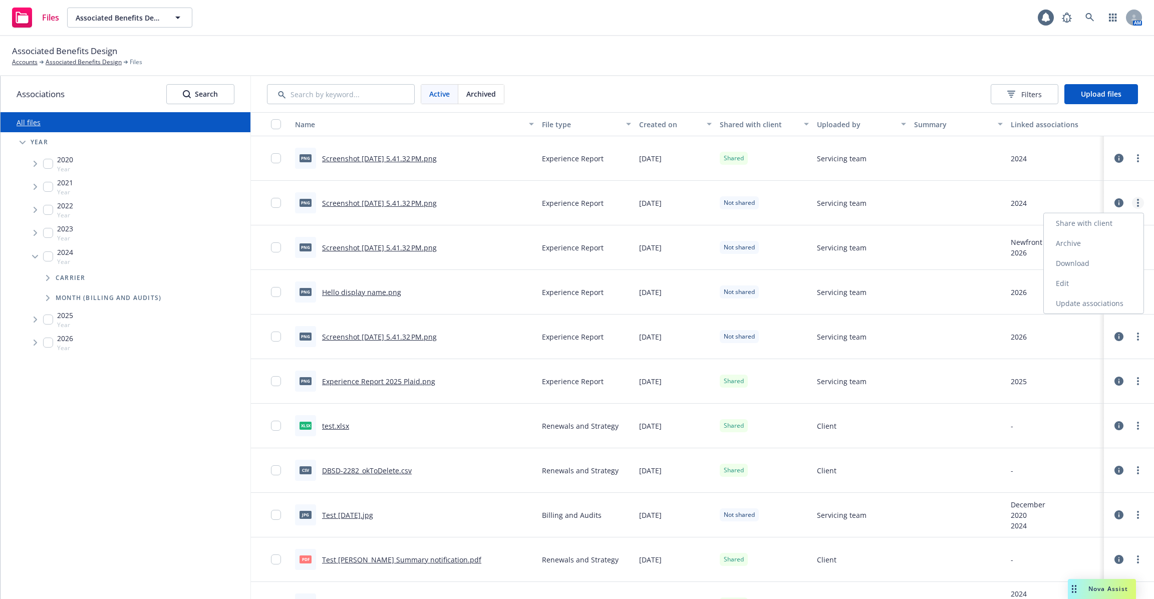
click at [1136, 202] on link "more" at bounding box center [1138, 203] width 12 height 12
click at [1101, 224] on link "Share with client" at bounding box center [1094, 223] width 100 height 20
click at [734, 198] on span "Shared" at bounding box center [734, 202] width 20 height 9
click at [1027, 90] on span "Filters" at bounding box center [1032, 94] width 21 height 11
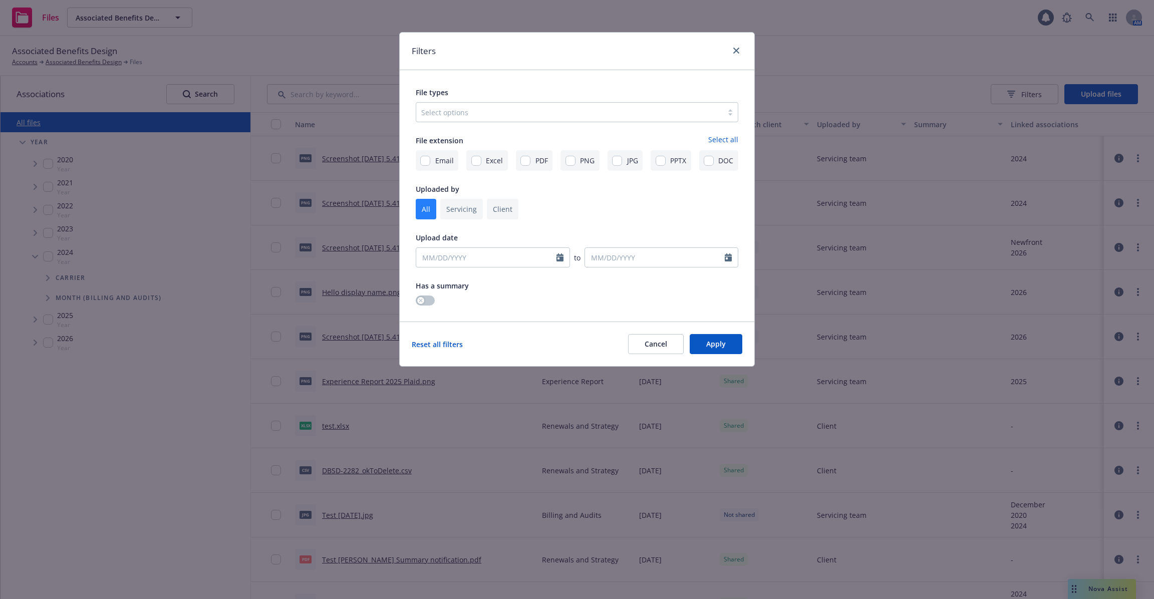
click at [512, 111] on div at bounding box center [569, 112] width 297 height 12
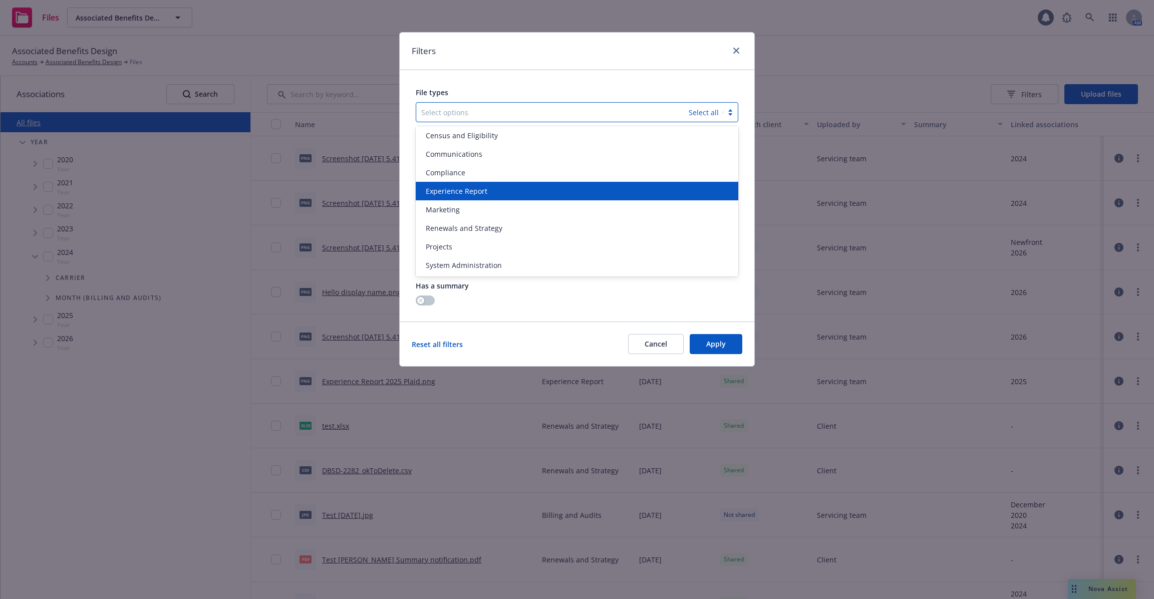
click at [476, 193] on span "Experience Report" at bounding box center [457, 191] width 62 height 11
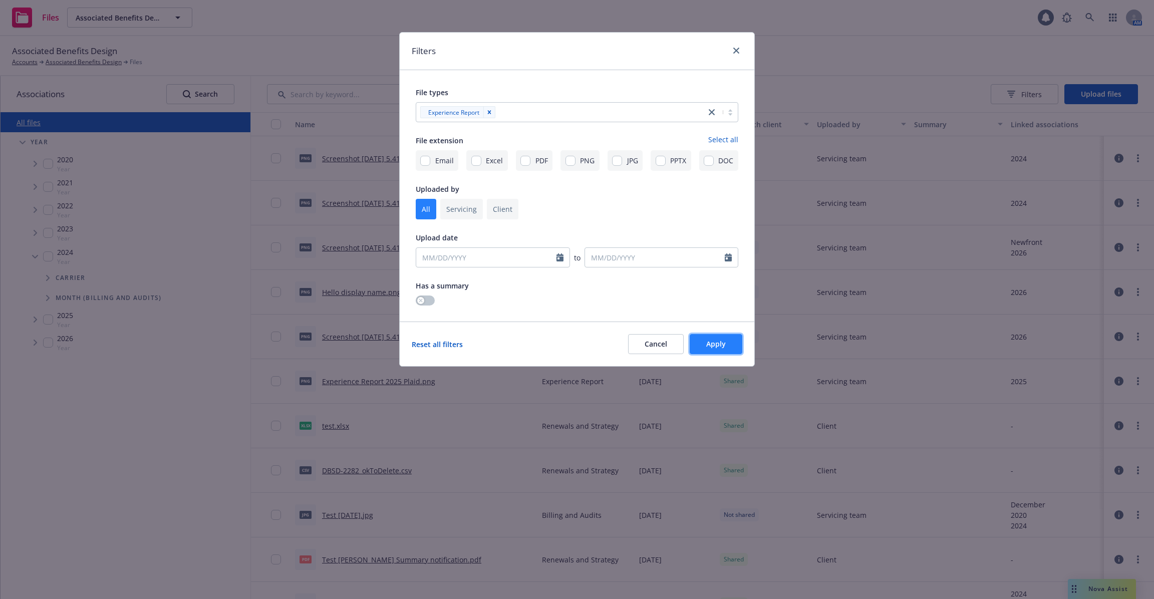
click at [718, 336] on button "Apply" at bounding box center [716, 344] width 53 height 20
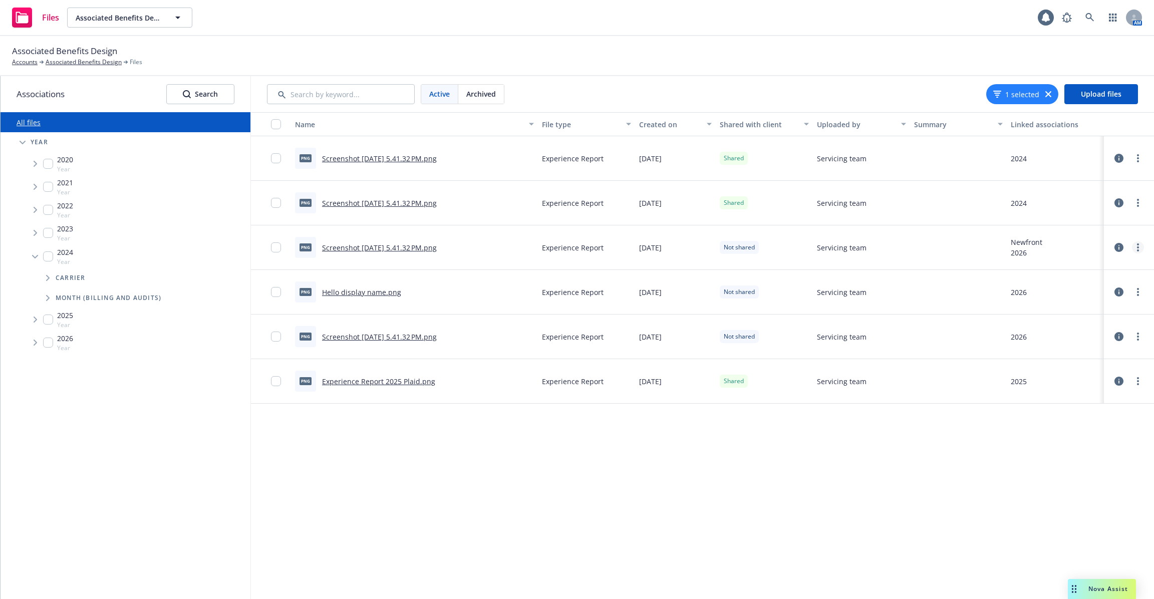
click at [1136, 245] on link "more" at bounding box center [1138, 247] width 12 height 12
click at [1090, 270] on link "Share with client" at bounding box center [1094, 268] width 100 height 20
